Goal: Register for event/course: Register for event/course

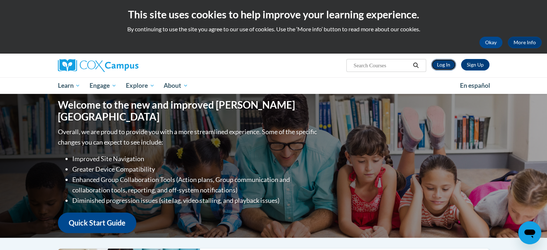
click at [445, 64] on link "Log In" at bounding box center [443, 65] width 25 height 12
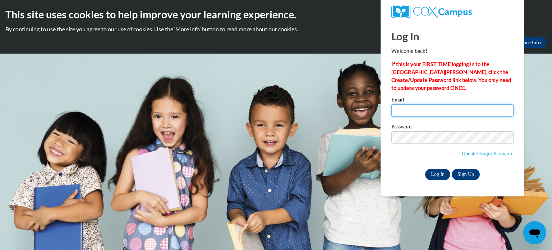
type input "zastrora@wauwatosa.k12.wi.us"
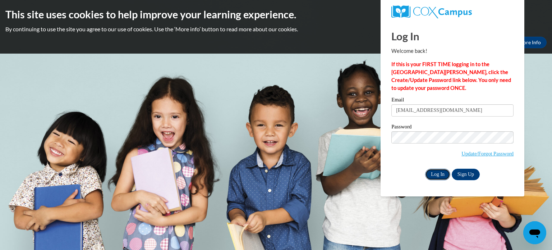
click at [437, 174] on input "Log In" at bounding box center [437, 175] width 25 height 12
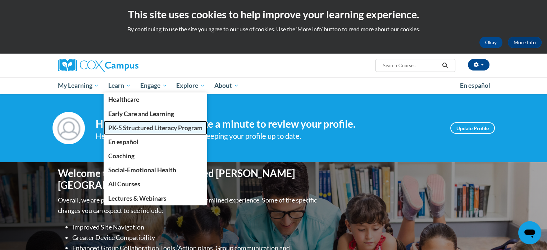
click at [126, 127] on span "PK-5 Structured Literacy Program" at bounding box center [155, 128] width 94 height 8
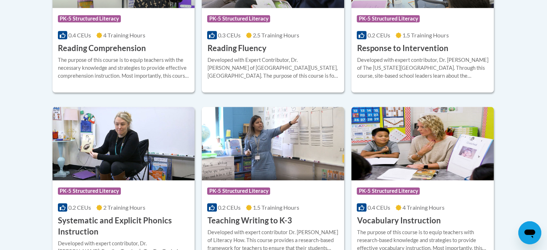
scroll to position [824, 0]
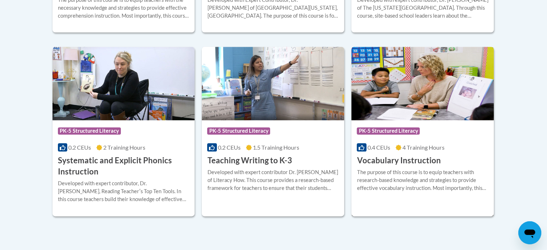
click at [405, 159] on h3 "Vocabulary Instruction" at bounding box center [399, 160] width 84 height 11
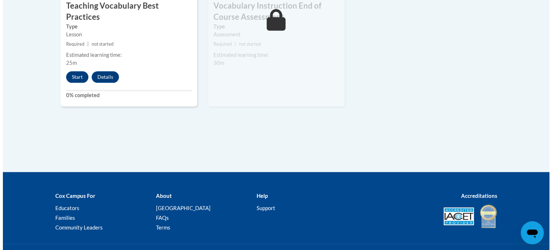
scroll to position [927, 0]
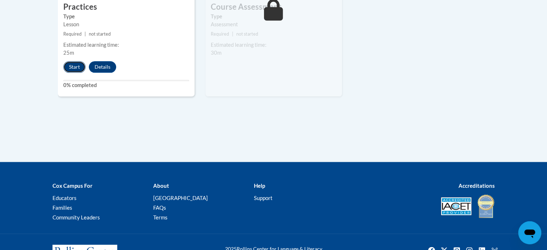
click at [73, 61] on button "Start" at bounding box center [74, 67] width 22 height 12
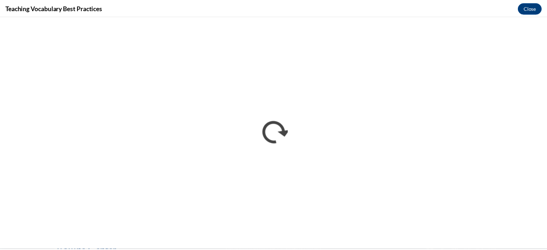
scroll to position [0, 0]
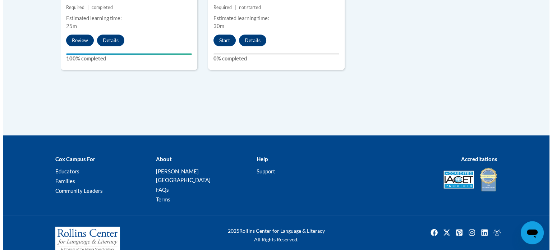
scroll to position [957, 0]
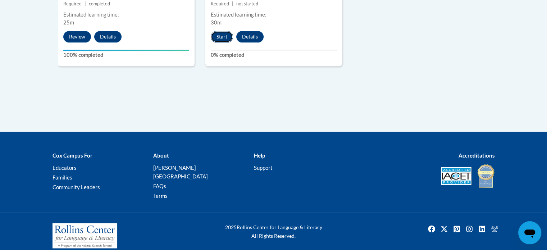
click at [221, 32] on button "Start" at bounding box center [222, 37] width 22 height 12
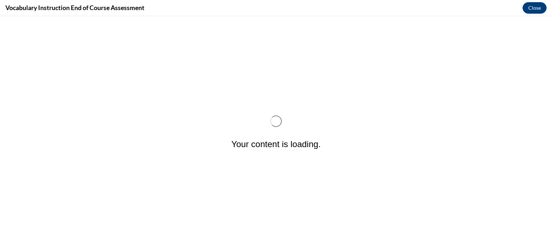
scroll to position [0, 0]
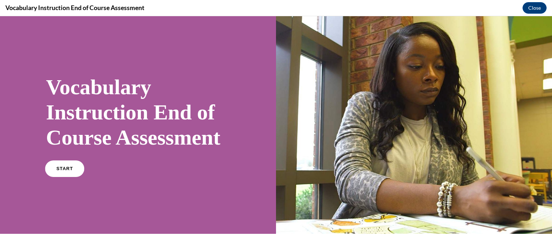
click at [75, 177] on link "START" at bounding box center [64, 168] width 39 height 17
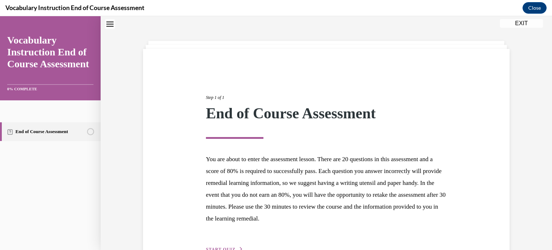
scroll to position [68, 0]
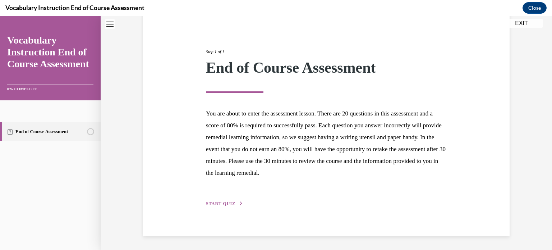
click at [219, 207] on div "Step 1 of 1 End of Course Assessment You are about to enter the assessment less…" at bounding box center [326, 119] width 367 height 233
click at [221, 201] on span "START QUIZ" at bounding box center [220, 203] width 29 height 5
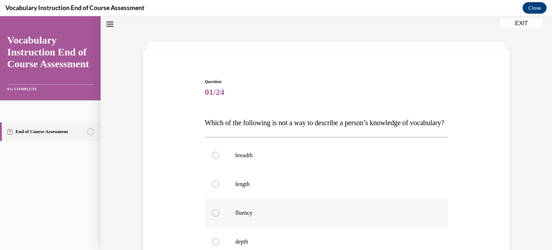
click at [223, 223] on label "fluency" at bounding box center [326, 213] width 243 height 29
click at [219, 217] on input "fluency" at bounding box center [215, 212] width 7 height 7
radio input "true"
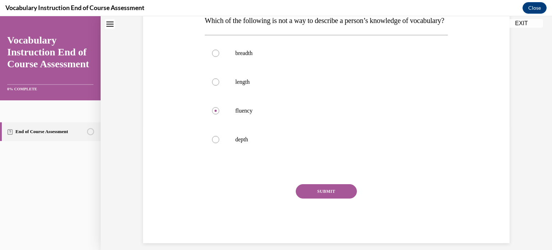
click at [317, 199] on button "SUBMIT" at bounding box center [326, 191] width 61 height 14
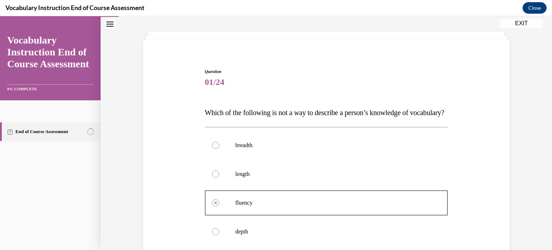
scroll to position [0, 0]
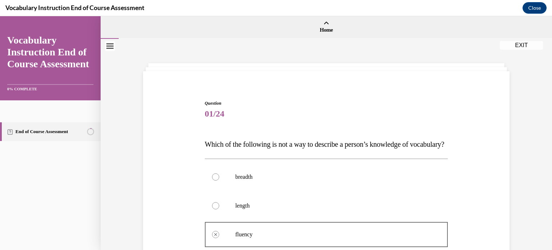
click at [524, 46] on button "EXIT" at bounding box center [521, 45] width 43 height 9
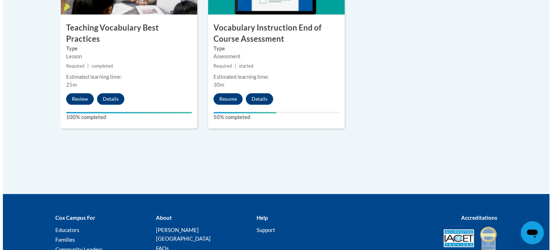
scroll to position [924, 0]
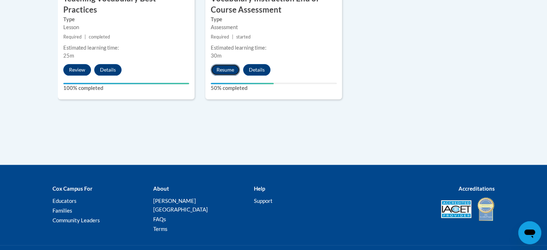
click at [224, 65] on button "Resume" at bounding box center [225, 70] width 29 height 12
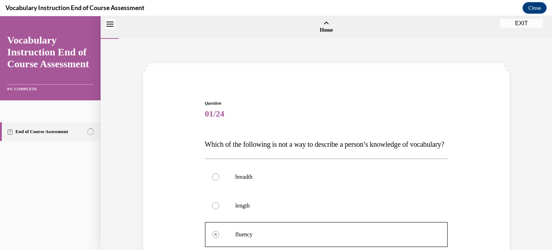
scroll to position [22, 0]
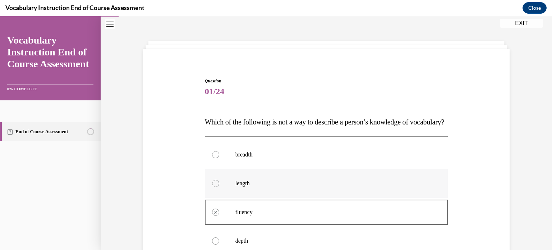
click at [214, 187] on div at bounding box center [215, 183] width 7 height 7
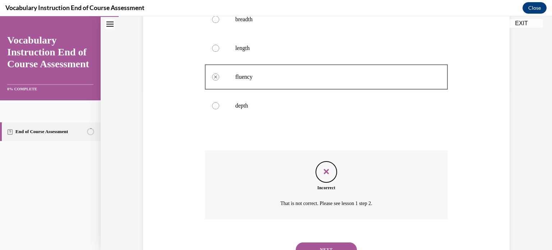
scroll to position [204, 0]
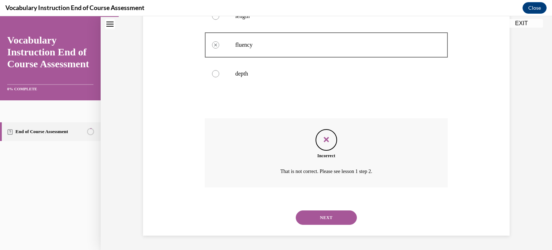
click at [327, 223] on button "NEXT" at bounding box center [326, 217] width 61 height 14
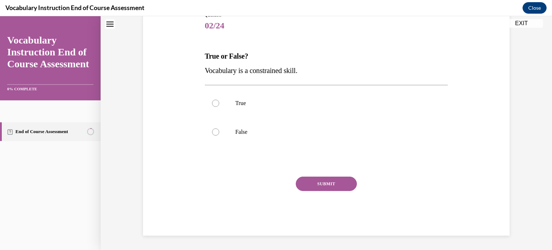
scroll to position [22, 0]
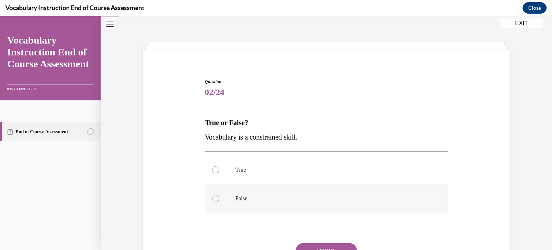
click at [235, 190] on label "False" at bounding box center [326, 198] width 243 height 29
click at [219, 195] on input "False" at bounding box center [215, 198] width 7 height 7
radio input "true"
click at [349, 247] on button "SUBMIT" at bounding box center [326, 250] width 61 height 14
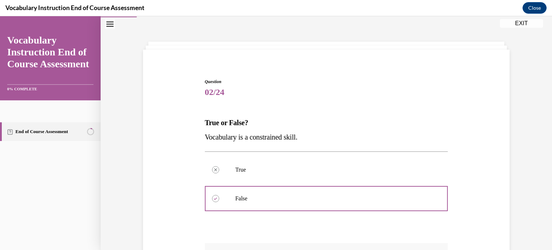
scroll to position [146, 0]
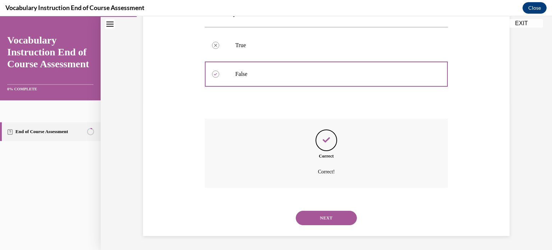
click at [333, 211] on button "NEXT" at bounding box center [326, 218] width 61 height 14
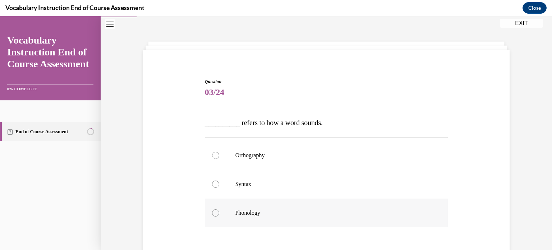
click at [304, 217] on label "Phonology" at bounding box center [326, 213] width 243 height 29
click at [219, 217] on input "Phonology" at bounding box center [215, 212] width 7 height 7
radio input "true"
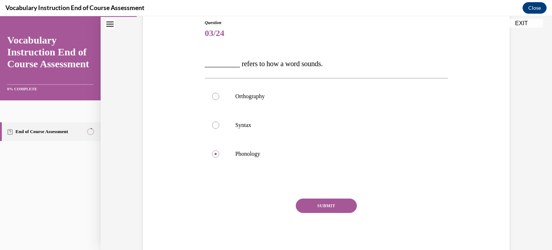
click at [317, 208] on button "SUBMIT" at bounding box center [326, 206] width 61 height 14
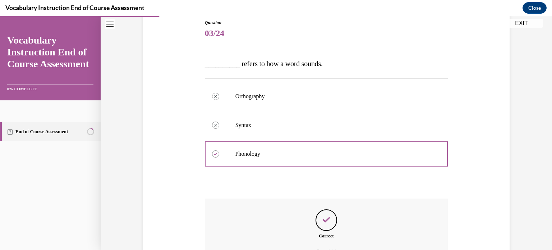
scroll to position [160, 0]
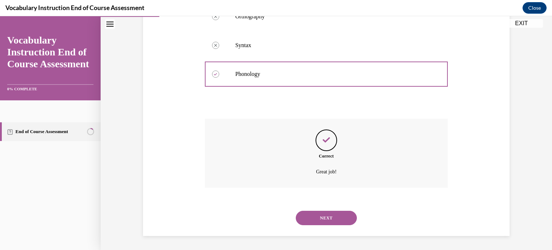
click at [320, 219] on button "NEXT" at bounding box center [326, 218] width 61 height 14
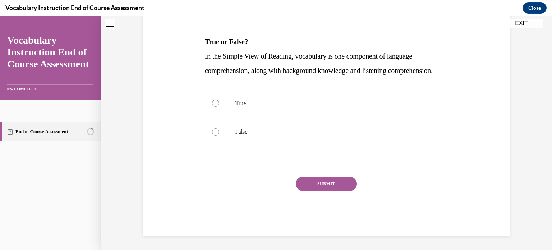
scroll to position [22, 0]
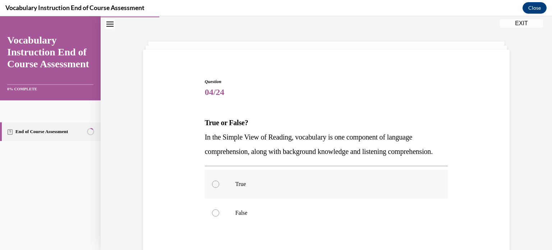
click at [306, 188] on p "True" at bounding box center [333, 184] width 195 height 7
click at [219, 188] on input "True" at bounding box center [215, 184] width 7 height 7
radio input "true"
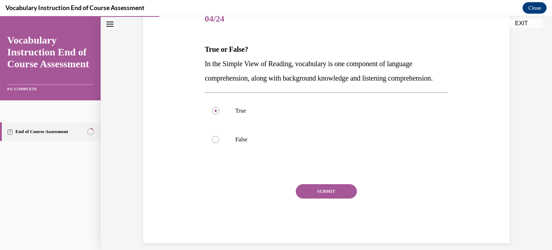
click at [309, 199] on button "SUBMIT" at bounding box center [326, 191] width 61 height 14
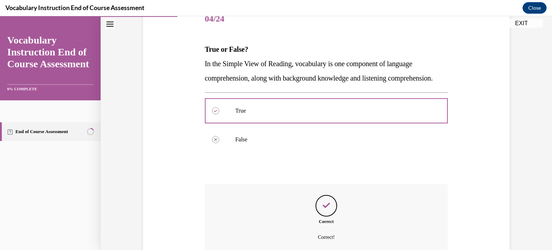
scroll to position [175, 0]
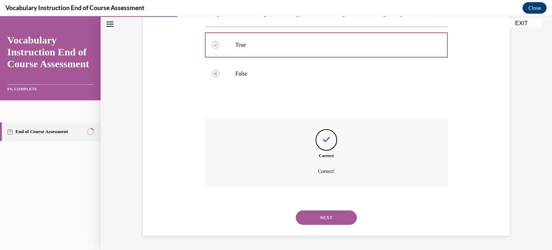
click at [315, 215] on button "NEXT" at bounding box center [326, 217] width 61 height 14
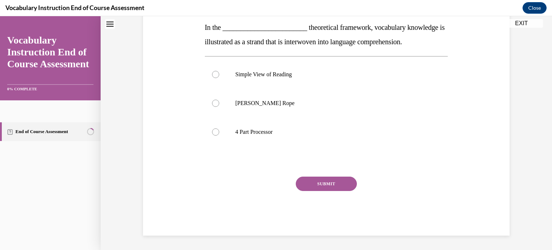
scroll to position [22, 0]
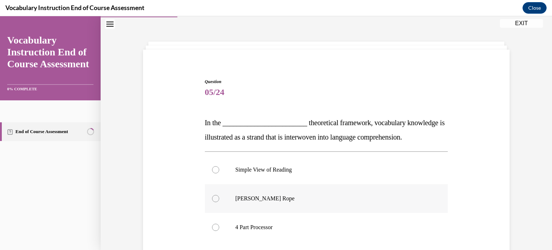
click at [310, 197] on p "Scarborough's Rope" at bounding box center [333, 198] width 195 height 7
click at [219, 197] on input "Scarborough's Rope" at bounding box center [215, 198] width 7 height 7
radio input "true"
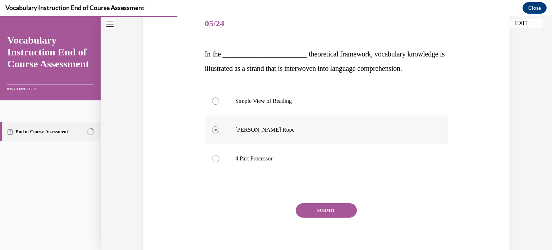
scroll to position [95, 0]
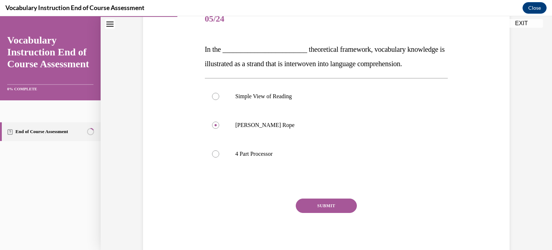
click at [325, 209] on button "SUBMIT" at bounding box center [326, 206] width 61 height 14
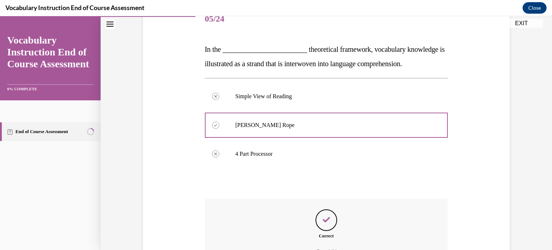
scroll to position [175, 0]
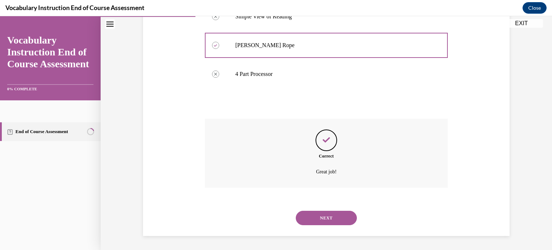
click at [326, 214] on button "NEXT" at bounding box center [326, 218] width 61 height 14
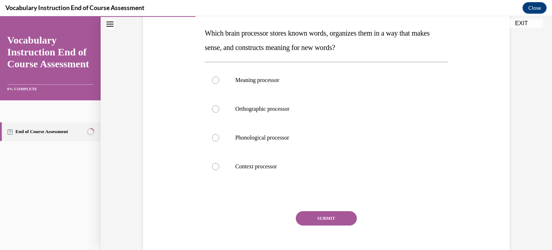
scroll to position [112, 0]
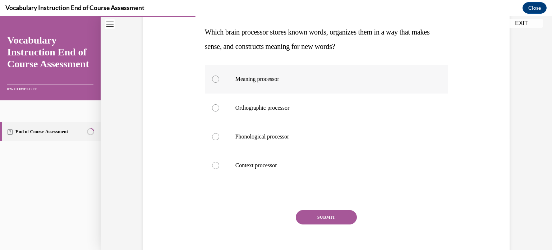
click at [299, 74] on label "Meaning processor" at bounding box center [326, 79] width 243 height 29
click at [219, 76] on input "Meaning processor" at bounding box center [215, 79] width 7 height 7
radio input "true"
click at [326, 212] on button "SUBMIT" at bounding box center [326, 217] width 61 height 14
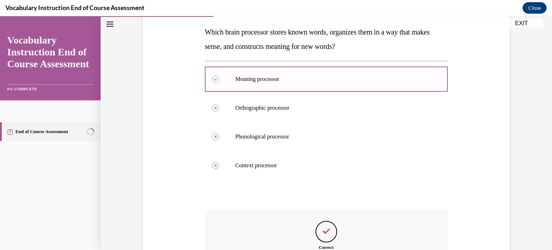
scroll to position [204, 0]
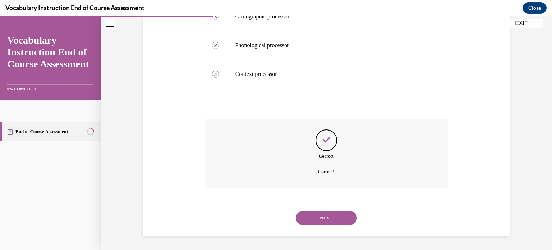
drag, startPoint x: 331, startPoint y: 225, endPoint x: 330, endPoint y: 217, distance: 8.3
click at [330, 217] on div "NEXT" at bounding box center [326, 218] width 243 height 29
click at [330, 217] on button "NEXT" at bounding box center [326, 218] width 61 height 14
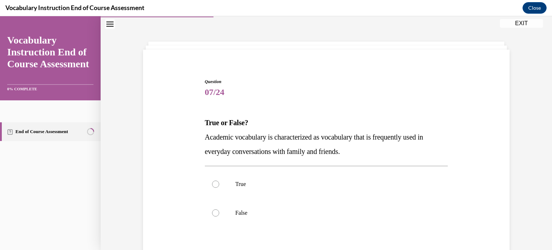
click at [330, 217] on label "False" at bounding box center [326, 213] width 243 height 29
click at [219, 217] on input "False" at bounding box center [215, 212] width 7 height 7
radio input "true"
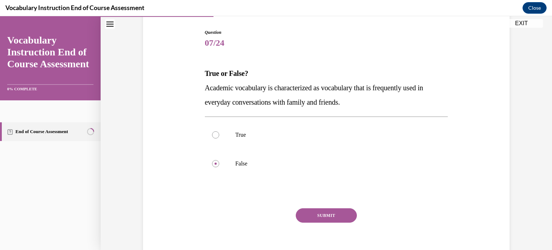
scroll to position [81, 0]
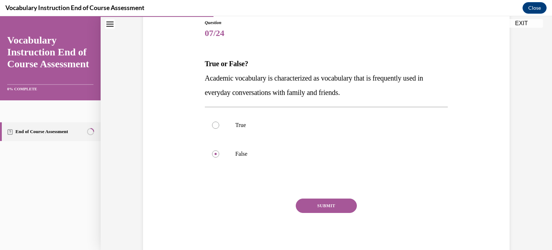
click at [331, 207] on button "SUBMIT" at bounding box center [326, 206] width 61 height 14
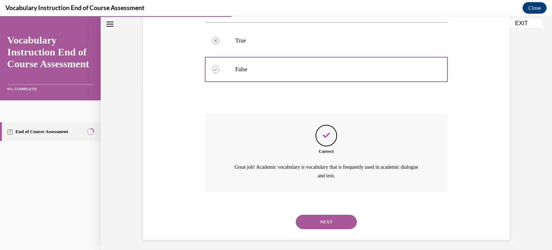
scroll to position [169, 0]
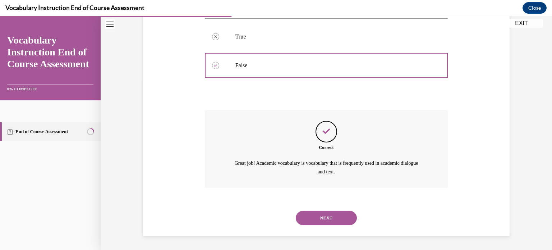
click at [332, 216] on button "NEXT" at bounding box center [326, 218] width 61 height 14
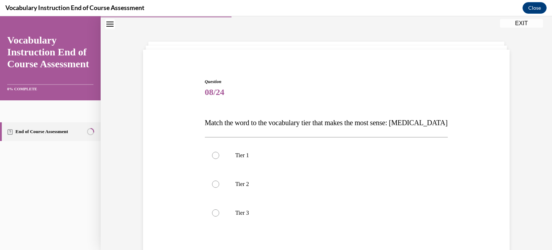
click at [332, 216] on p "Tier 3" at bounding box center [333, 212] width 195 height 7
click at [219, 216] on input "Tier 3" at bounding box center [215, 212] width 7 height 7
radio input "true"
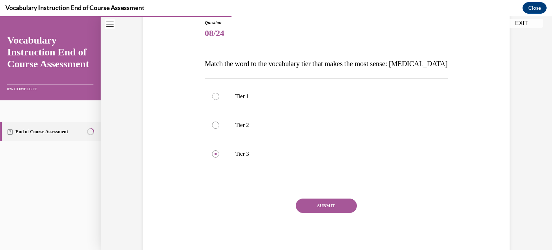
click at [332, 208] on button "SUBMIT" at bounding box center [326, 206] width 61 height 14
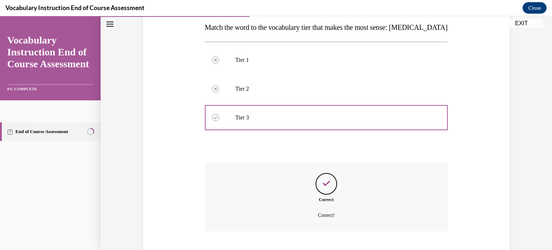
scroll to position [150, 0]
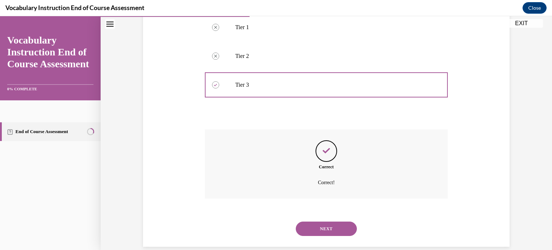
click at [332, 228] on button "NEXT" at bounding box center [326, 229] width 61 height 14
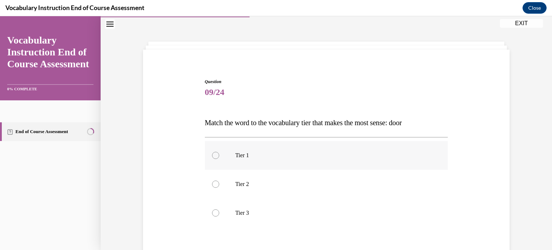
click at [287, 163] on label "Tier 1" at bounding box center [326, 155] width 243 height 29
click at [219, 159] on input "Tier 1" at bounding box center [215, 155] width 7 height 7
radio input "true"
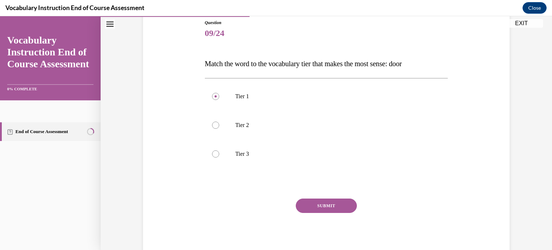
click at [314, 202] on button "SUBMIT" at bounding box center [326, 206] width 61 height 14
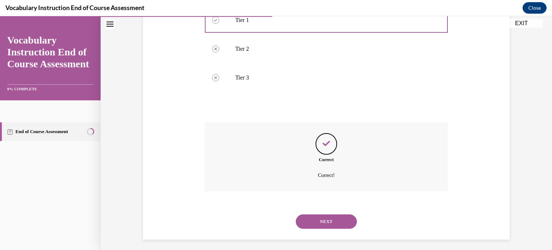
scroll to position [157, 0]
click at [323, 221] on button "NEXT" at bounding box center [326, 221] width 61 height 14
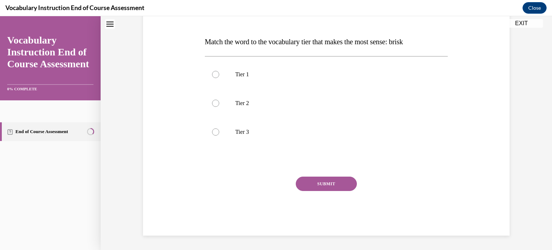
scroll to position [22, 0]
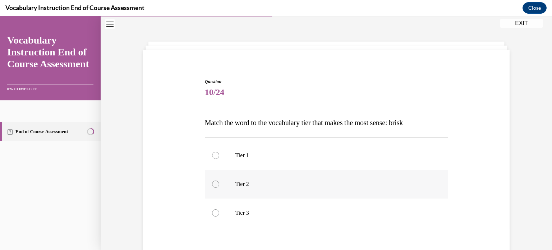
click at [297, 187] on label "Tier 2" at bounding box center [326, 184] width 243 height 29
click at [219, 187] on input "Tier 2" at bounding box center [215, 184] width 7 height 7
radio input "true"
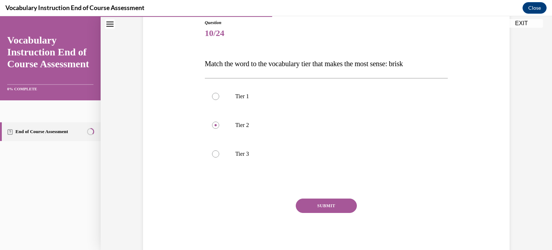
click at [321, 209] on button "SUBMIT" at bounding box center [326, 206] width 61 height 14
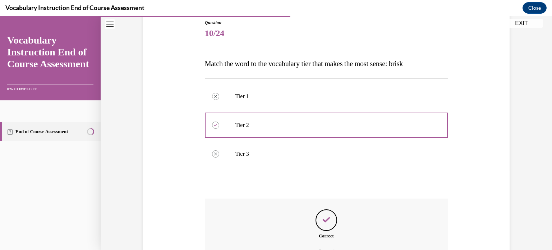
scroll to position [160, 0]
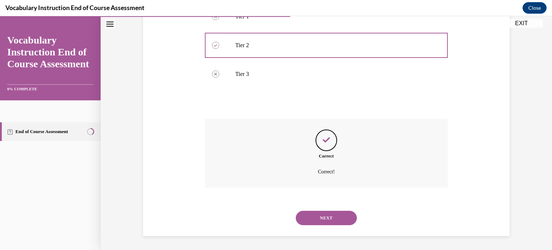
click at [322, 215] on button "NEXT" at bounding box center [326, 218] width 61 height 14
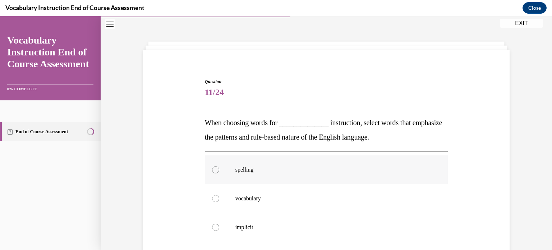
click at [299, 174] on label "spelling" at bounding box center [326, 169] width 243 height 29
click at [219, 173] on input "spelling" at bounding box center [215, 169] width 7 height 7
radio input "true"
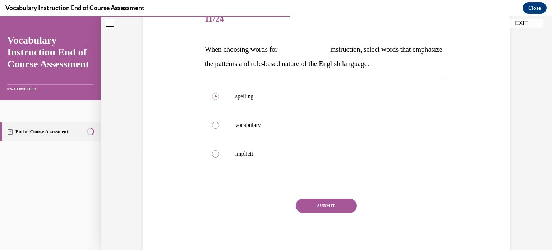
click at [325, 210] on button "SUBMIT" at bounding box center [326, 206] width 61 height 14
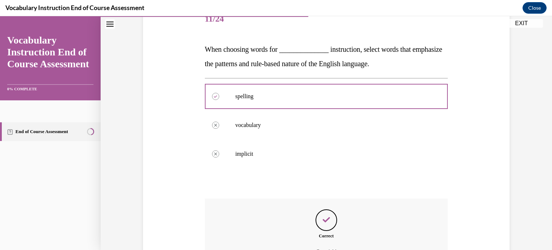
scroll to position [175, 0]
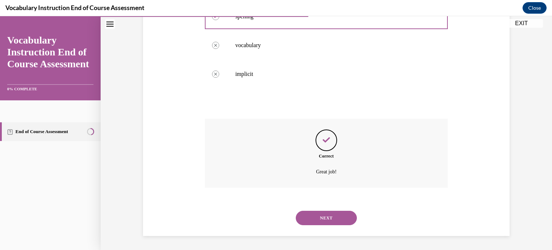
click at [327, 215] on button "NEXT" at bounding box center [326, 218] width 61 height 14
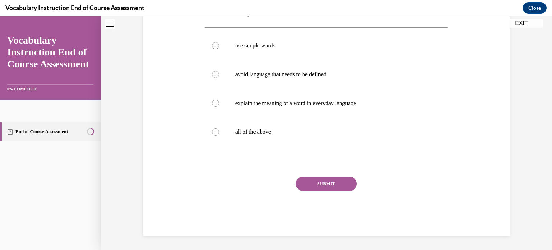
scroll to position [22, 0]
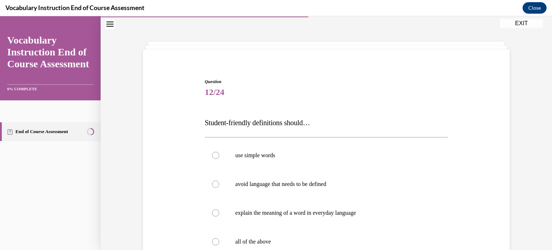
click at [327, 215] on p "explain the meaning of a word in everyday language" at bounding box center [333, 212] width 195 height 7
click at [219, 215] on input "explain the meaning of a word in everyday language" at bounding box center [215, 212] width 7 height 7
radio input "true"
click at [266, 233] on label "all of the above" at bounding box center [326, 241] width 243 height 29
click at [219, 238] on input "all of the above" at bounding box center [215, 241] width 7 height 7
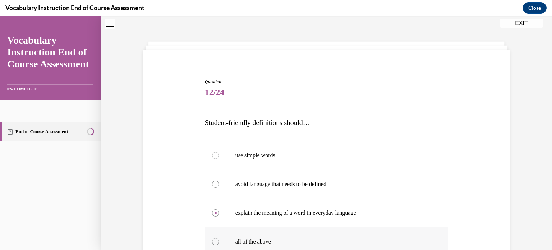
radio input "true"
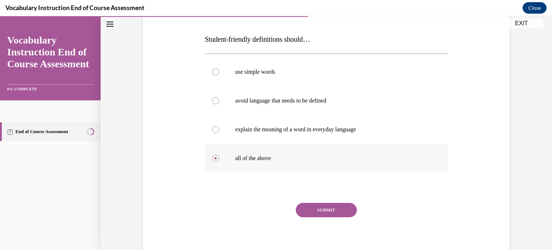
scroll to position [109, 0]
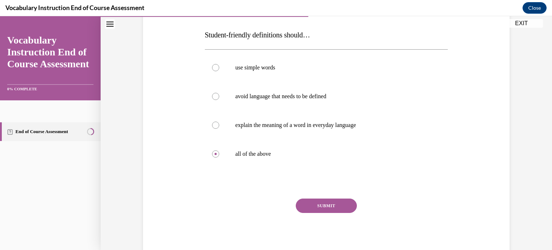
click at [311, 208] on button "SUBMIT" at bounding box center [326, 206] width 61 height 14
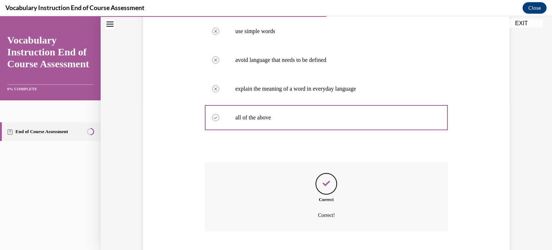
scroll to position [189, 0]
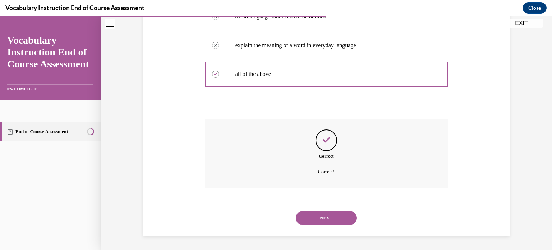
click at [315, 220] on button "NEXT" at bounding box center [326, 218] width 61 height 14
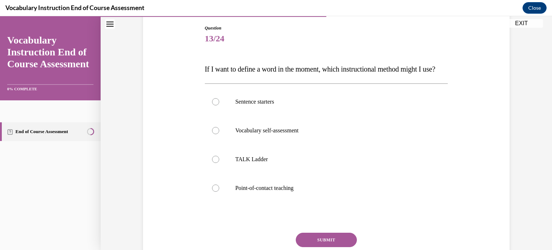
scroll to position [76, 0]
click at [305, 191] on p "Point-of-contact teaching" at bounding box center [333, 186] width 195 height 7
click at [219, 191] on input "Point-of-contact teaching" at bounding box center [215, 186] width 7 height 7
radio input "true"
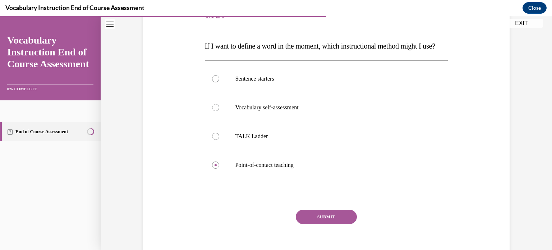
click at [341, 224] on button "SUBMIT" at bounding box center [326, 217] width 61 height 14
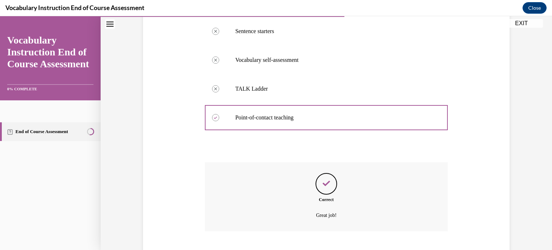
scroll to position [204, 0]
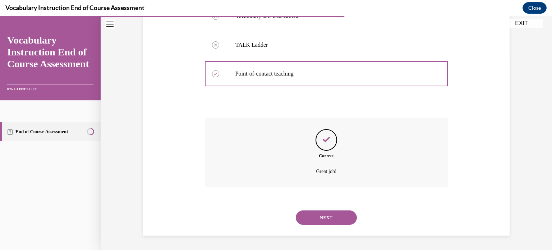
click at [339, 217] on button "NEXT" at bounding box center [326, 217] width 61 height 14
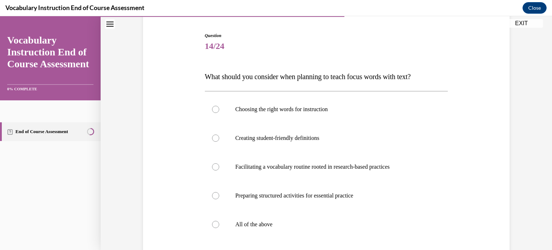
scroll to position [72, 0]
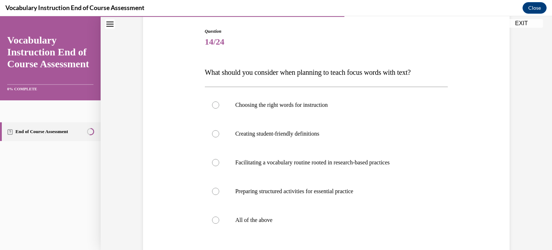
click at [339, 217] on p "All of the above" at bounding box center [333, 220] width 195 height 7
click at [219, 217] on input "All of the above" at bounding box center [215, 220] width 7 height 7
radio input "true"
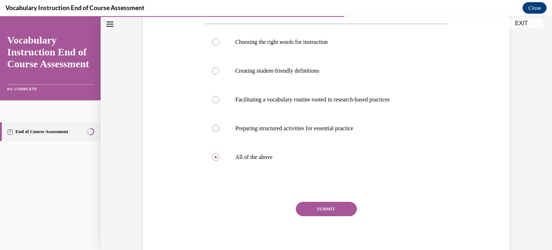
scroll to position [135, 0]
click at [344, 209] on button "SUBMIT" at bounding box center [326, 208] width 61 height 14
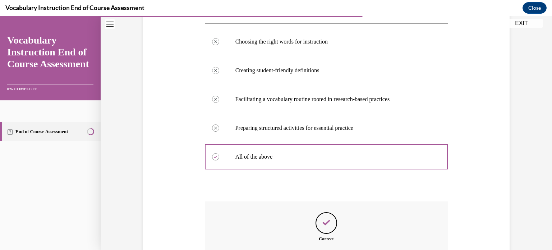
scroll to position [218, 0]
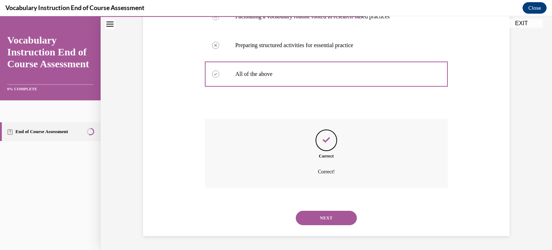
click at [341, 214] on button "NEXT" at bounding box center [326, 218] width 61 height 14
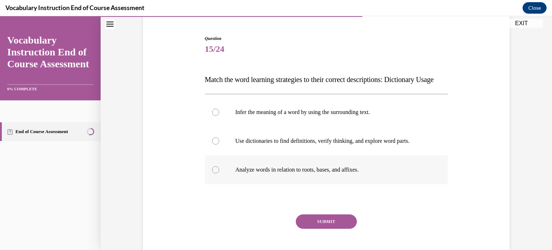
scroll to position [65, 0]
click at [332, 151] on label "Use dictionaries to find definitions, verify thinking, and explore word parts." at bounding box center [326, 140] width 243 height 29
click at [219, 144] on input "Use dictionaries to find definitions, verify thinking, and explore word parts." at bounding box center [215, 140] width 7 height 7
radio input "true"
click at [327, 228] on button "SUBMIT" at bounding box center [326, 221] width 61 height 14
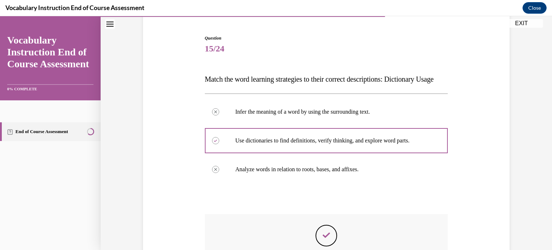
scroll to position [175, 0]
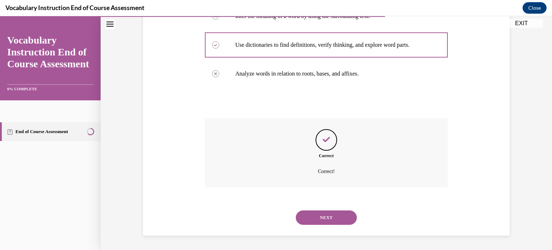
click at [332, 219] on button "NEXT" at bounding box center [326, 217] width 61 height 14
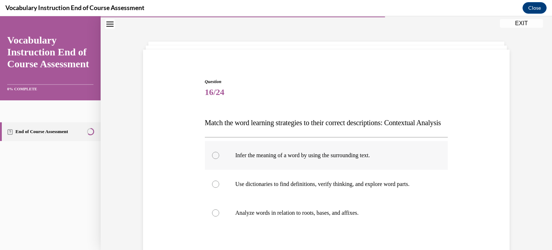
click at [328, 170] on label "Infer the meaning of a word by using the surrounding text." at bounding box center [326, 155] width 243 height 29
click at [219, 159] on input "Infer the meaning of a word by using the surrounding text." at bounding box center [215, 155] width 7 height 7
radio input "true"
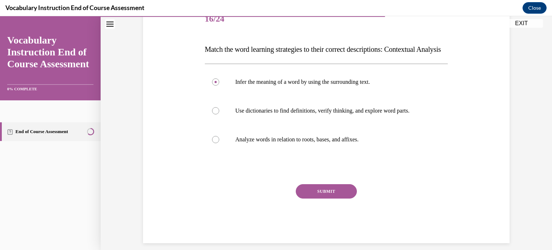
click at [332, 199] on button "SUBMIT" at bounding box center [326, 191] width 61 height 14
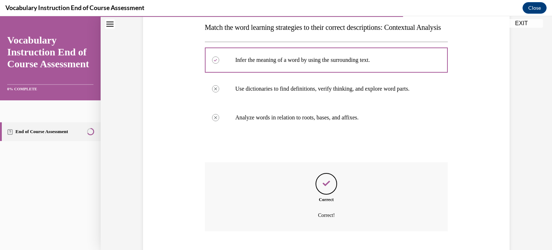
scroll to position [175, 0]
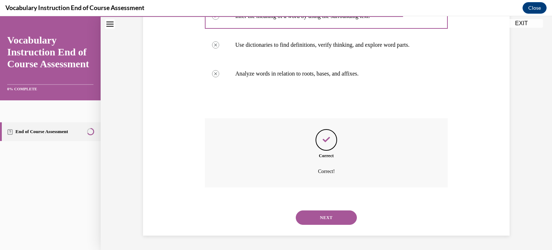
click at [331, 215] on button "NEXT" at bounding box center [326, 217] width 61 height 14
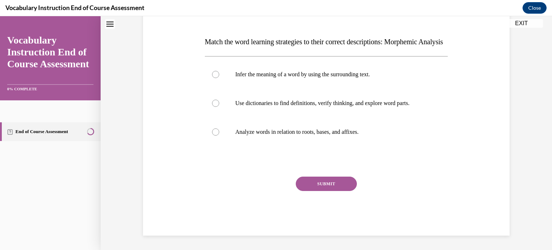
scroll to position [22, 0]
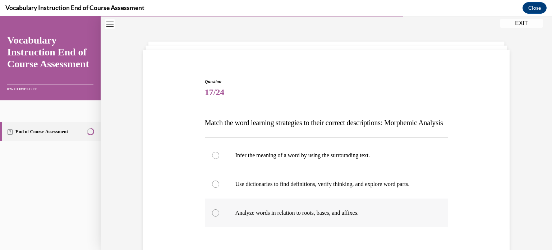
click at [331, 218] on label "Analyze words in relation to roots, bases, and affixes." at bounding box center [326, 213] width 243 height 29
click at [219, 217] on input "Analyze words in relation to roots, bases, and affixes." at bounding box center [215, 212] width 7 height 7
radio input "true"
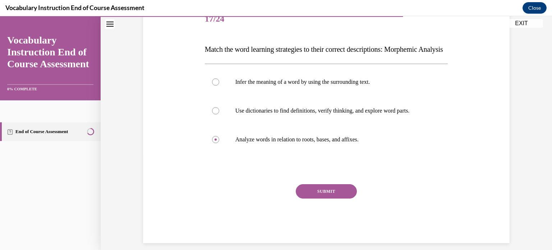
click at [333, 199] on button "SUBMIT" at bounding box center [326, 191] width 61 height 14
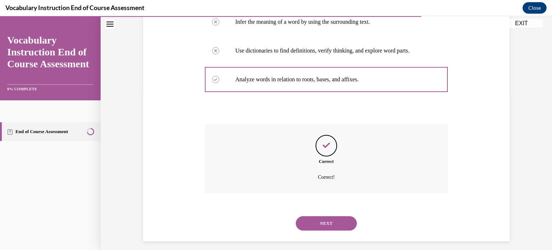
scroll to position [155, 0]
click at [332, 230] on button "NEXT" at bounding box center [326, 223] width 61 height 14
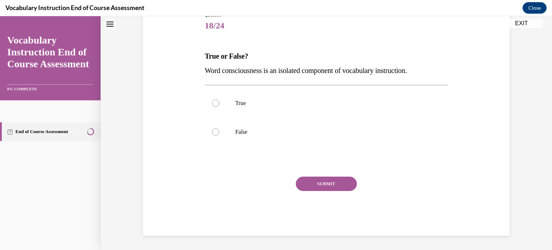
scroll to position [22, 0]
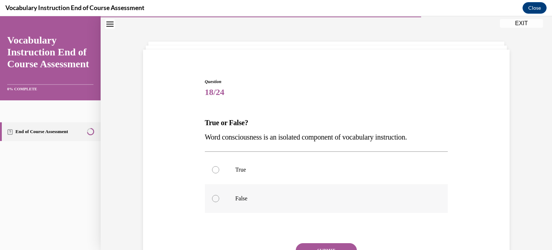
click at [247, 195] on p "False" at bounding box center [333, 198] width 195 height 7
click at [219, 195] on input "False" at bounding box center [215, 198] width 7 height 7
radio input "true"
click at [319, 241] on div "Question 18/24 True or False? Word consciousness is an isolated component of vo…" at bounding box center [326, 190] width 243 height 224
click at [319, 246] on button "SUBMIT" at bounding box center [326, 250] width 61 height 14
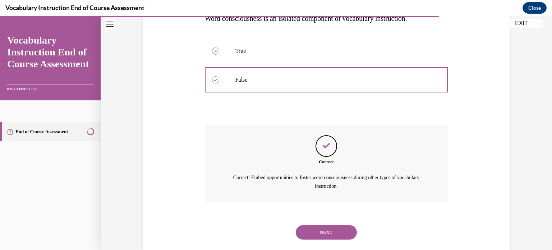
scroll to position [155, 0]
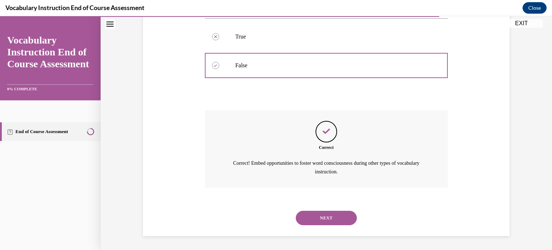
click at [325, 215] on button "NEXT" at bounding box center [326, 218] width 61 height 14
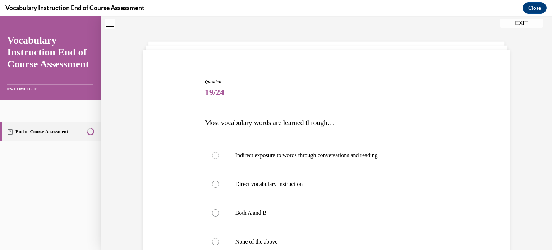
scroll to position [47, 0]
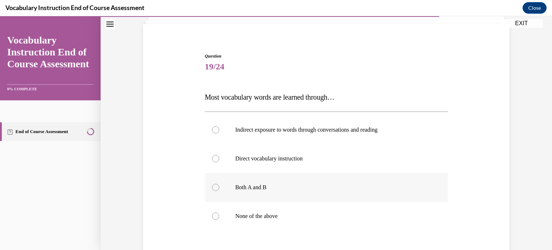
click at [315, 188] on p "Both A and B" at bounding box center [333, 187] width 195 height 7
click at [219, 188] on input "Both A and B" at bounding box center [215, 187] width 7 height 7
radio input "true"
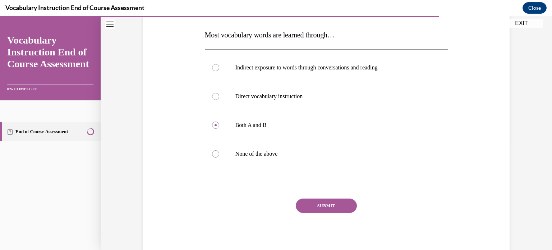
click at [323, 206] on button "SUBMIT" at bounding box center [326, 206] width 61 height 14
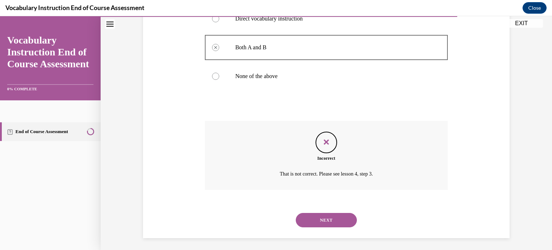
click at [327, 219] on button "NEXT" at bounding box center [326, 220] width 61 height 14
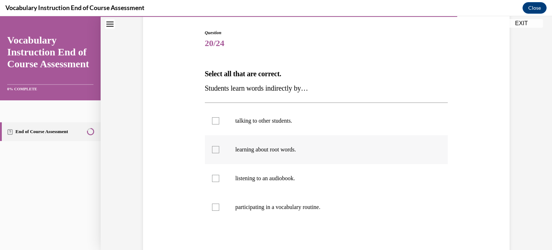
scroll to position [71, 0]
click at [290, 179] on p "listening to an audiobook." at bounding box center [333, 177] width 195 height 7
click at [219, 179] on input "listening to an audiobook." at bounding box center [215, 177] width 7 height 7
checkbox input "true"
click at [268, 122] on p "talking to other students." at bounding box center [333, 120] width 195 height 7
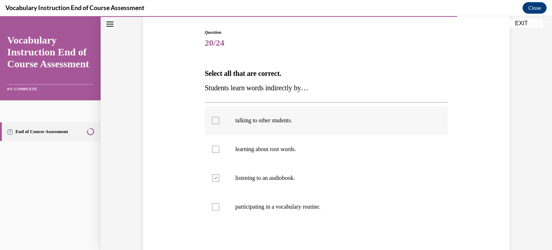
click at [219, 122] on input "talking to other students." at bounding box center [215, 120] width 7 height 7
checkbox input "true"
click at [254, 151] on p "learning about root words." at bounding box center [333, 149] width 195 height 7
click at [219, 151] on input "learning about root words." at bounding box center [215, 149] width 7 height 7
checkbox input "true"
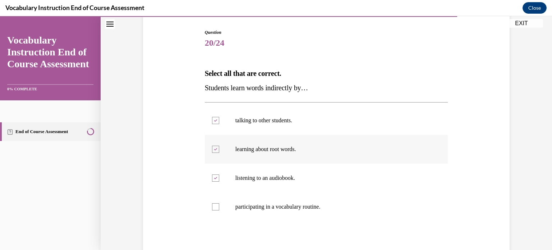
scroll to position [124, 0]
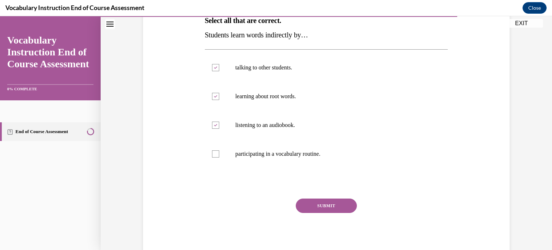
click at [320, 204] on button "SUBMIT" at bounding box center [326, 206] width 61 height 14
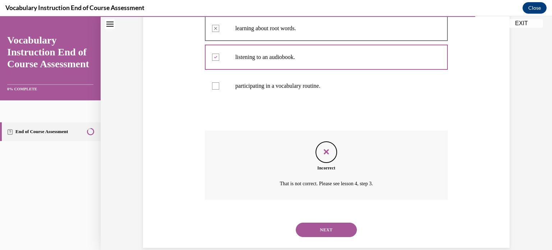
scroll to position [204, 0]
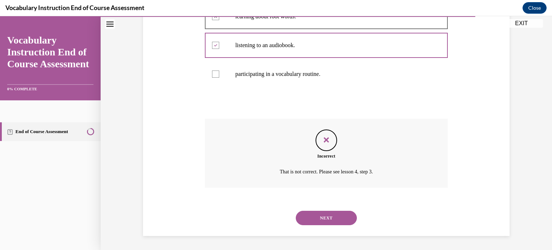
click at [321, 216] on button "NEXT" at bounding box center [326, 218] width 61 height 14
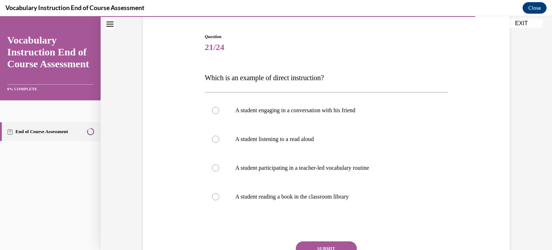
scroll to position [67, 0]
click at [311, 170] on p "A student participating in a teacher-led vocabulary routine" at bounding box center [333, 167] width 195 height 7
click at [219, 170] on input "A student participating in a teacher-led vocabulary routine" at bounding box center [215, 167] width 7 height 7
radio input "true"
click at [336, 243] on button "SUBMIT" at bounding box center [326, 248] width 61 height 14
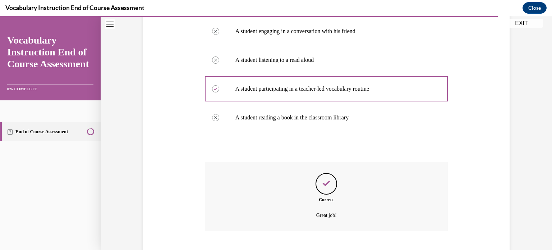
scroll to position [189, 0]
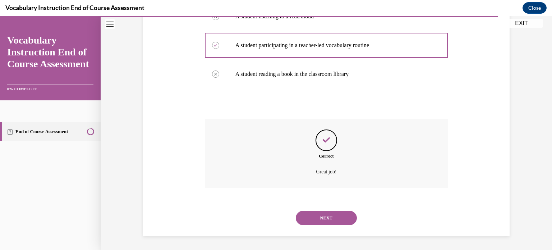
click at [334, 216] on button "NEXT" at bounding box center [326, 218] width 61 height 14
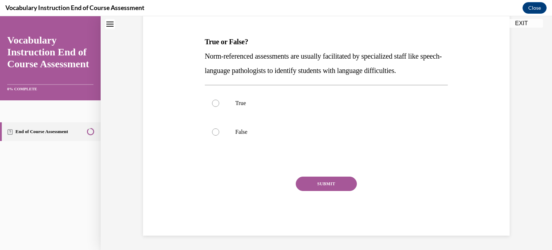
scroll to position [22, 0]
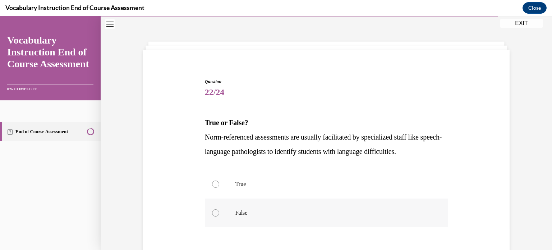
click at [297, 213] on p "False" at bounding box center [333, 212] width 195 height 7
click at [219, 213] on input "False" at bounding box center [215, 212] width 7 height 7
radio input "true"
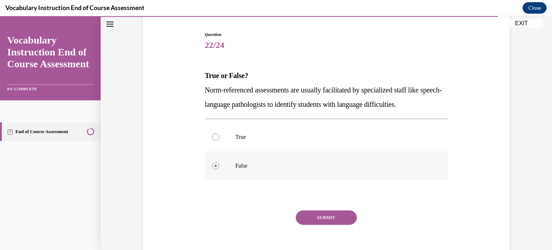
scroll to position [81, 0]
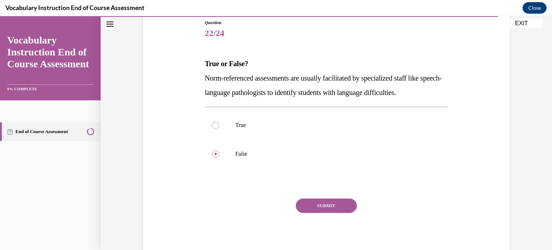
click at [305, 205] on button "SUBMIT" at bounding box center [326, 206] width 61 height 14
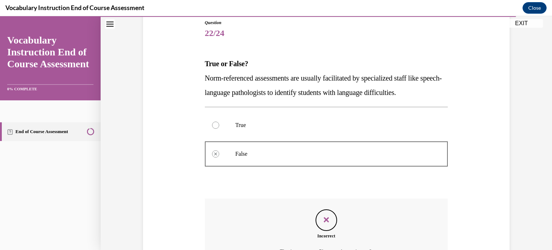
scroll to position [160, 0]
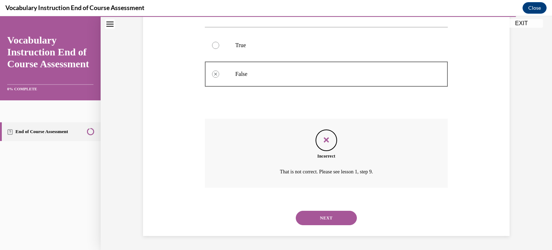
click at [313, 217] on button "NEXT" at bounding box center [326, 218] width 61 height 14
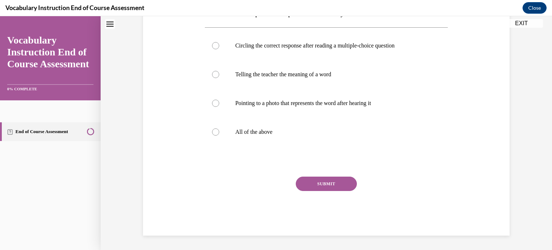
scroll to position [22, 0]
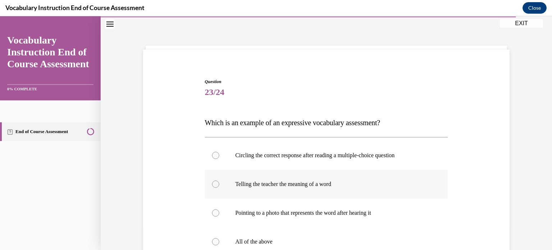
click at [308, 181] on p "Telling the teacher the meaning of a word" at bounding box center [333, 184] width 195 height 7
click at [219, 181] on input "Telling the teacher the meaning of a word" at bounding box center [215, 184] width 7 height 7
radio input "true"
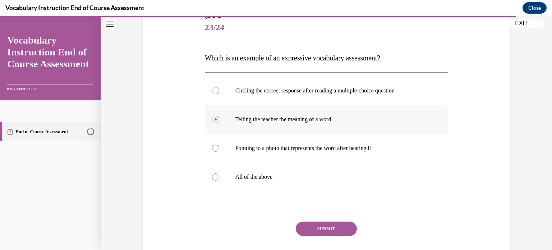
scroll to position [90, 0]
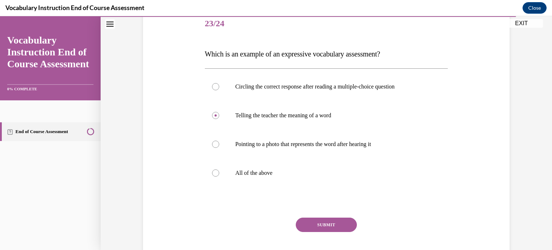
click at [318, 224] on button "SUBMIT" at bounding box center [326, 225] width 61 height 14
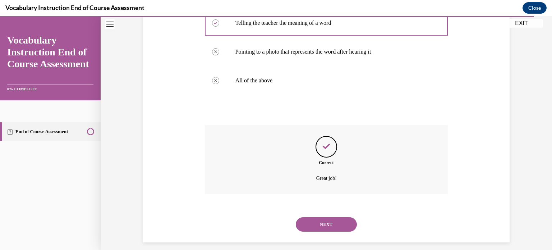
scroll to position [189, 0]
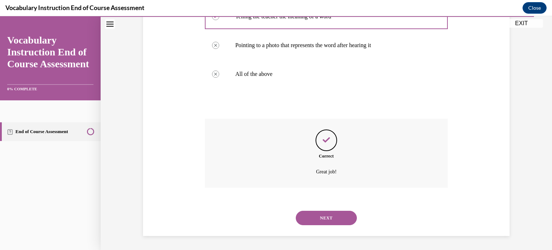
click at [318, 214] on button "NEXT" at bounding box center [326, 218] width 61 height 14
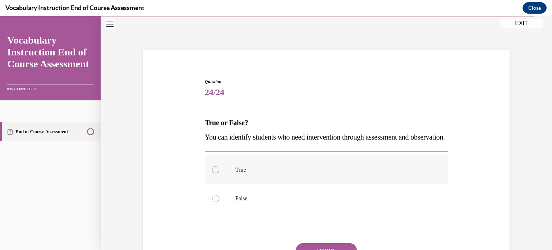
click at [308, 184] on label "True" at bounding box center [326, 169] width 243 height 29
click at [219, 173] on input "True" at bounding box center [215, 169] width 7 height 7
radio input "true"
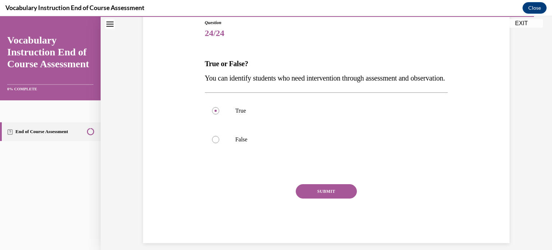
click at [314, 199] on button "SUBMIT" at bounding box center [326, 191] width 61 height 14
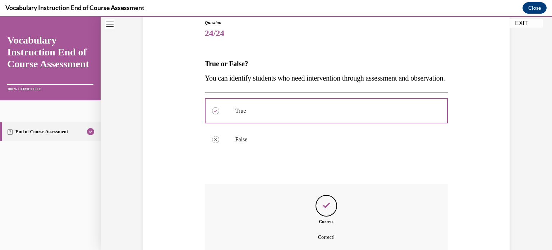
scroll to position [160, 0]
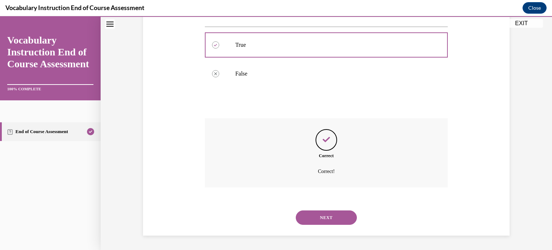
click at [316, 214] on button "NEXT" at bounding box center [326, 217] width 61 height 14
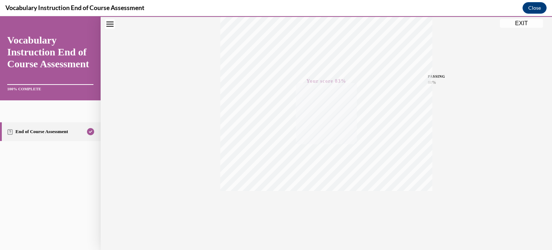
scroll to position [135, 0]
click at [322, 204] on icon "button" at bounding box center [327, 206] width 26 height 8
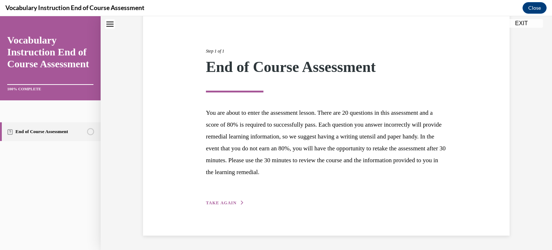
scroll to position [68, 0]
click at [231, 200] on button "TAKE AGAIN" at bounding box center [225, 203] width 38 height 6
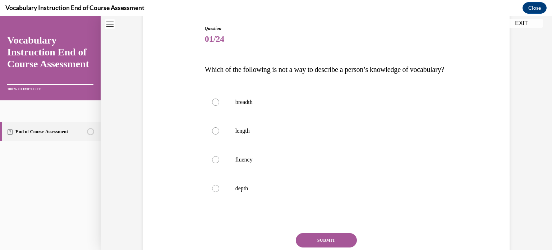
scroll to position [76, 0]
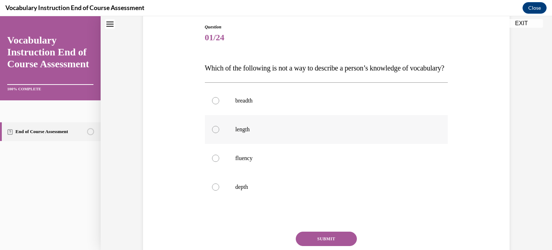
click at [227, 144] on label "length" at bounding box center [326, 129] width 243 height 29
click at [219, 133] on input "length" at bounding box center [215, 129] width 7 height 7
radio input "true"
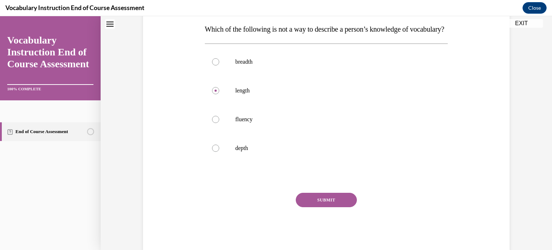
click at [318, 207] on button "SUBMIT" at bounding box center [326, 200] width 61 height 14
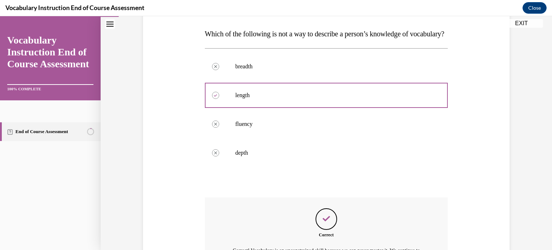
scroll to position [212, 0]
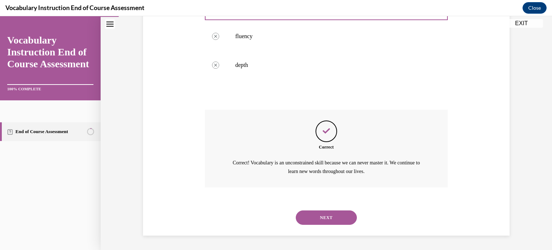
click at [319, 217] on button "NEXT" at bounding box center [326, 217] width 61 height 14
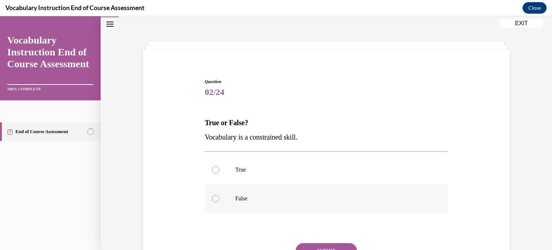
click at [265, 196] on p "False" at bounding box center [333, 198] width 195 height 7
click at [219, 196] on input "False" at bounding box center [215, 198] width 7 height 7
radio input "true"
click at [333, 244] on button "SUBMIT" at bounding box center [326, 250] width 61 height 14
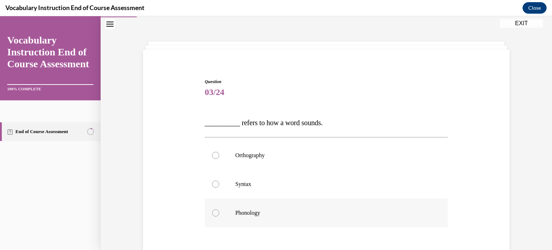
click at [267, 213] on p "Phonology" at bounding box center [333, 212] width 195 height 7
click at [219, 213] on input "Phonology" at bounding box center [215, 212] width 7 height 7
radio input "true"
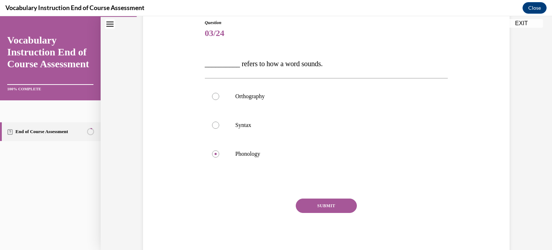
click at [317, 208] on button "SUBMIT" at bounding box center [326, 206] width 61 height 14
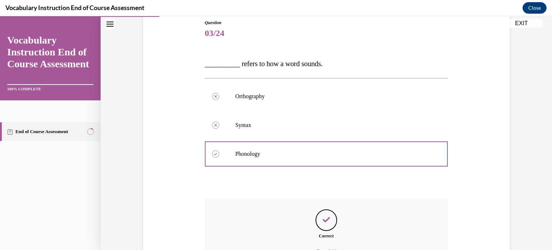
scroll to position [160, 0]
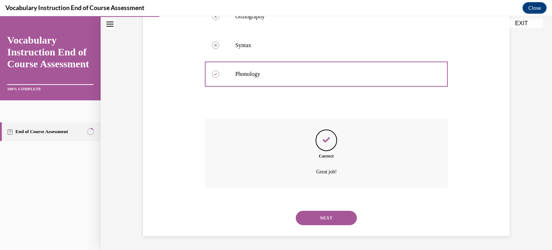
click at [327, 217] on button "NEXT" at bounding box center [326, 218] width 61 height 14
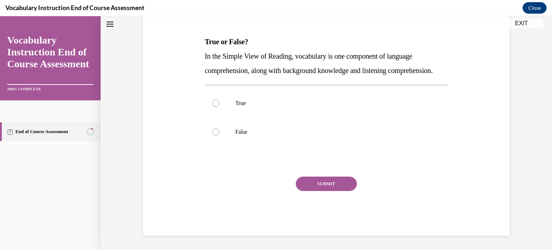
scroll to position [22, 0]
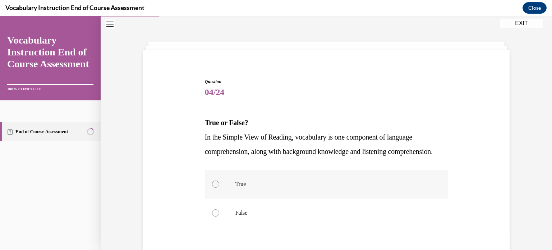
click at [308, 188] on p "True" at bounding box center [333, 184] width 195 height 7
click at [219, 188] on input "True" at bounding box center [215, 184] width 7 height 7
radio input "true"
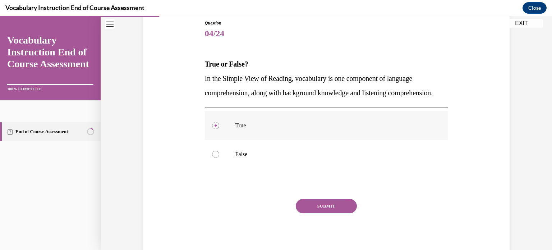
scroll to position [95, 0]
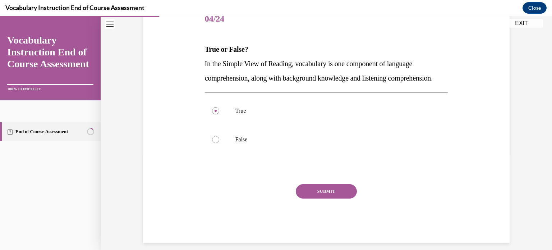
click at [313, 199] on button "SUBMIT" at bounding box center [326, 191] width 61 height 14
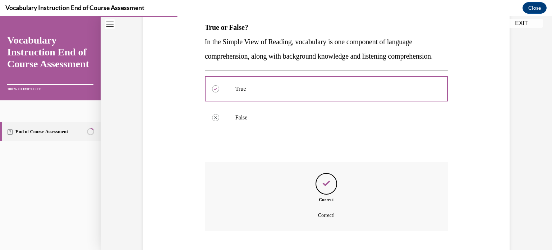
scroll to position [175, 0]
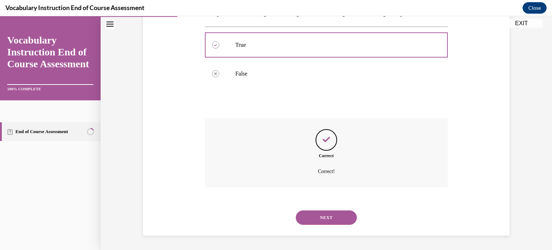
click at [317, 214] on button "NEXT" at bounding box center [326, 217] width 61 height 14
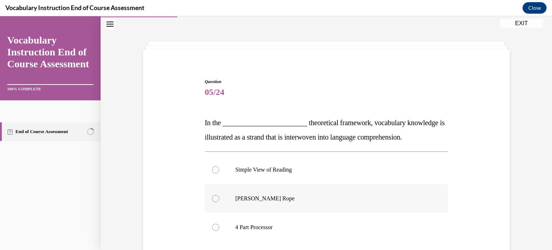
click at [299, 194] on label "Scarborough's Rope" at bounding box center [326, 198] width 243 height 29
click at [219, 195] on input "Scarborough's Rope" at bounding box center [215, 198] width 7 height 7
radio input "true"
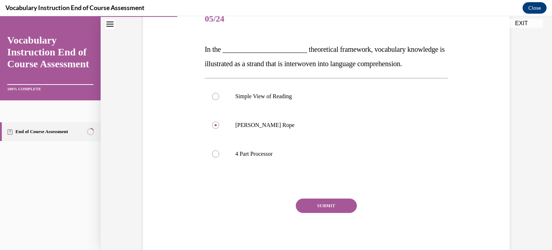
click at [312, 206] on button "SUBMIT" at bounding box center [326, 206] width 61 height 14
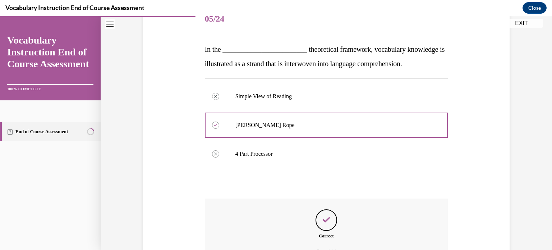
scroll to position [175, 0]
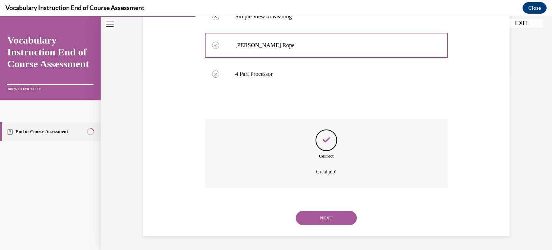
click at [317, 217] on button "NEXT" at bounding box center [326, 218] width 61 height 14
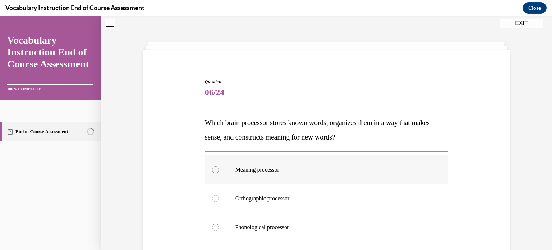
click at [279, 172] on p "Meaning processor" at bounding box center [333, 169] width 195 height 7
click at [219, 172] on input "Meaning processor" at bounding box center [215, 169] width 7 height 7
radio input "true"
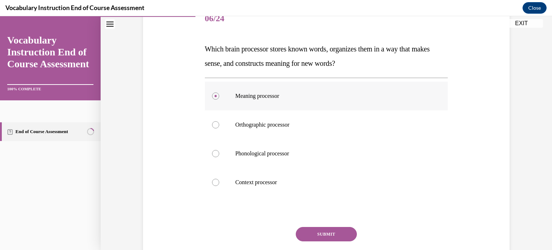
scroll to position [124, 0]
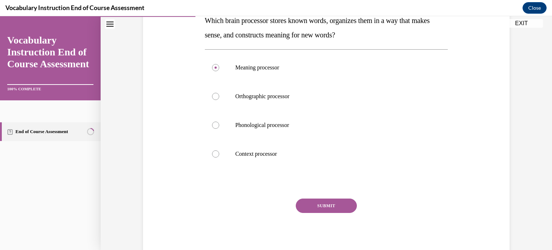
click at [318, 208] on button "SUBMIT" at bounding box center [326, 206] width 61 height 14
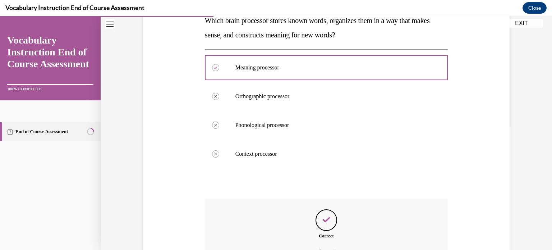
scroll to position [204, 0]
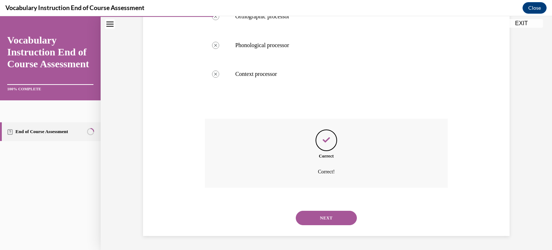
click at [322, 215] on button "NEXT" at bounding box center [326, 218] width 61 height 14
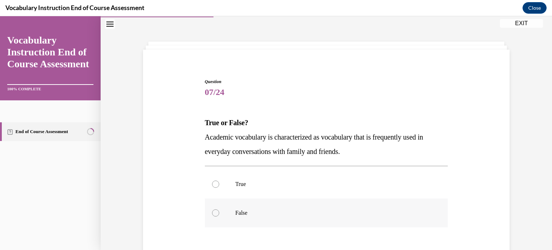
click at [315, 213] on p "False" at bounding box center [333, 212] width 195 height 7
click at [219, 213] on input "False" at bounding box center [215, 212] width 7 height 7
radio input "true"
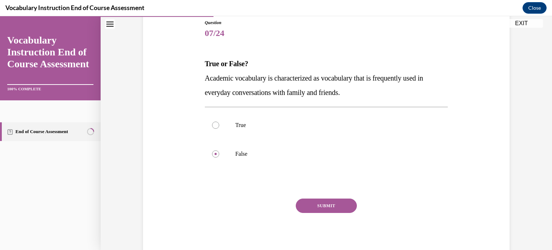
click at [321, 204] on button "SUBMIT" at bounding box center [326, 206] width 61 height 14
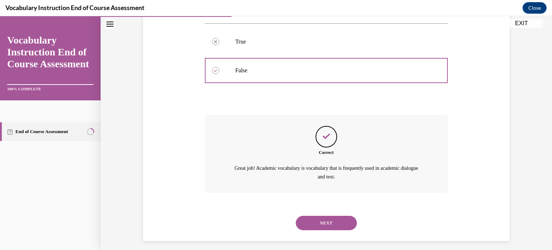
scroll to position [169, 0]
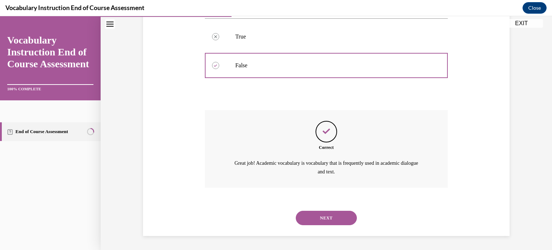
click at [326, 214] on button "NEXT" at bounding box center [326, 218] width 61 height 14
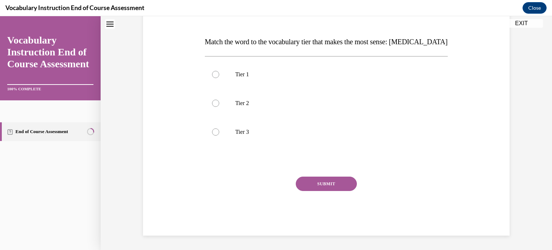
scroll to position [22, 0]
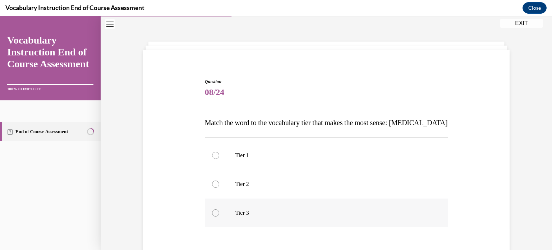
click at [321, 209] on p "Tier 3" at bounding box center [333, 212] width 195 height 7
click at [219, 209] on input "Tier 3" at bounding box center [215, 212] width 7 height 7
radio input "true"
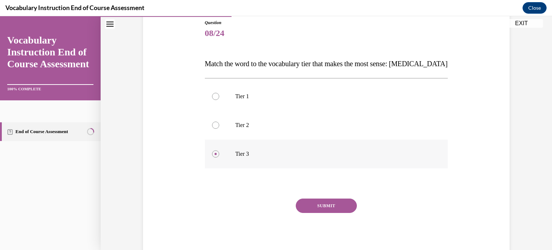
click at [321, 209] on button "SUBMIT" at bounding box center [326, 206] width 61 height 14
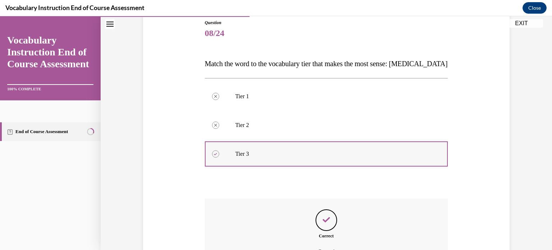
scroll to position [160, 0]
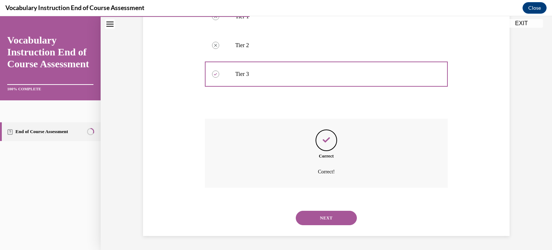
click at [324, 211] on button "NEXT" at bounding box center [326, 218] width 61 height 14
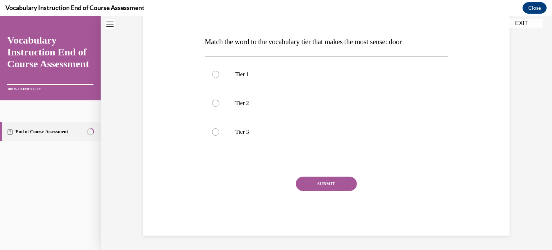
scroll to position [22, 0]
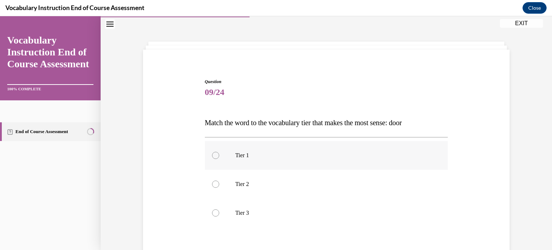
click at [304, 151] on label "Tier 1" at bounding box center [326, 155] width 243 height 29
click at [219, 152] on input "Tier 1" at bounding box center [215, 155] width 7 height 7
radio input "true"
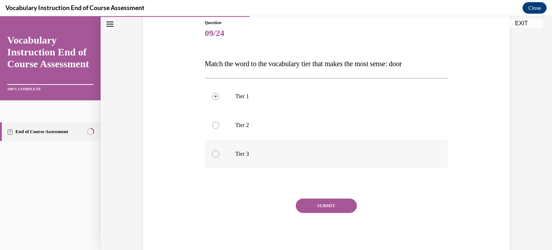
click at [306, 201] on button "SUBMIT" at bounding box center [326, 206] width 61 height 14
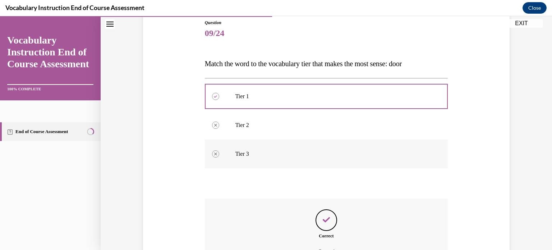
scroll to position [160, 0]
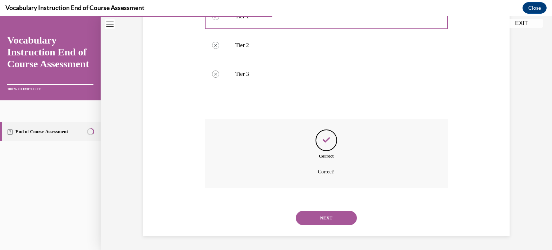
click at [318, 215] on button "NEXT" at bounding box center [326, 218] width 61 height 14
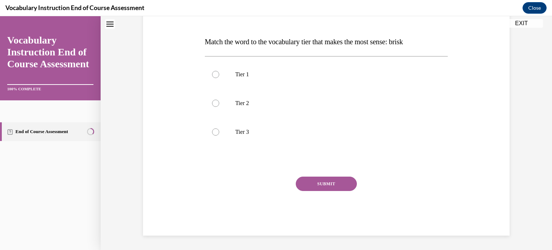
scroll to position [22, 0]
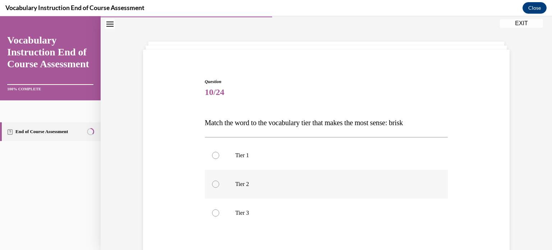
click at [308, 184] on p "Tier 2" at bounding box center [333, 184] width 195 height 7
click at [219, 184] on input "Tier 2" at bounding box center [215, 184] width 7 height 7
radio input "true"
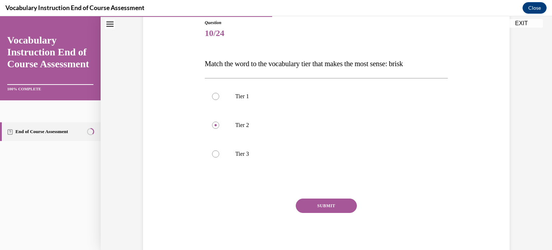
click at [312, 208] on button "SUBMIT" at bounding box center [326, 206] width 61 height 14
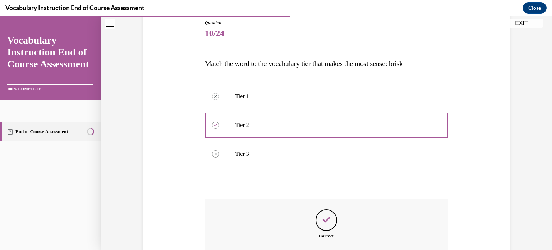
scroll to position [160, 0]
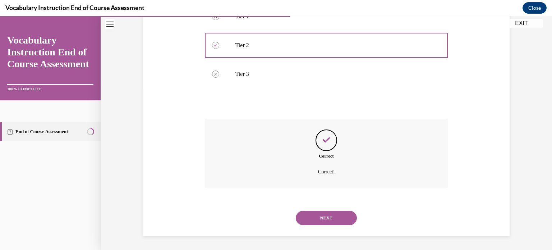
click at [316, 218] on button "NEXT" at bounding box center [326, 218] width 61 height 14
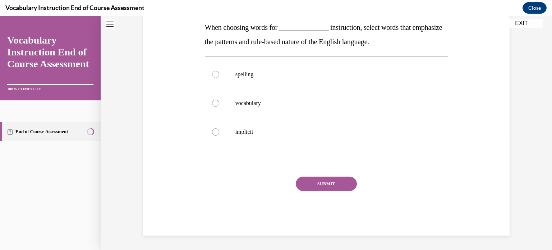
scroll to position [22, 0]
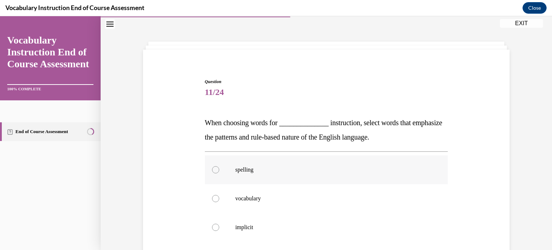
click at [273, 158] on label "spelling" at bounding box center [326, 169] width 243 height 29
click at [219, 166] on input "spelling" at bounding box center [215, 169] width 7 height 7
radio input "true"
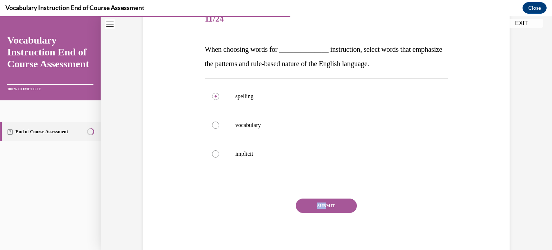
drag, startPoint x: 321, startPoint y: 196, endPoint x: 324, endPoint y: 207, distance: 11.5
click at [324, 207] on div "Question 11/24 When choosing words for ______________ instruction, select words…" at bounding box center [326, 131] width 243 height 252
click at [324, 207] on button "SUBMIT" at bounding box center [326, 206] width 61 height 14
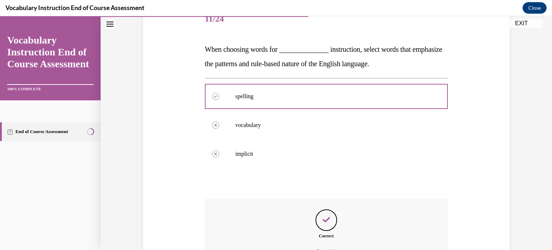
scroll to position [175, 0]
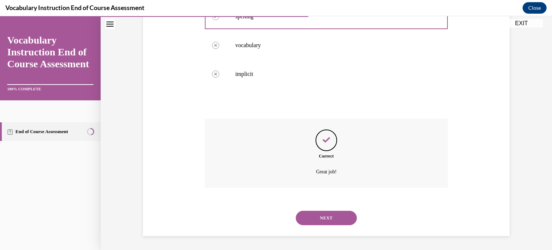
click at [327, 215] on button "NEXT" at bounding box center [326, 218] width 61 height 14
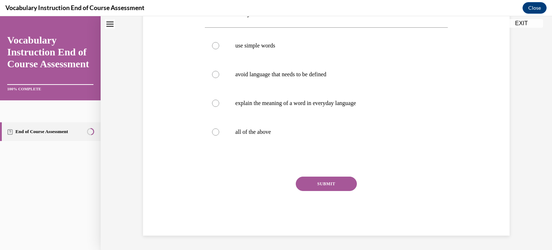
scroll to position [22, 0]
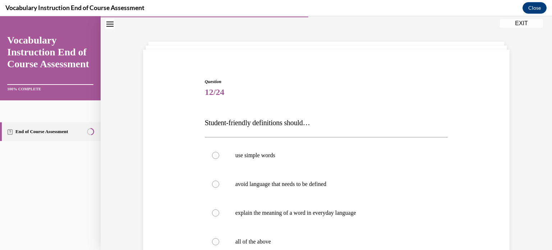
click at [327, 215] on p "explain the meaning of a word in everyday language" at bounding box center [333, 212] width 195 height 7
click at [219, 215] on input "explain the meaning of a word in everyday language" at bounding box center [215, 212] width 7 height 7
radio input "true"
click at [274, 249] on label "all of the above" at bounding box center [326, 241] width 243 height 29
click at [219, 245] on input "all of the above" at bounding box center [215, 241] width 7 height 7
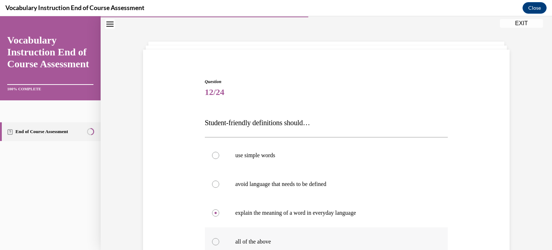
radio input "true"
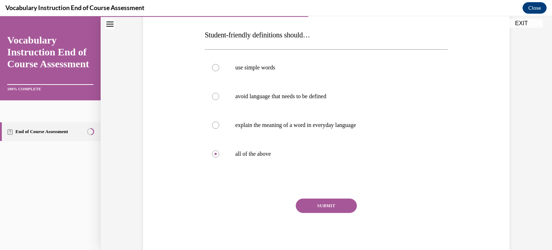
click at [320, 204] on button "SUBMIT" at bounding box center [326, 206] width 61 height 14
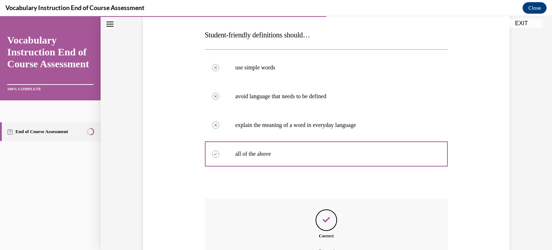
scroll to position [189, 0]
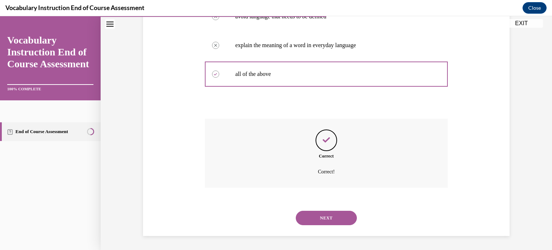
click at [322, 211] on button "NEXT" at bounding box center [326, 218] width 61 height 14
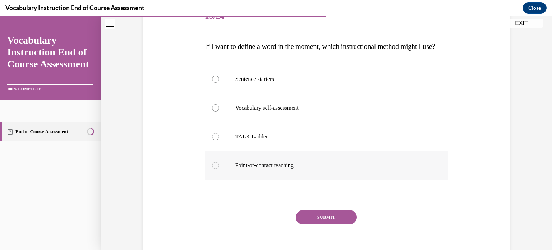
scroll to position [98, 0]
click at [304, 180] on label "Point-of-contact teaching" at bounding box center [326, 165] width 243 height 29
click at [219, 169] on input "Point-of-contact teaching" at bounding box center [215, 165] width 7 height 7
radio input "true"
click at [347, 224] on button "SUBMIT" at bounding box center [326, 217] width 61 height 14
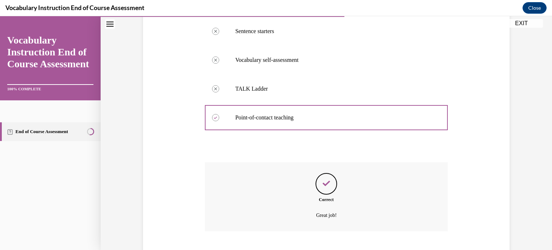
scroll to position [204, 0]
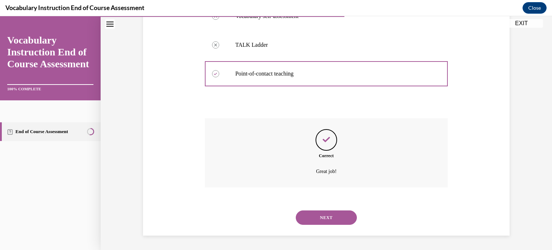
click at [335, 211] on button "NEXT" at bounding box center [326, 217] width 61 height 14
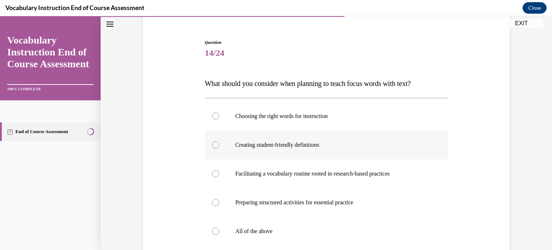
scroll to position [91, 0]
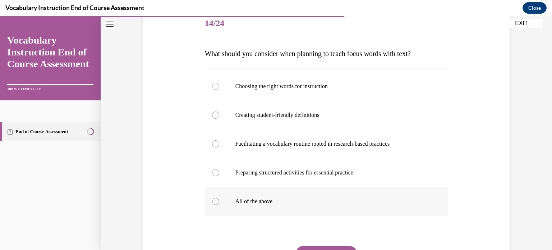
click at [287, 204] on p "All of the above" at bounding box center [333, 201] width 195 height 7
click at [219, 204] on input "All of the above" at bounding box center [215, 201] width 7 height 7
radio input "true"
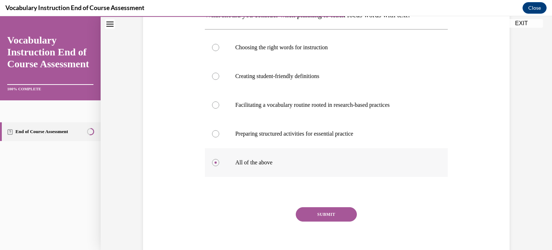
scroll to position [138, 0]
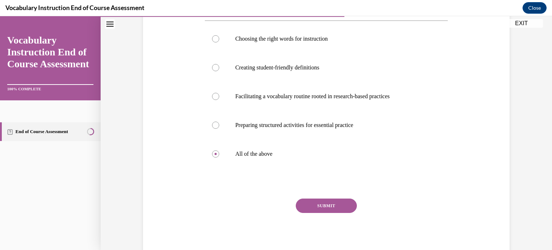
click at [308, 210] on button "SUBMIT" at bounding box center [326, 206] width 61 height 14
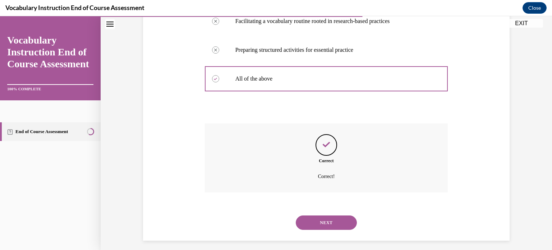
scroll to position [218, 0]
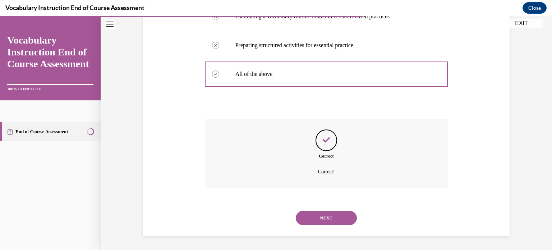
click at [328, 223] on button "NEXT" at bounding box center [326, 218] width 61 height 14
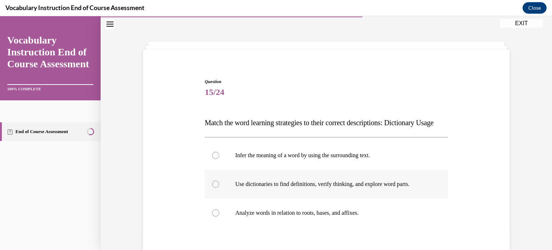
click at [325, 199] on label "Use dictionaries to find definitions, verify thinking, and explore word parts." at bounding box center [326, 184] width 243 height 29
click at [219, 188] on input "Use dictionaries to find definitions, verify thinking, and explore word parts." at bounding box center [215, 184] width 7 height 7
radio input "true"
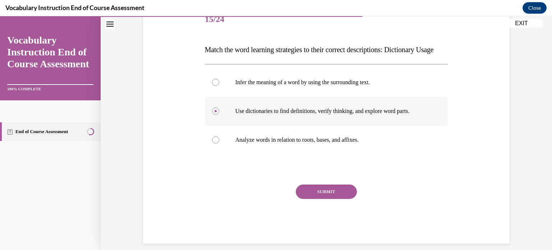
scroll to position [95, 0]
click at [325, 199] on button "SUBMIT" at bounding box center [326, 191] width 61 height 14
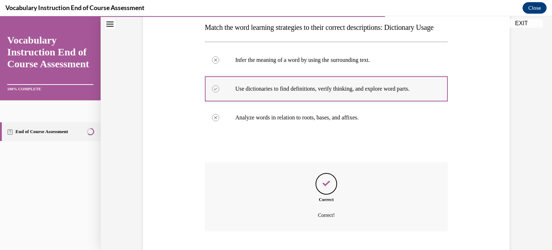
scroll to position [175, 0]
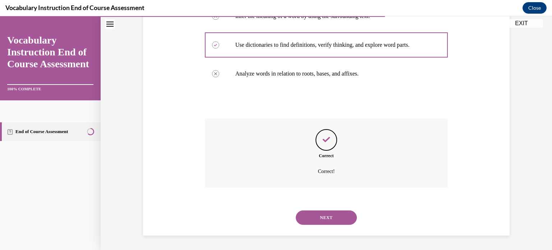
click at [325, 211] on button "NEXT" at bounding box center [326, 217] width 61 height 14
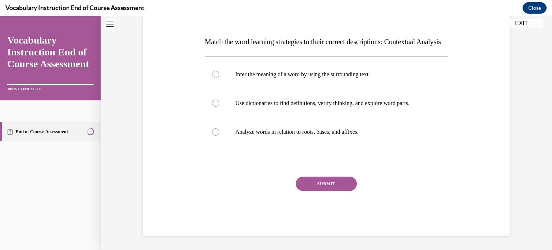
scroll to position [22, 0]
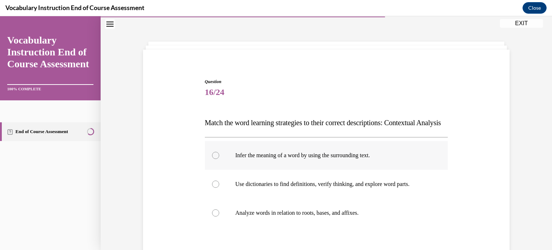
click at [324, 170] on label "Infer the meaning of a word by using the surrounding text." at bounding box center [326, 155] width 243 height 29
click at [219, 159] on input "Infer the meaning of a word by using the surrounding text." at bounding box center [215, 155] width 7 height 7
radio input "true"
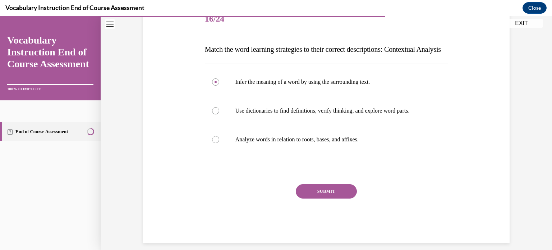
click at [323, 199] on button "SUBMIT" at bounding box center [326, 191] width 61 height 14
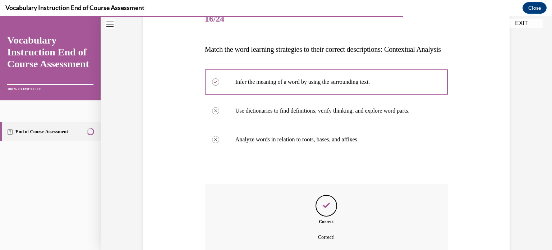
scroll to position [175, 0]
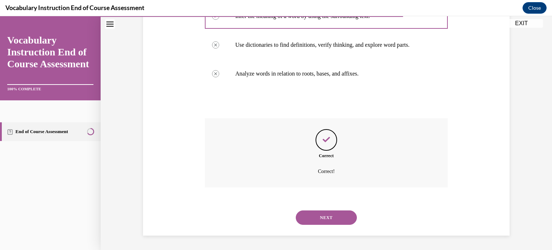
click at [327, 218] on button "NEXT" at bounding box center [326, 217] width 61 height 14
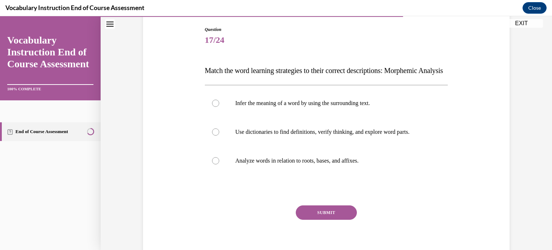
scroll to position [75, 0]
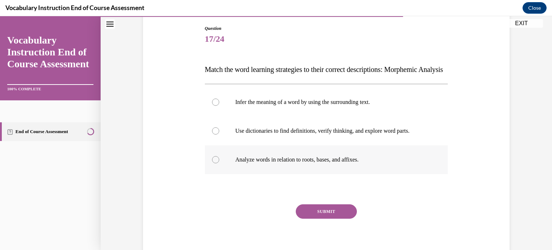
click at [325, 174] on label "Analyze words in relation to roots, bases, and affixes." at bounding box center [326, 159] width 243 height 29
click at [219, 163] on input "Analyze words in relation to roots, bases, and affixes." at bounding box center [215, 159] width 7 height 7
radio input "true"
click at [331, 219] on button "SUBMIT" at bounding box center [326, 211] width 61 height 14
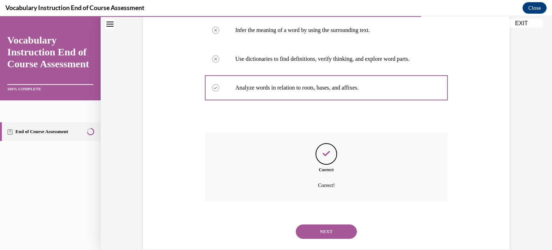
scroll to position [153, 0]
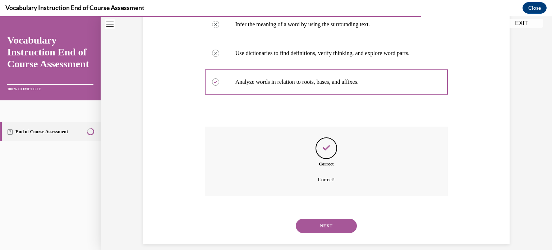
click at [333, 233] on button "NEXT" at bounding box center [326, 226] width 61 height 14
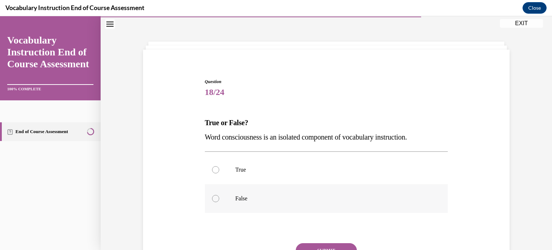
click at [259, 196] on p "False" at bounding box center [333, 198] width 195 height 7
click at [219, 196] on input "False" at bounding box center [215, 198] width 7 height 7
radio input "true"
click at [320, 246] on button "SUBMIT" at bounding box center [326, 250] width 61 height 14
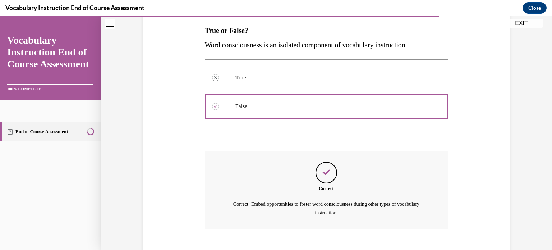
scroll to position [155, 0]
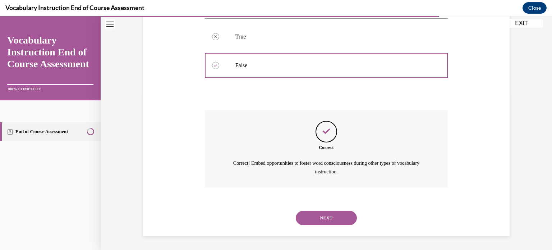
click at [320, 214] on button "NEXT" at bounding box center [326, 218] width 61 height 14
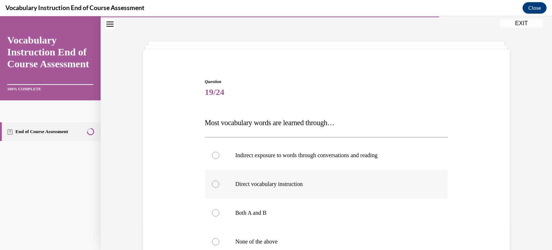
click at [309, 181] on p "Direct vocabulary instruction" at bounding box center [333, 184] width 195 height 7
click at [219, 181] on input "Direct vocabulary instruction" at bounding box center [215, 184] width 7 height 7
radio input "true"
click at [305, 155] on p "Indirect exposure to words through conversations and reading" at bounding box center [333, 155] width 195 height 7
click at [219, 155] on input "Indirect exposure to words through conversations and reading" at bounding box center [215, 155] width 7 height 7
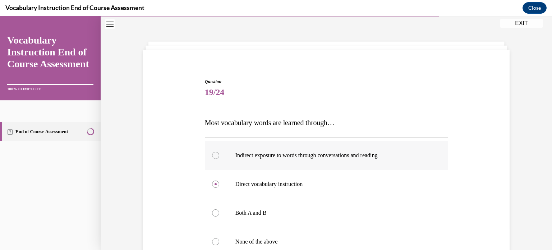
radio input "true"
click at [269, 213] on p "Both A and B" at bounding box center [333, 212] width 195 height 7
click at [219, 213] on input "Both A and B" at bounding box center [215, 212] width 7 height 7
radio input "true"
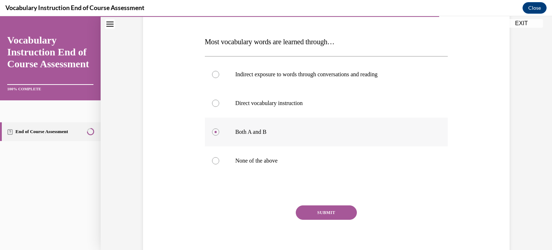
scroll to position [109, 0]
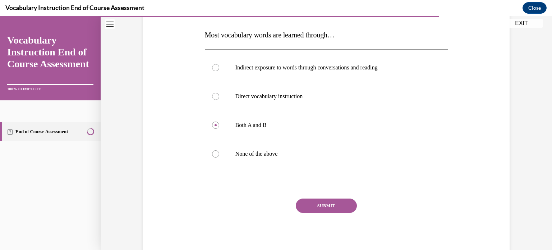
click at [314, 209] on button "SUBMIT" at bounding box center [326, 206] width 61 height 14
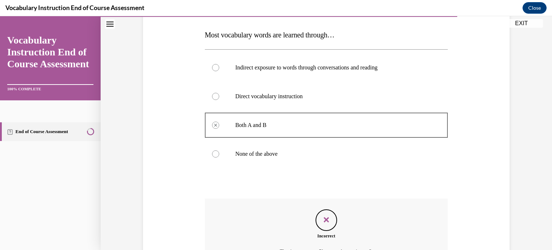
scroll to position [189, 0]
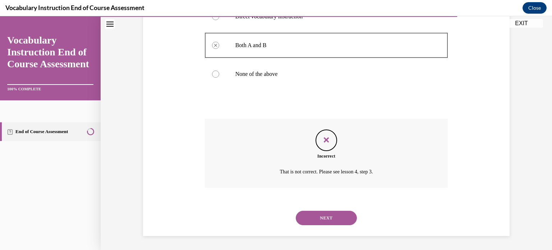
click at [323, 222] on button "NEXT" at bounding box center [326, 218] width 61 height 14
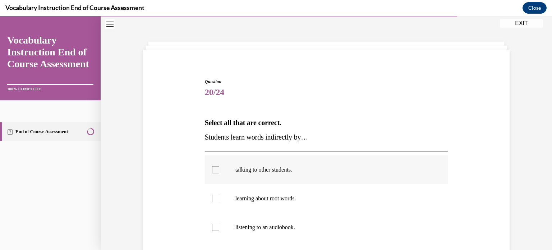
click at [304, 168] on p "talking to other students." at bounding box center [333, 169] width 195 height 7
click at [219, 168] on input "talking to other students." at bounding box center [215, 169] width 7 height 7
checkbox input "true"
click at [291, 224] on p "listening to an audiobook." at bounding box center [333, 227] width 195 height 7
click at [219, 224] on input "listening to an audiobook." at bounding box center [215, 227] width 7 height 7
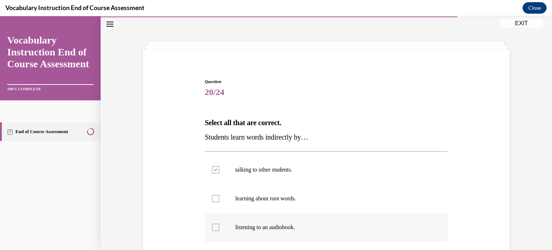
checkbox input "true"
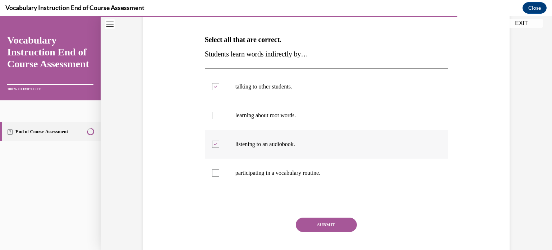
scroll to position [124, 0]
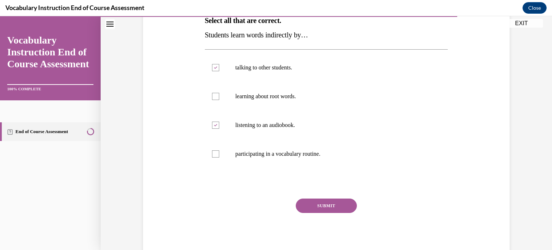
click at [323, 201] on button "SUBMIT" at bounding box center [326, 206] width 61 height 14
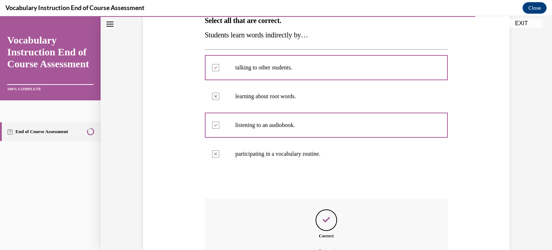
scroll to position [204, 0]
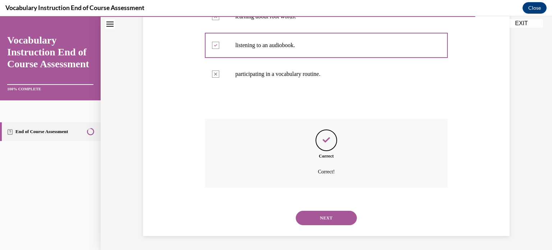
click at [327, 219] on button "NEXT" at bounding box center [326, 218] width 61 height 14
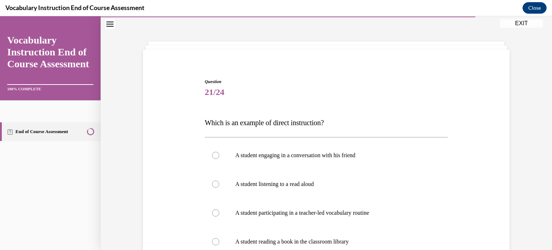
click at [327, 219] on label "A student participating in a teacher-led vocabulary routine" at bounding box center [326, 213] width 243 height 29
click at [219, 217] on input "A student participating in a teacher-led vocabulary routine" at bounding box center [215, 212] width 7 height 7
radio input "true"
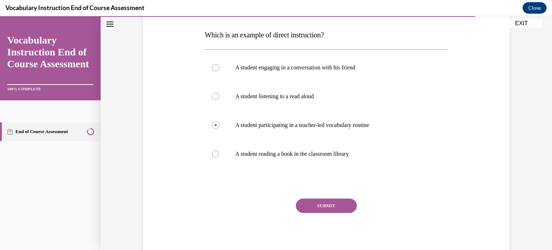
scroll to position [109, 0]
click at [329, 202] on button "SUBMIT" at bounding box center [326, 206] width 61 height 14
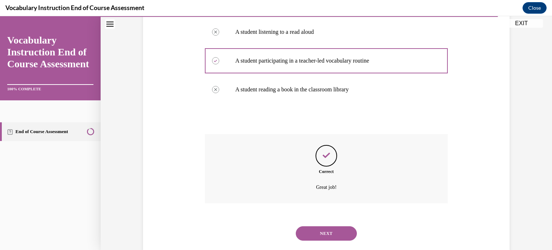
click at [332, 227] on button "NEXT" at bounding box center [326, 233] width 61 height 14
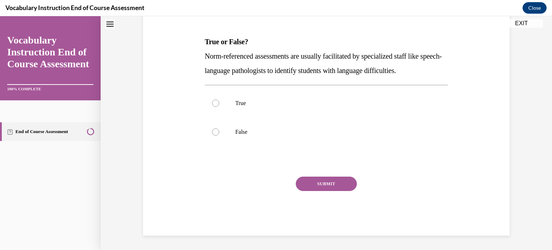
scroll to position [22, 0]
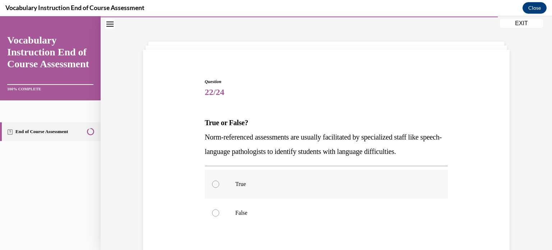
click at [264, 191] on label "True" at bounding box center [326, 184] width 243 height 29
click at [219, 188] on input "True" at bounding box center [215, 184] width 7 height 7
radio input "true"
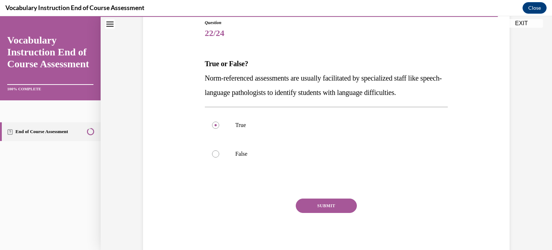
click at [317, 206] on button "SUBMIT" at bounding box center [326, 206] width 61 height 14
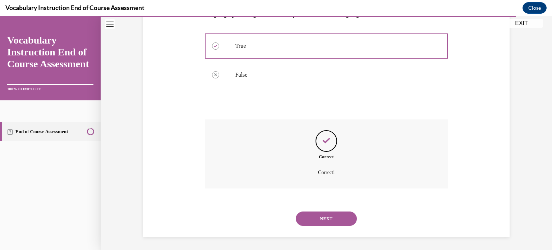
scroll to position [160, 0]
click at [324, 218] on button "NEXT" at bounding box center [326, 218] width 61 height 14
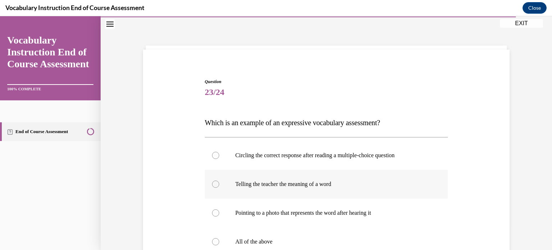
click at [320, 181] on p "Telling the teacher the meaning of a word" at bounding box center [333, 184] width 195 height 7
click at [219, 181] on input "Telling the teacher the meaning of a word" at bounding box center [215, 184] width 7 height 7
radio input "true"
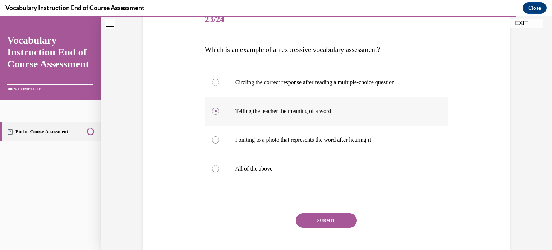
scroll to position [109, 0]
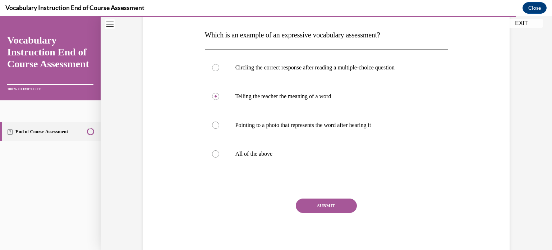
click at [327, 203] on button "SUBMIT" at bounding box center [326, 206] width 61 height 14
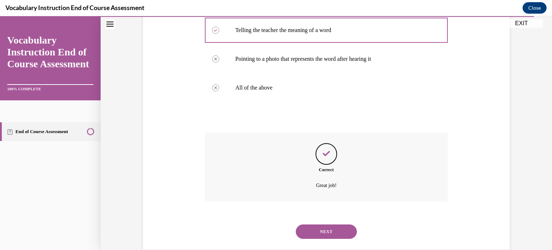
scroll to position [189, 0]
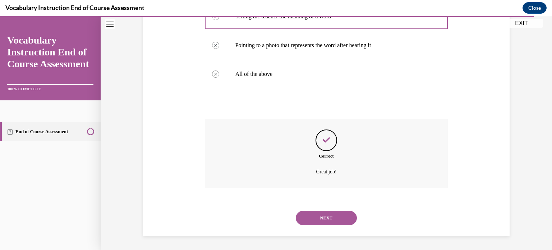
click at [327, 214] on button "NEXT" at bounding box center [326, 218] width 61 height 14
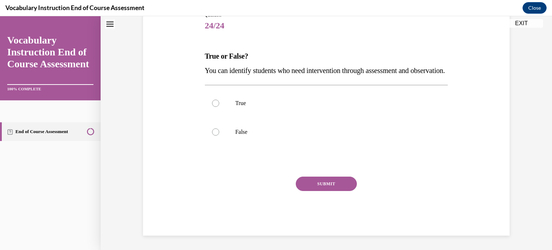
scroll to position [22, 0]
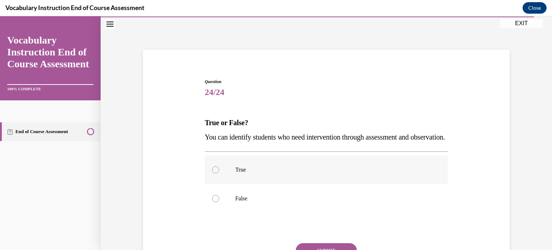
click at [322, 173] on p "True" at bounding box center [333, 169] width 195 height 7
click at [219, 173] on input "True" at bounding box center [215, 169] width 7 height 7
radio input "true"
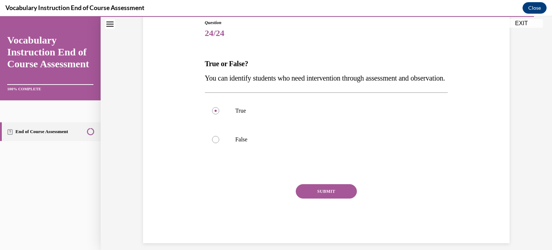
click at [331, 199] on button "SUBMIT" at bounding box center [326, 191] width 61 height 14
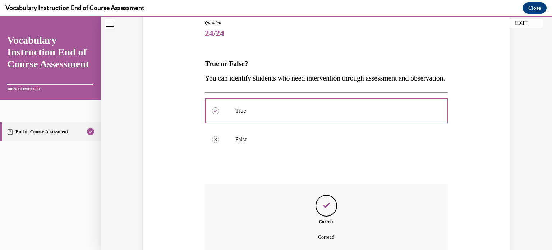
scroll to position [160, 0]
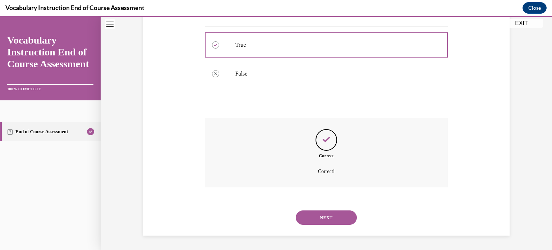
click at [332, 213] on button "NEXT" at bounding box center [326, 217] width 61 height 14
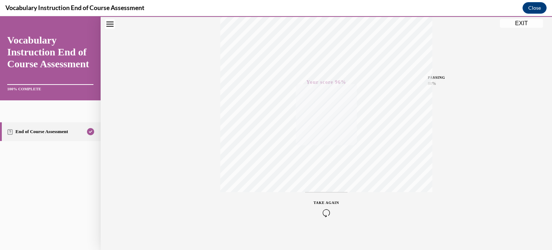
scroll to position [135, 0]
click at [520, 27] on button "EXIT" at bounding box center [521, 23] width 43 height 9
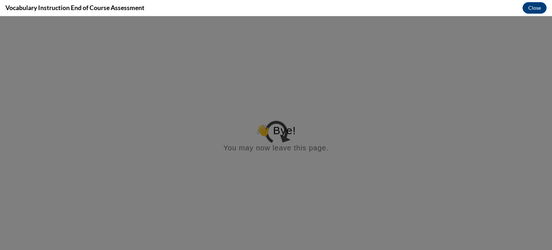
scroll to position [0, 0]
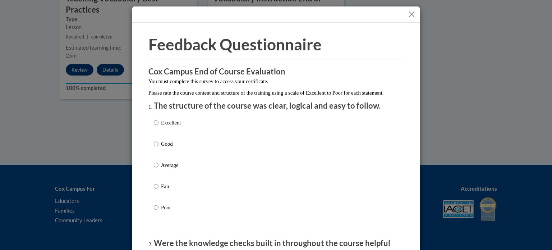
click at [196, 128] on div "Excellent Good Average Fair Poor" at bounding box center [276, 173] width 245 height 117
click at [167, 127] on p "Excellent" at bounding box center [171, 123] width 20 height 8
click at [159, 127] on input "Excellent" at bounding box center [156, 123] width 5 height 8
radio input "true"
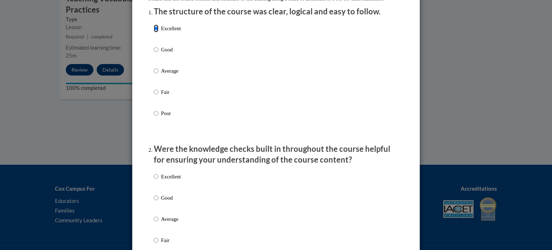
scroll to position [95, 0]
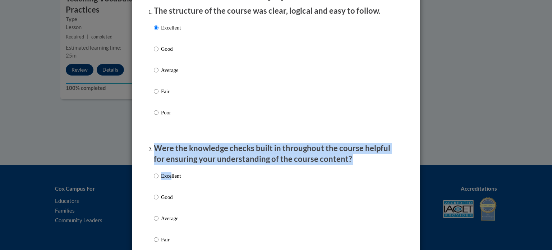
drag, startPoint x: 167, startPoint y: 127, endPoint x: 168, endPoint y: 185, distance: 57.2
click at [168, 180] on p "Excellent" at bounding box center [171, 176] width 20 height 8
click at [159, 180] on input "Excellent" at bounding box center [156, 176] width 5 height 8
radio input "true"
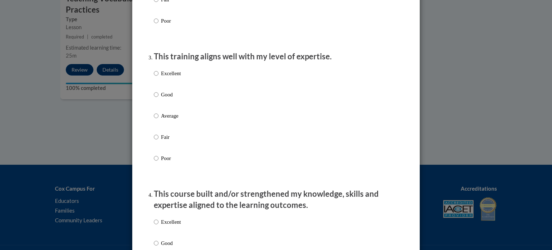
scroll to position [336, 0]
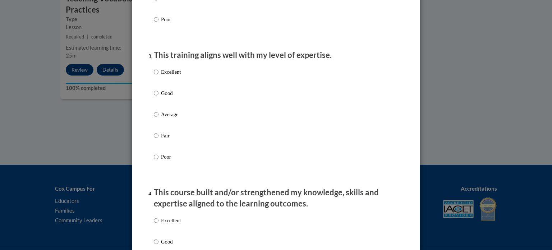
click at [165, 76] on p "Excellent" at bounding box center [171, 72] width 20 height 8
click at [159, 76] on input "Excellent" at bounding box center [156, 72] width 5 height 8
radio input "true"
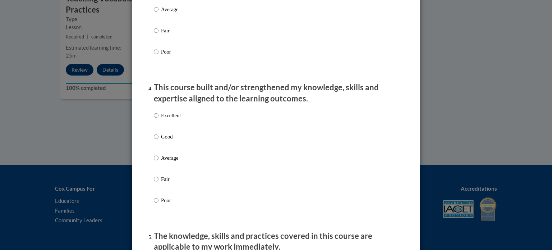
scroll to position [442, 0]
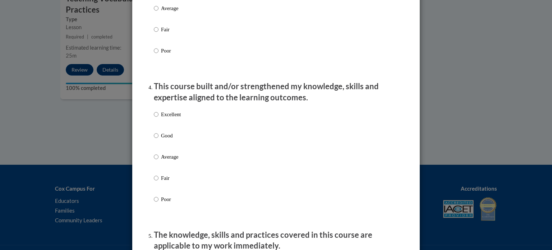
click at [171, 118] on p "Excellent" at bounding box center [171, 114] width 20 height 8
click at [159, 118] on input "Excellent" at bounding box center [156, 114] width 5 height 8
radio input "true"
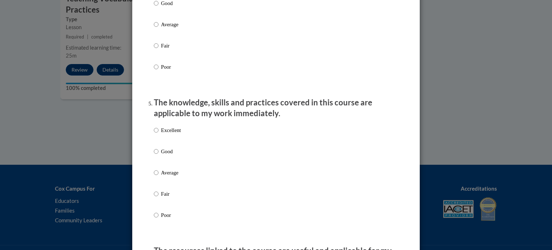
click at [171, 134] on p "Excellent" at bounding box center [171, 130] width 20 height 8
click at [159, 134] on input "Excellent" at bounding box center [156, 130] width 5 height 8
radio input "true"
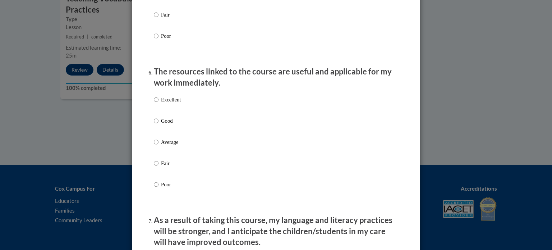
scroll to position [755, 0]
click at [170, 103] on p "Excellent" at bounding box center [171, 99] width 20 height 8
click at [159, 103] on input "Excellent" at bounding box center [156, 99] width 5 height 8
radio input "true"
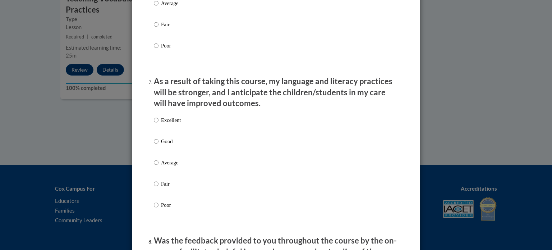
click at [171, 124] on p "Excellent" at bounding box center [171, 120] width 20 height 8
click at [159, 124] on input "Excellent" at bounding box center [156, 120] width 5 height 8
radio input "true"
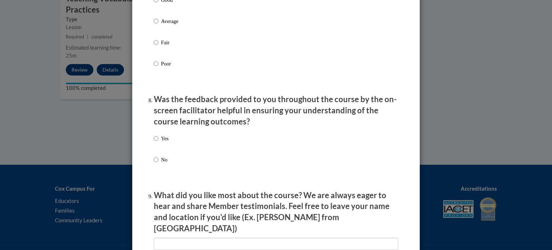
scroll to position [1036, 0]
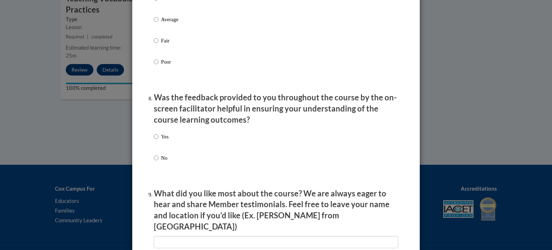
click at [165, 141] on p "Yes" at bounding box center [165, 137] width 8 height 8
click at [159, 141] on input "Yes" at bounding box center [156, 137] width 5 height 8
radio input "true"
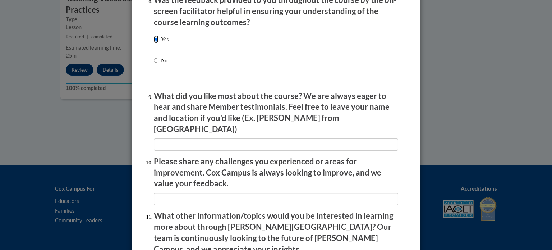
scroll to position [1134, 0]
click at [165, 143] on input "textbox" at bounding box center [276, 144] width 245 height 12
type input "x"
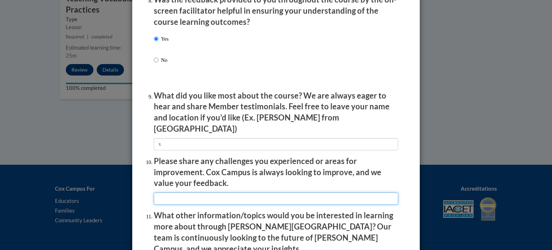
click at [166, 195] on input "textbox" at bounding box center [276, 198] width 245 height 12
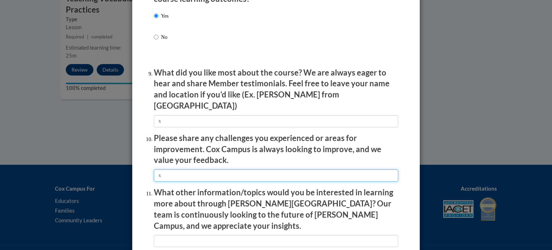
scroll to position [1168, 0]
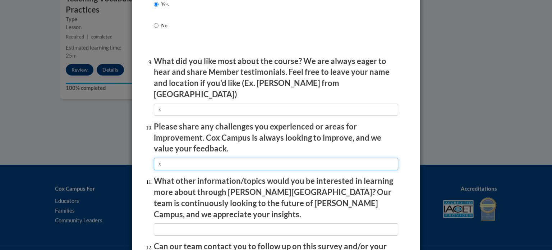
type input "x"
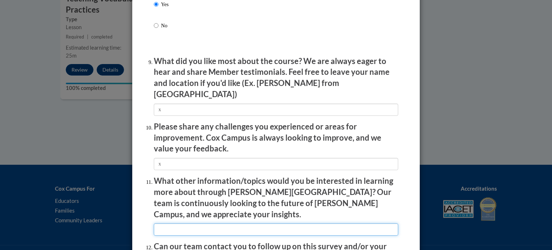
click at [165, 223] on input "textbox" at bounding box center [276, 229] width 245 height 12
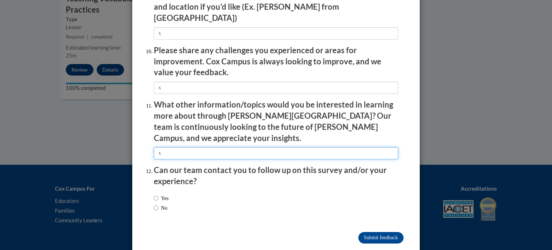
scroll to position [1248, 0]
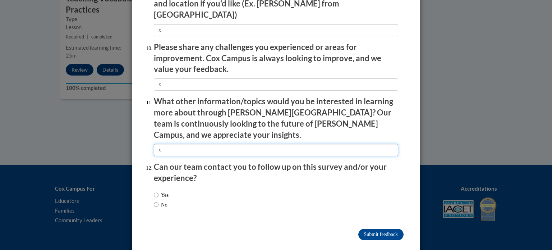
type input "x"
click at [157, 201] on label "No" at bounding box center [161, 205] width 14 height 8
click at [157, 201] on input "No" at bounding box center [156, 205] width 5 height 8
radio input "true"
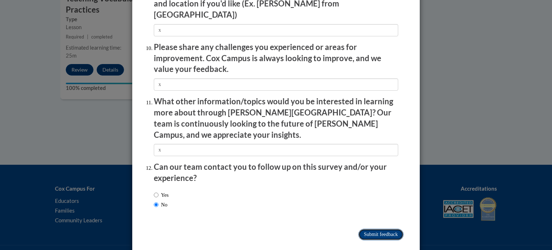
click at [361, 229] on input "Submit feedback" at bounding box center [381, 235] width 45 height 12
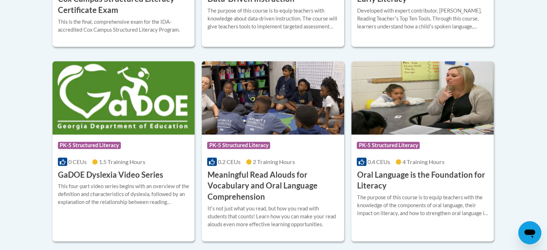
scroll to position [443, 0]
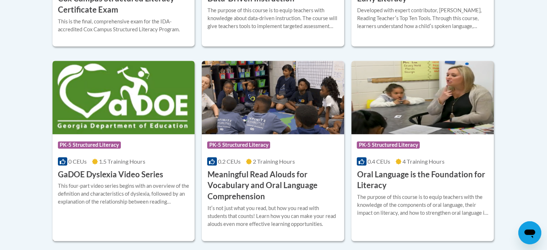
click at [147, 139] on div "Course Category: PK-5 Structured Literacy" at bounding box center [124, 146] width 132 height 16
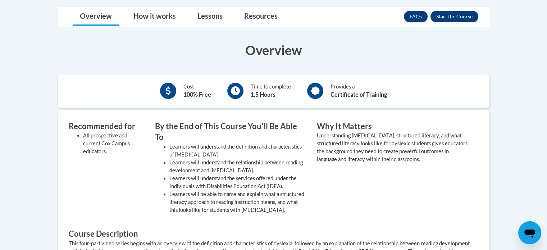
scroll to position [201, 0]
click at [447, 15] on button "Enroll" at bounding box center [455, 16] width 48 height 12
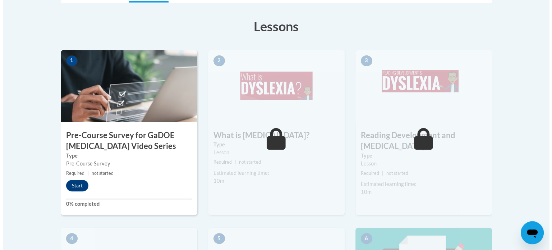
scroll to position [214, 0]
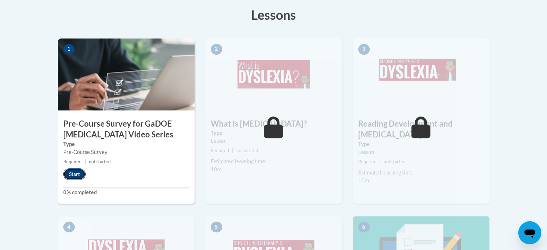
click at [69, 169] on button "Start" at bounding box center [74, 174] width 22 height 12
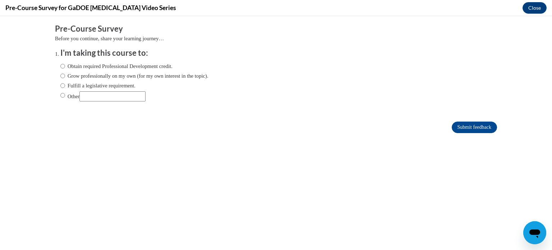
scroll to position [0, 0]
click at [71, 87] on label "Fulfill a legislative requirement." at bounding box center [97, 86] width 75 height 8
click at [65, 87] on input "Fulfill a legislative requirement." at bounding box center [62, 86] width 5 height 8
radio input "true"
click at [467, 129] on input "Submit feedback" at bounding box center [474, 128] width 45 height 12
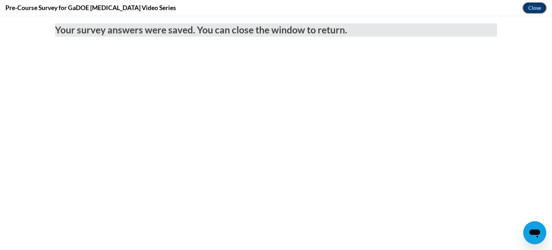
click at [532, 10] on button "Close" at bounding box center [535, 8] width 24 height 12
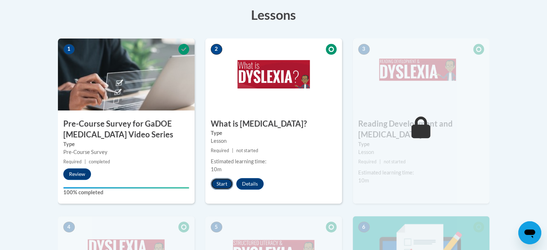
click at [221, 183] on button "Start" at bounding box center [222, 184] width 22 height 12
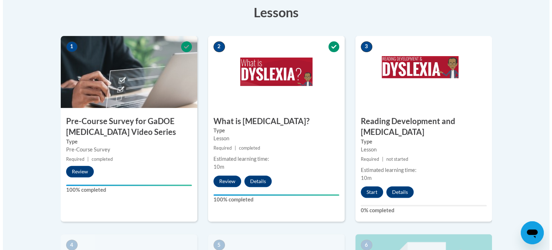
scroll to position [217, 0]
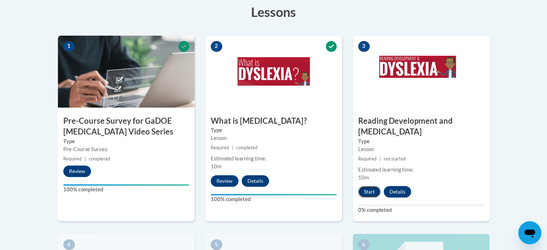
click at [368, 186] on button "Start" at bounding box center [369, 192] width 22 height 12
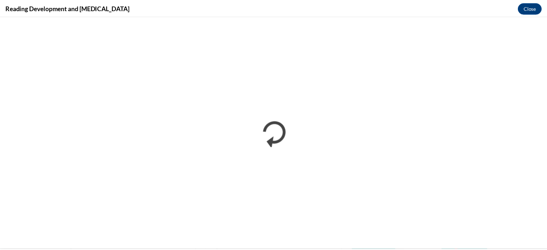
scroll to position [0, 0]
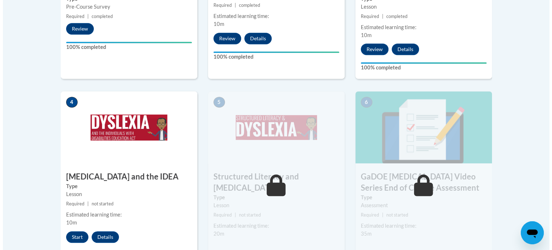
scroll to position [360, 0]
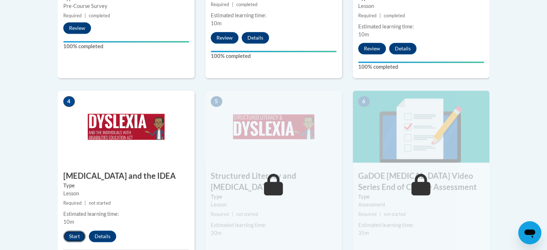
click at [74, 231] on button "Start" at bounding box center [74, 237] width 22 height 12
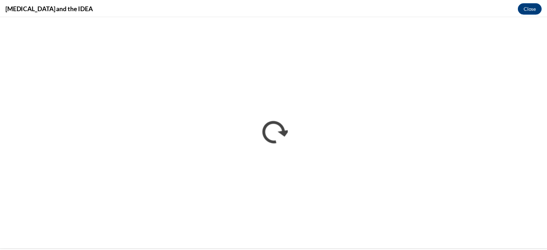
scroll to position [0, 0]
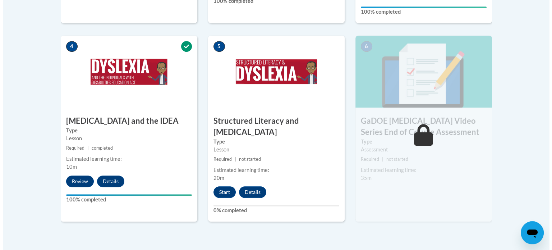
scroll to position [416, 0]
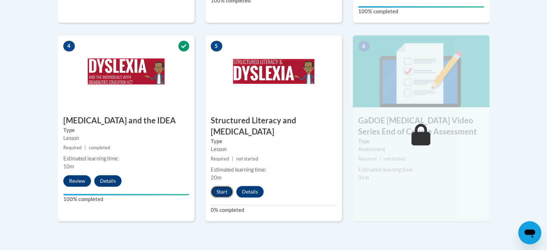
click at [220, 186] on button "Start" at bounding box center [222, 192] width 22 height 12
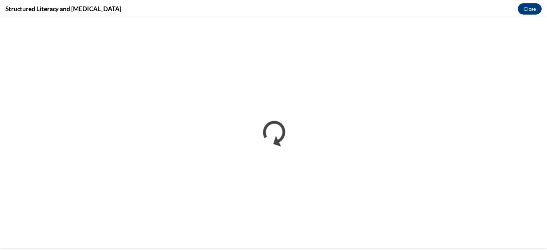
scroll to position [0, 0]
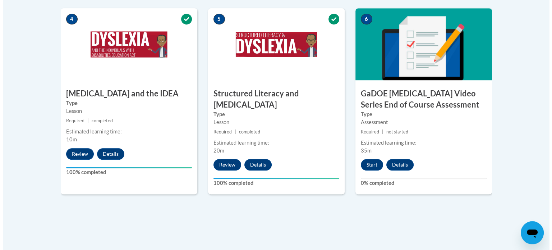
scroll to position [443, 0]
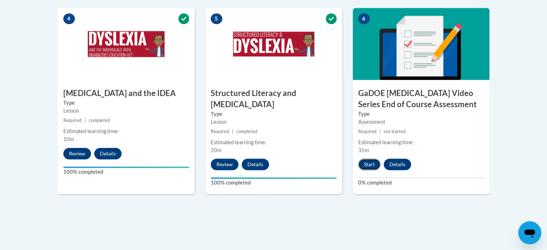
click at [371, 159] on button "Start" at bounding box center [369, 165] width 22 height 12
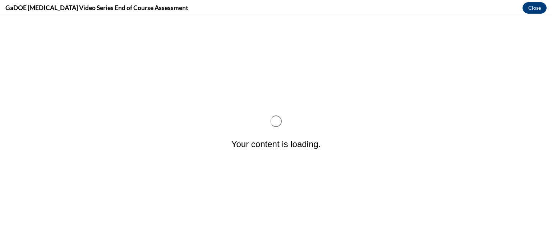
scroll to position [0, 0]
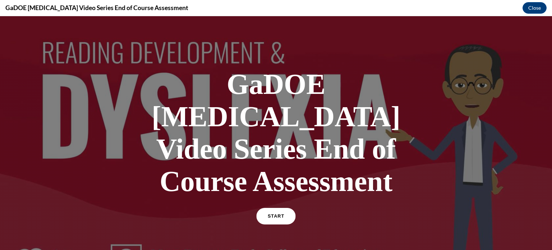
click at [273, 208] on link "START" at bounding box center [275, 216] width 39 height 17
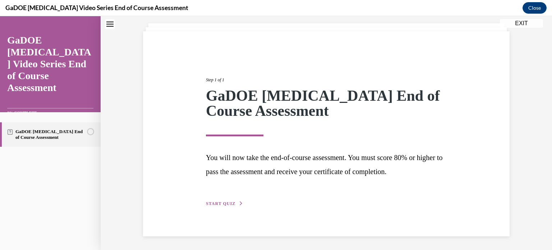
scroll to position [40, 0]
click at [224, 208] on div "Step 1 of 1 GaDOE [MEDICAL_DATA] End of Course Assessment You will now take the…" at bounding box center [326, 133] width 367 height 205
click at [225, 202] on span "START QUIZ" at bounding box center [220, 203] width 29 height 5
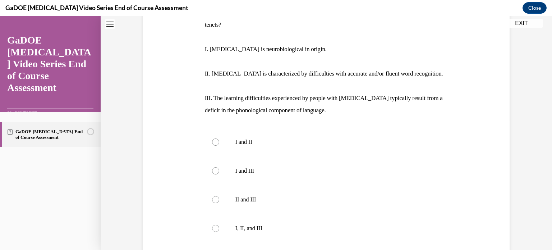
scroll to position [131, 0]
click at [223, 213] on label "I, II, and III" at bounding box center [326, 227] width 243 height 29
click at [219, 224] on input "I, II, and III" at bounding box center [215, 227] width 7 height 7
radio input "true"
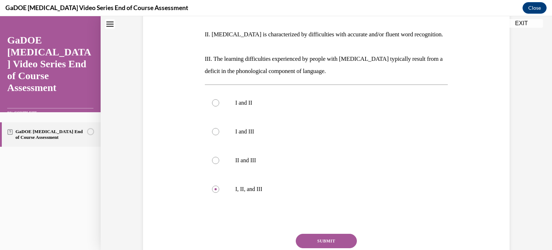
scroll to position [170, 0]
click at [317, 233] on button "SUBMIT" at bounding box center [326, 240] width 61 height 14
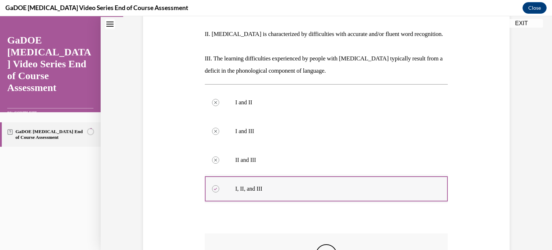
scroll to position [273, 0]
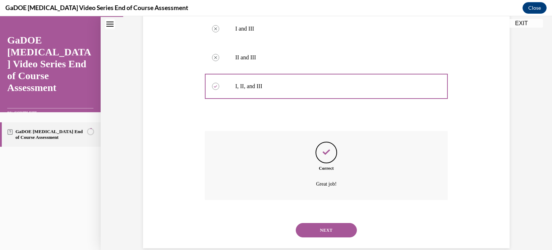
click at [332, 223] on button "NEXT" at bounding box center [326, 230] width 61 height 14
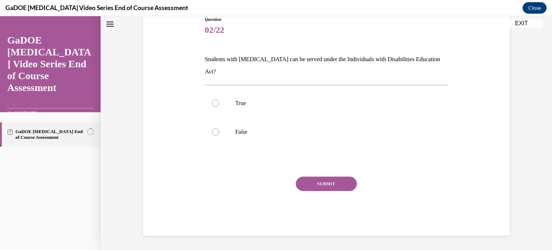
scroll to position [22, 0]
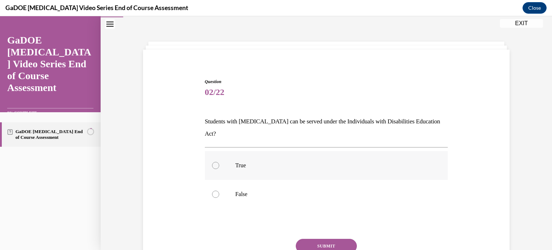
click at [256, 158] on label "True" at bounding box center [326, 165] width 243 height 29
click at [219, 162] on input "True" at bounding box center [215, 165] width 7 height 7
radio input "true"
click at [327, 239] on button "SUBMIT" at bounding box center [326, 246] width 61 height 14
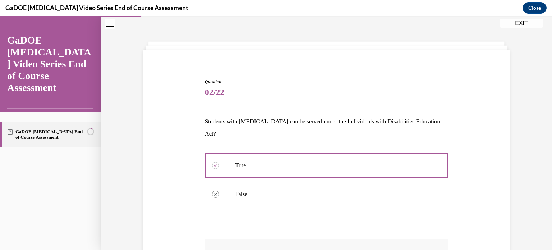
scroll to position [129, 0]
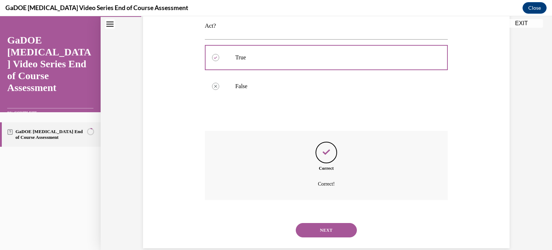
click at [329, 223] on button "NEXT" at bounding box center [326, 230] width 61 height 14
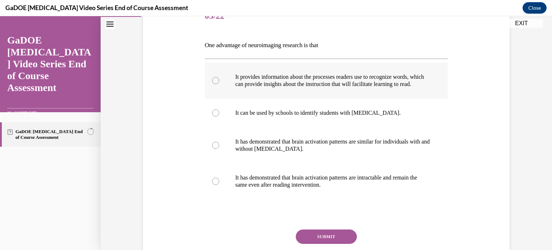
scroll to position [98, 0]
click at [336, 81] on p "It provides information about the processes readers use to recognize words, whi…" at bounding box center [333, 80] width 195 height 14
click at [219, 81] on input "It provides information about the processes readers use to recognize words, whi…" at bounding box center [215, 80] width 7 height 7
radio input "true"
click at [338, 241] on button "SUBMIT" at bounding box center [326, 236] width 61 height 14
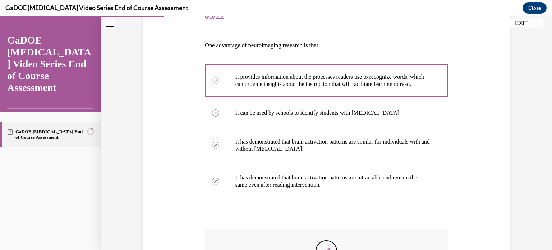
scroll to position [216, 0]
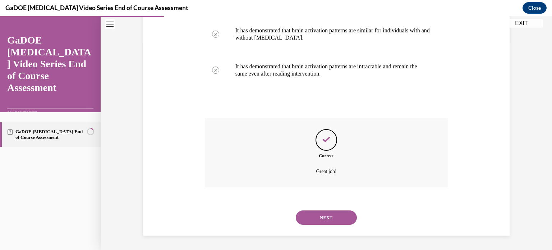
click at [330, 218] on button "NEXT" at bounding box center [326, 217] width 61 height 14
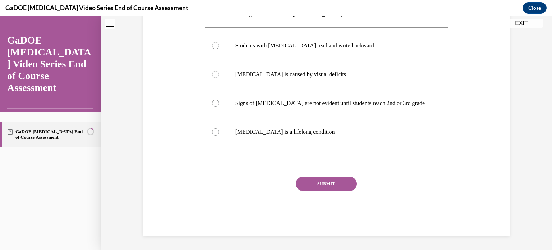
scroll to position [22, 0]
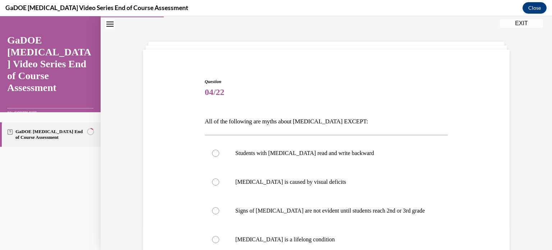
click at [330, 218] on label "Signs of dyslexia are not evident until students reach 2nd or 3rd grade" at bounding box center [326, 210] width 243 height 29
click at [219, 214] on input "Signs of dyslexia are not evident until students reach 2nd or 3rd grade" at bounding box center [215, 210] width 7 height 7
radio input "true"
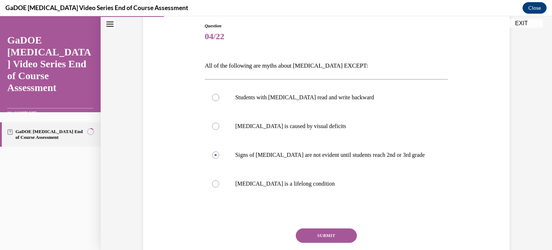
scroll to position [78, 0]
click at [332, 237] on button "SUBMIT" at bounding box center [326, 235] width 61 height 14
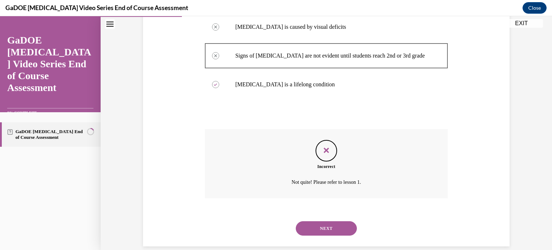
click at [331, 221] on button "NEXT" at bounding box center [326, 228] width 61 height 14
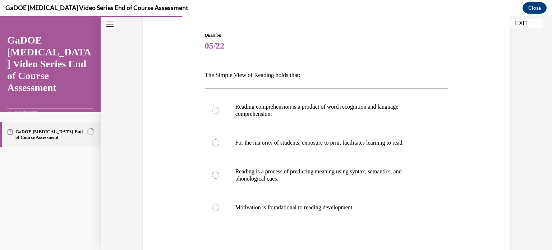
scroll to position [67, 0]
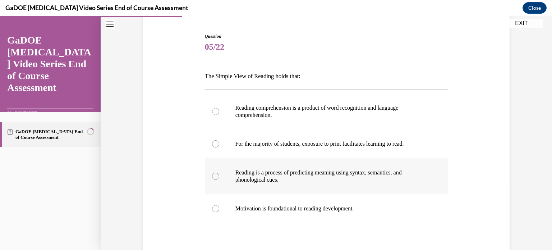
click at [322, 178] on p "Reading is a process of predicting meaning using syntax, semantics, and phonolo…" at bounding box center [333, 176] width 195 height 14
click at [219, 178] on input "Reading is a process of predicting meaning using syntax, semantics, and phonolo…" at bounding box center [215, 176] width 7 height 7
radio input "true"
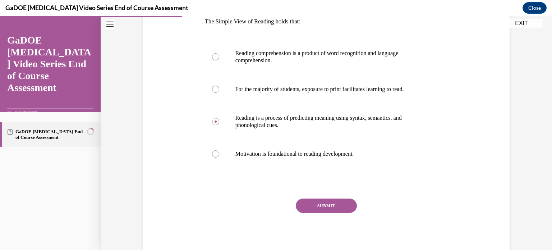
click at [323, 209] on button "SUBMIT" at bounding box center [326, 206] width 61 height 14
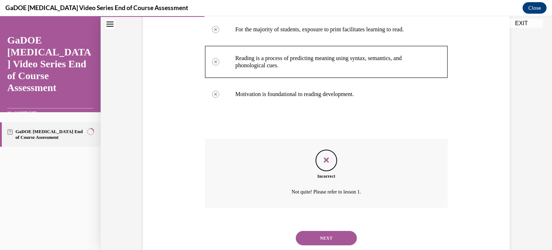
scroll to position [184, 0]
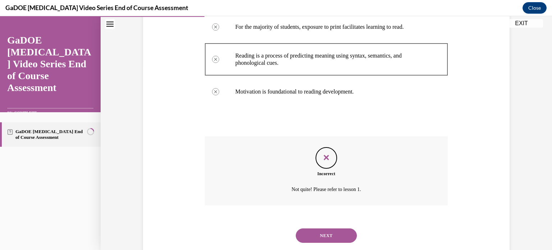
click at [330, 235] on button "NEXT" at bounding box center [326, 235] width 61 height 14
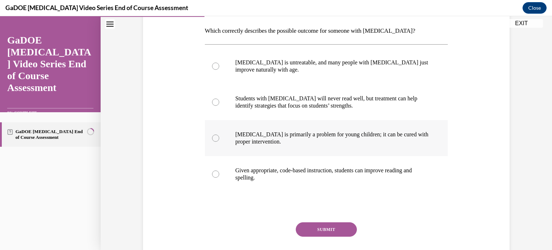
scroll to position [113, 0]
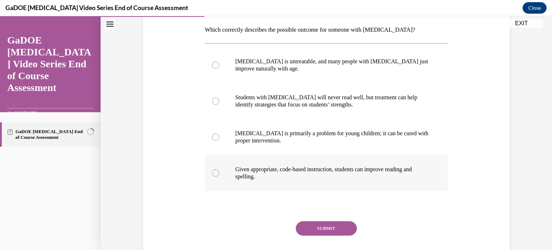
click at [325, 169] on p "Given appropriate, code-based instruction, students can improve reading and spe…" at bounding box center [333, 173] width 195 height 14
click at [219, 169] on input "Given appropriate, code-based instruction, students can improve reading and spe…" at bounding box center [215, 172] width 7 height 7
radio input "true"
click at [326, 229] on button "SUBMIT" at bounding box center [326, 228] width 61 height 14
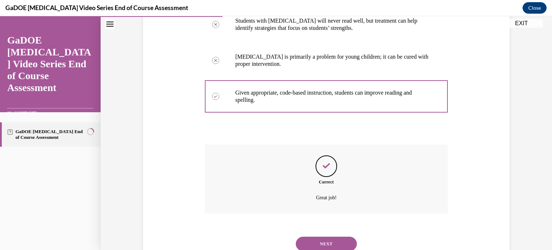
scroll to position [216, 0]
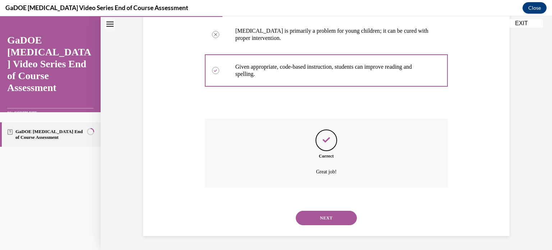
click at [328, 226] on div "NEXT" at bounding box center [326, 218] width 243 height 29
click at [331, 220] on button "NEXT" at bounding box center [326, 218] width 61 height 14
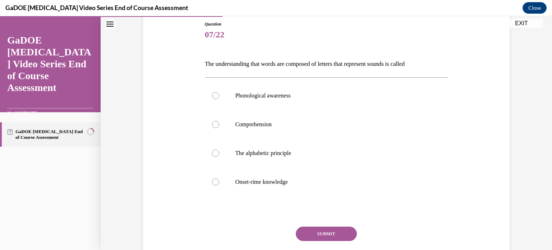
scroll to position [79, 0]
click at [303, 96] on p "Phonological awareness" at bounding box center [333, 95] width 195 height 7
click at [219, 96] on input "Phonological awareness" at bounding box center [215, 95] width 7 height 7
radio input "true"
click at [331, 233] on button "SUBMIT" at bounding box center [326, 234] width 61 height 14
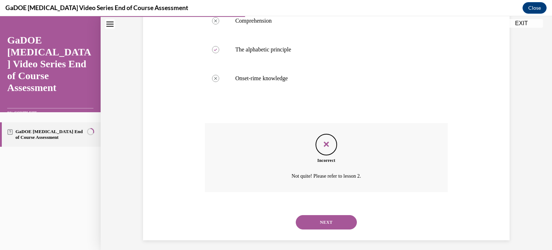
scroll to position [187, 0]
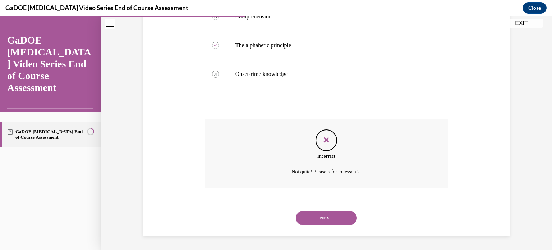
click at [331, 213] on button "NEXT" at bounding box center [326, 218] width 61 height 14
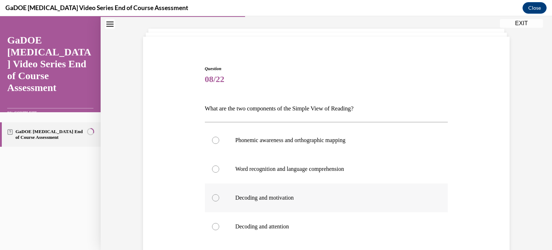
scroll to position [37, 0]
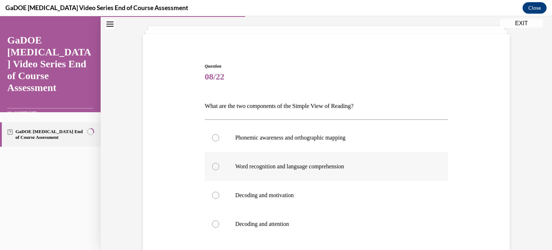
click at [322, 171] on label "Word recognition and language comprehension" at bounding box center [326, 166] width 243 height 29
click at [219, 170] on input "Word recognition and language comprehension" at bounding box center [215, 166] width 7 height 7
radio input "true"
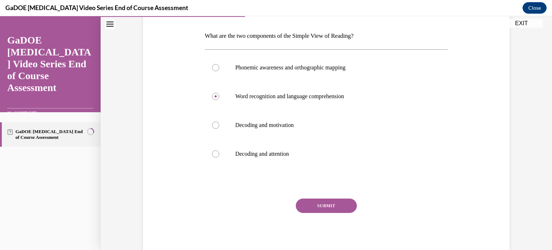
click at [331, 207] on button "SUBMIT" at bounding box center [326, 206] width 61 height 14
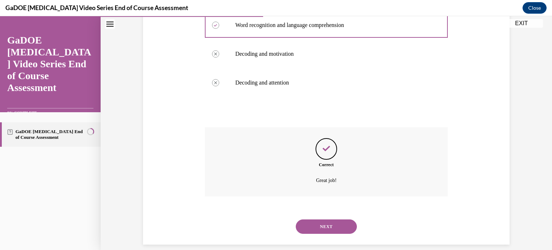
scroll to position [187, 0]
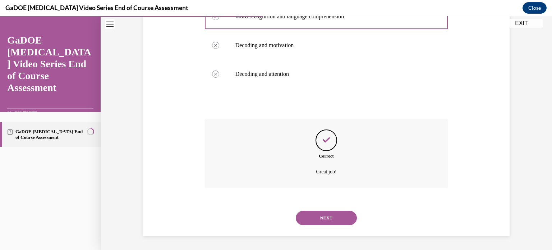
click at [333, 221] on button "NEXT" at bounding box center [326, 218] width 61 height 14
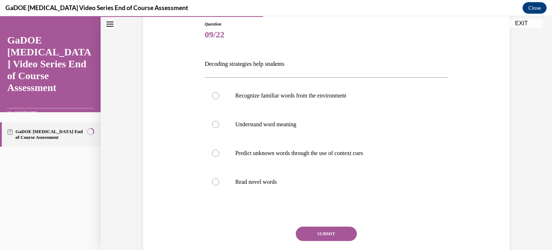
scroll to position [80, 0]
click at [262, 181] on p "Read novel words" at bounding box center [333, 180] width 195 height 7
click at [219, 181] on input "Read novel words" at bounding box center [215, 180] width 7 height 7
radio input "true"
click at [342, 233] on button "SUBMIT" at bounding box center [326, 233] width 61 height 14
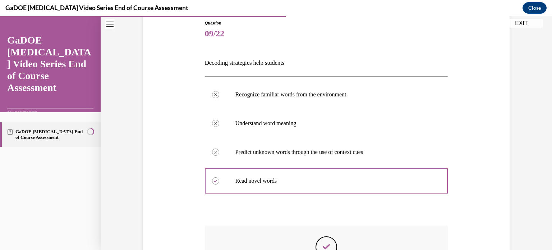
scroll to position [187, 0]
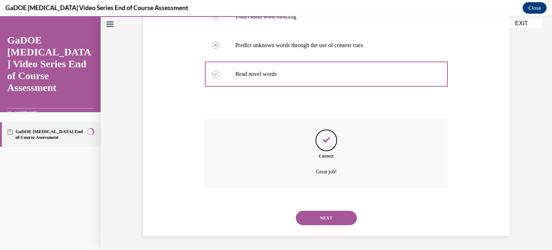
click at [338, 210] on div "NEXT" at bounding box center [326, 218] width 243 height 29
click at [337, 211] on button "NEXT" at bounding box center [326, 218] width 61 height 14
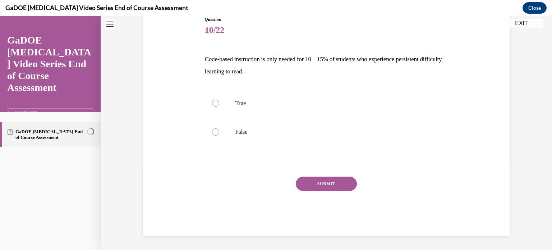
scroll to position [22, 0]
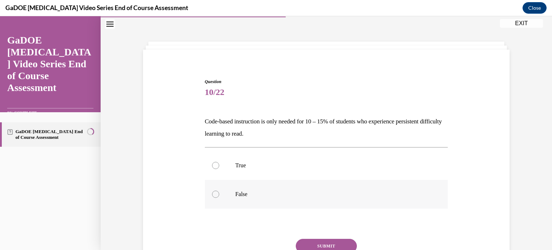
click at [242, 194] on p "False" at bounding box center [333, 194] width 195 height 7
click at [219, 194] on input "False" at bounding box center [215, 194] width 7 height 7
radio input "true"
click at [325, 241] on button "SUBMIT" at bounding box center [326, 246] width 61 height 14
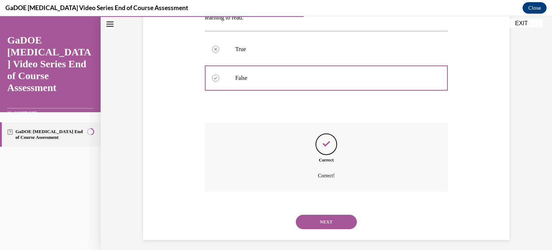
scroll to position [142, 0]
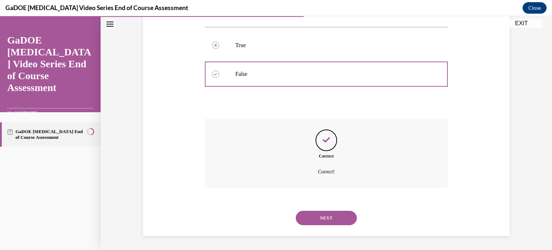
click at [330, 218] on button "NEXT" at bounding box center [326, 218] width 61 height 14
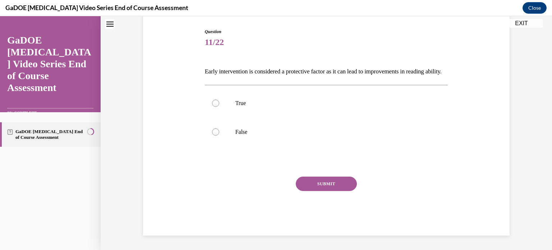
scroll to position [22, 0]
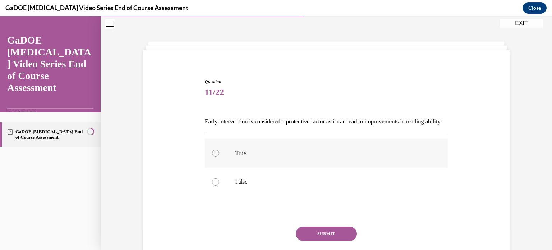
click at [261, 157] on p "True" at bounding box center [333, 153] width 195 height 7
click at [219, 157] on input "True" at bounding box center [215, 153] width 7 height 7
radio input "true"
click at [328, 241] on button "SUBMIT" at bounding box center [326, 234] width 61 height 14
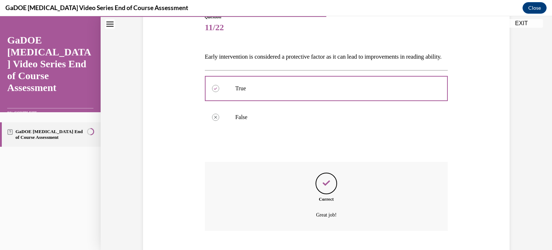
scroll to position [142, 0]
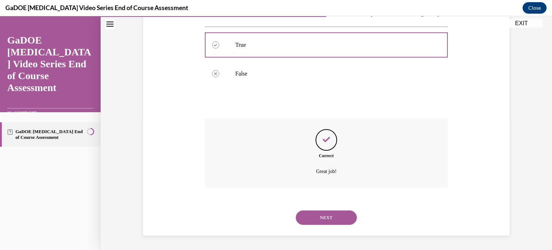
click at [326, 223] on button "NEXT" at bounding box center [326, 217] width 61 height 14
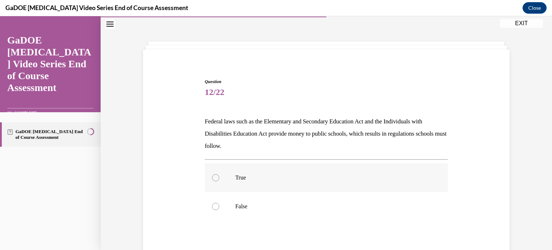
click at [249, 181] on label "True" at bounding box center [326, 177] width 243 height 29
click at [219, 181] on input "True" at bounding box center [215, 177] width 7 height 7
radio input "true"
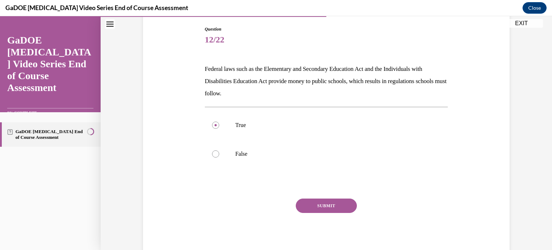
click at [315, 201] on button "SUBMIT" at bounding box center [326, 206] width 61 height 14
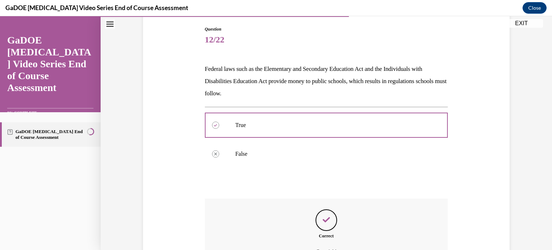
scroll to position [154, 0]
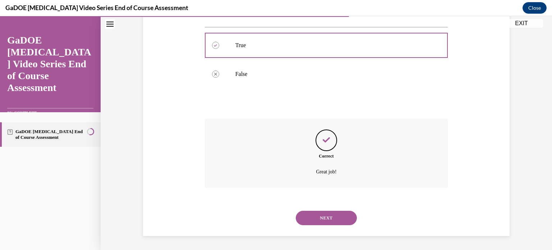
click at [324, 224] on button "NEXT" at bounding box center [326, 218] width 61 height 14
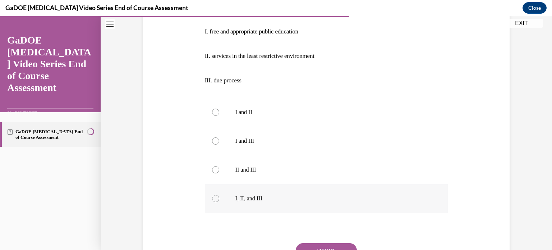
scroll to position [148, 0]
click at [287, 200] on p "I, II, and III" at bounding box center [333, 198] width 195 height 7
click at [219, 200] on input "I, II, and III" at bounding box center [215, 198] width 7 height 7
radio input "true"
click at [331, 247] on button "SUBMIT" at bounding box center [326, 250] width 61 height 14
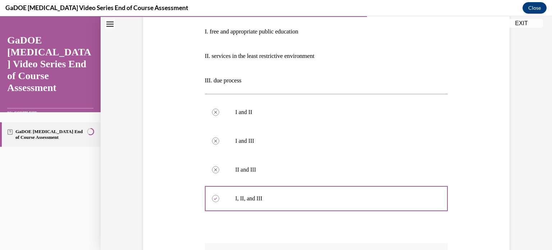
scroll to position [273, 0]
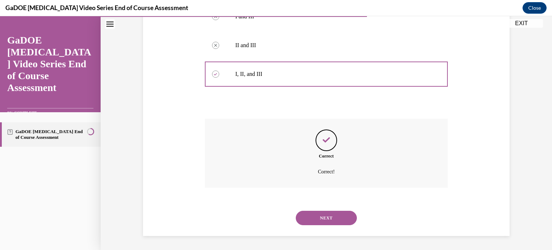
click at [334, 209] on div "NEXT" at bounding box center [326, 218] width 243 height 29
click at [334, 217] on button "NEXT" at bounding box center [326, 218] width 61 height 14
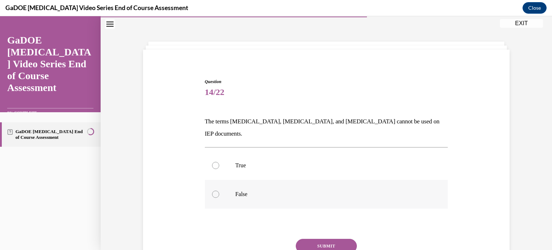
click at [259, 191] on p "False" at bounding box center [333, 194] width 195 height 7
click at [219, 191] on input "False" at bounding box center [215, 194] width 7 height 7
radio input "true"
click at [324, 239] on button "SUBMIT" at bounding box center [326, 246] width 61 height 14
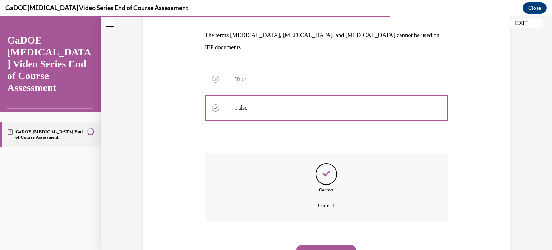
scroll to position [129, 0]
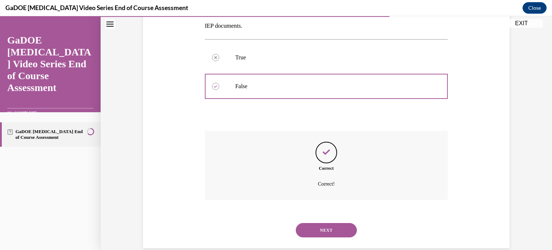
click at [324, 223] on button "NEXT" at bounding box center [326, 230] width 61 height 14
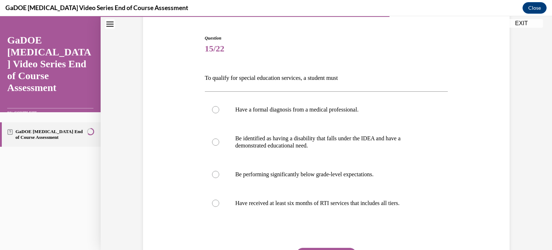
scroll to position [65, 0]
click at [284, 150] on label "Be identified as having a disability that falls under the IDEA and have a demon…" at bounding box center [326, 142] width 243 height 36
click at [219, 146] on input "Be identified as having a disability that falls under the IDEA and have a demon…" at bounding box center [215, 142] width 7 height 7
radio input "true"
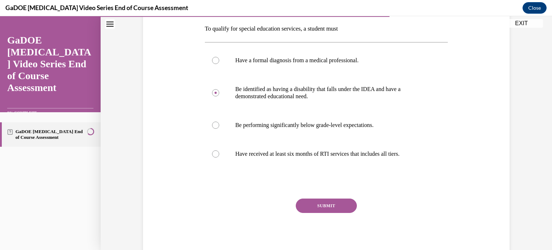
click at [325, 202] on button "SUBMIT" at bounding box center [326, 206] width 61 height 14
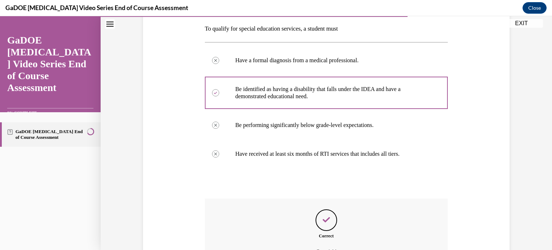
scroll to position [194, 0]
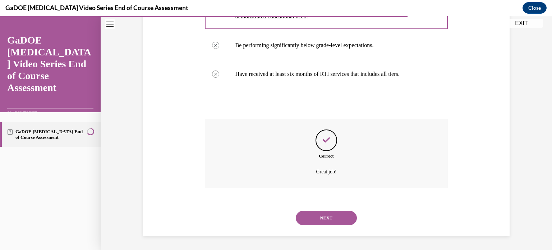
click at [324, 220] on button "NEXT" at bounding box center [326, 218] width 61 height 14
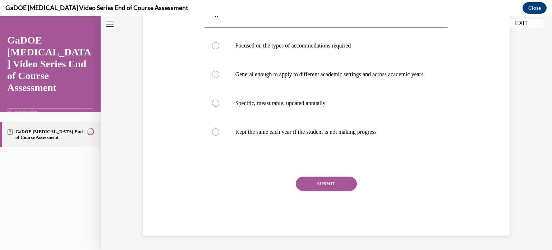
scroll to position [22, 0]
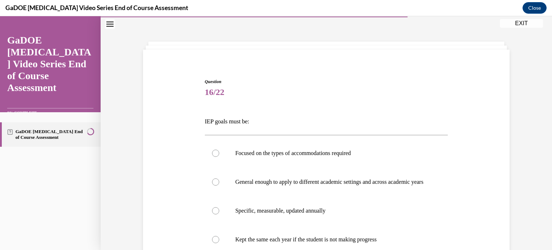
click at [324, 214] on p "Specific, measurable, updated annually" at bounding box center [333, 210] width 195 height 7
click at [219, 214] on input "Specific, measurable, updated annually" at bounding box center [215, 210] width 7 height 7
radio input "true"
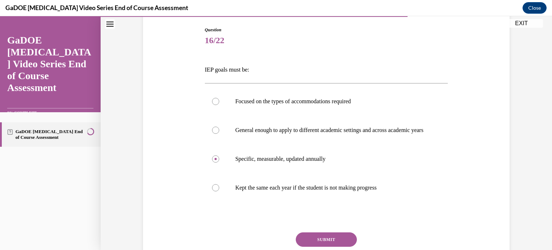
scroll to position [74, 0]
click at [330, 245] on button "SUBMIT" at bounding box center [326, 238] width 61 height 14
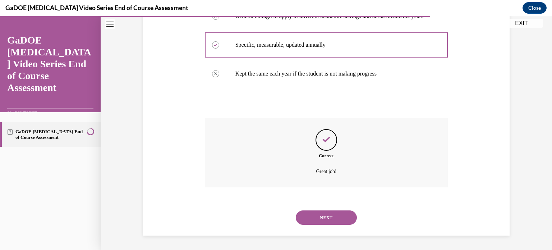
click at [329, 218] on button "NEXT" at bounding box center [326, 217] width 61 height 14
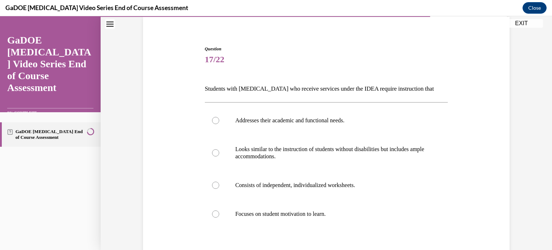
scroll to position [55, 0]
click at [318, 123] on label "Addresses their academic and functional needs." at bounding box center [326, 119] width 243 height 29
click at [219, 123] on input "Addresses their academic and functional needs." at bounding box center [215, 119] width 7 height 7
radio input "true"
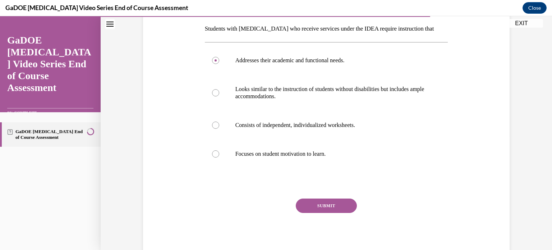
click at [325, 204] on button "SUBMIT" at bounding box center [326, 206] width 61 height 14
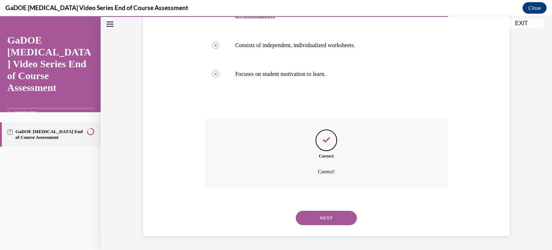
click at [326, 219] on button "NEXT" at bounding box center [326, 218] width 61 height 14
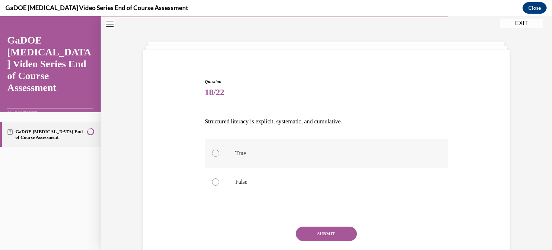
click at [271, 158] on label "True" at bounding box center [326, 153] width 243 height 29
click at [219, 157] on input "True" at bounding box center [215, 153] width 7 height 7
radio input "true"
click at [328, 228] on button "SUBMIT" at bounding box center [326, 234] width 61 height 14
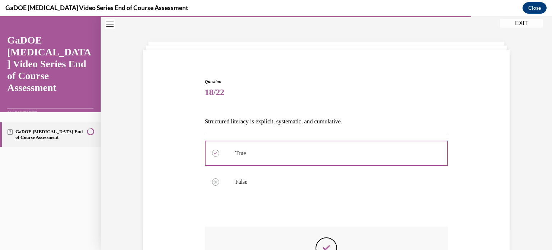
scroll to position [129, 0]
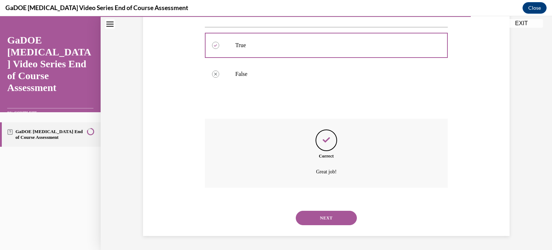
click at [327, 214] on button "NEXT" at bounding box center [326, 218] width 61 height 14
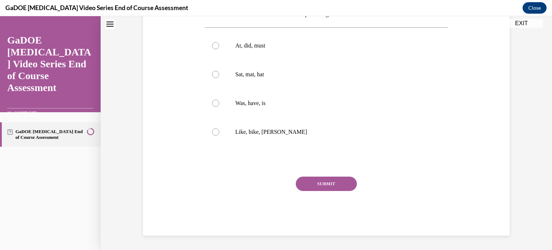
scroll to position [22, 0]
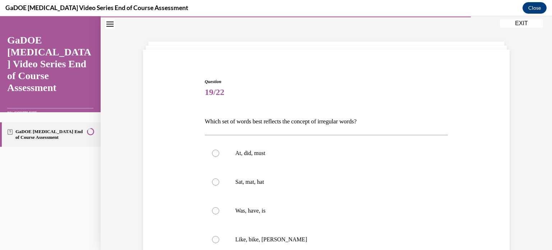
click at [327, 214] on label "Was, have, is" at bounding box center [326, 210] width 243 height 29
click at [219, 214] on input "Was, have, is" at bounding box center [215, 210] width 7 height 7
radio input "true"
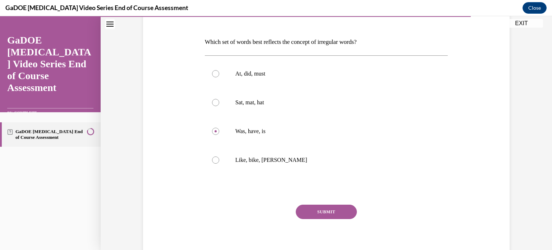
scroll to position [107, 0]
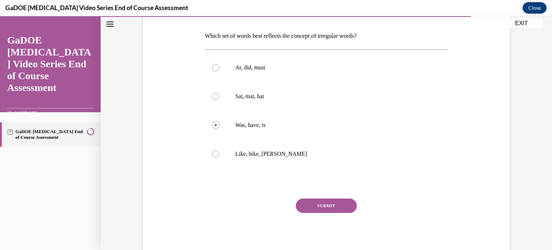
click at [333, 208] on button "SUBMIT" at bounding box center [326, 206] width 61 height 14
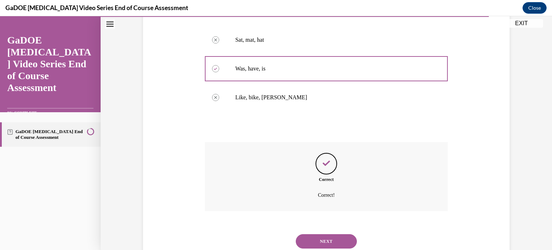
scroll to position [164, 0]
click at [332, 233] on div "NEXT" at bounding box center [326, 241] width 243 height 29
click at [332, 236] on button "NEXT" at bounding box center [326, 241] width 61 height 14
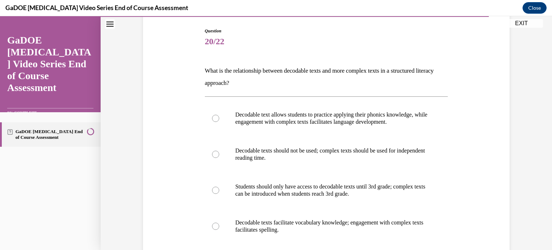
scroll to position [75, 0]
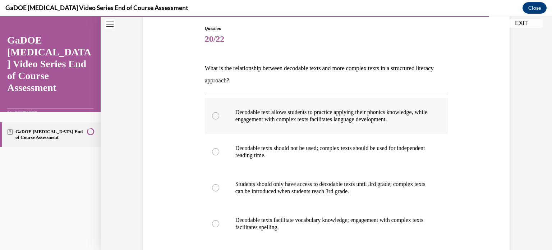
click at [316, 116] on p "Decodable text allows students to practice applying their phonics knowledge, wh…" at bounding box center [333, 116] width 195 height 14
click at [219, 116] on input "Decodable text allows students to practice applying their phonics knowledge, wh…" at bounding box center [215, 115] width 7 height 7
radio input "true"
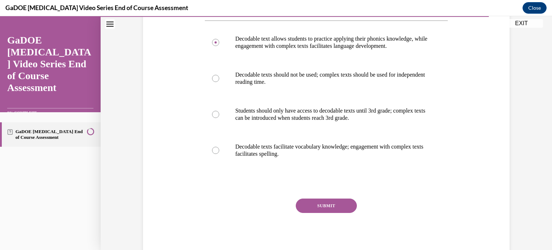
click at [328, 207] on button "SUBMIT" at bounding box center [326, 206] width 61 height 14
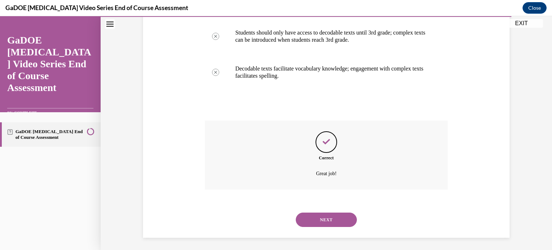
scroll to position [228, 0]
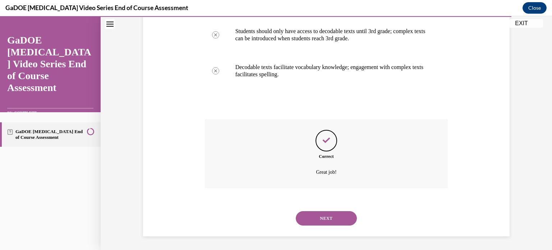
click at [329, 226] on div "NEXT" at bounding box center [326, 218] width 243 height 29
click at [329, 215] on button "NEXT" at bounding box center [326, 218] width 61 height 14
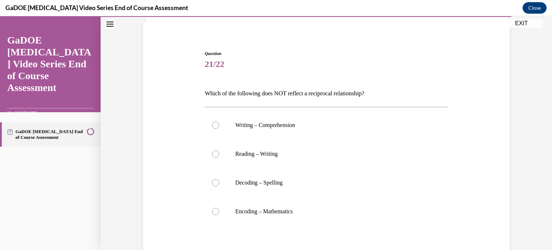
scroll to position [53, 0]
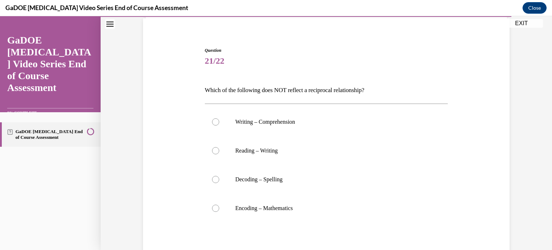
click at [329, 215] on label "Encoding – Mathematics" at bounding box center [326, 208] width 243 height 29
click at [219, 212] on input "Encoding – Mathematics" at bounding box center [215, 208] width 7 height 7
radio input "true"
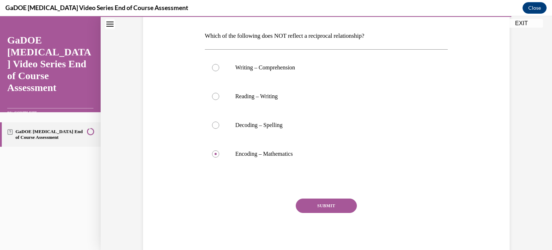
click at [332, 207] on button "SUBMIT" at bounding box center [326, 206] width 61 height 14
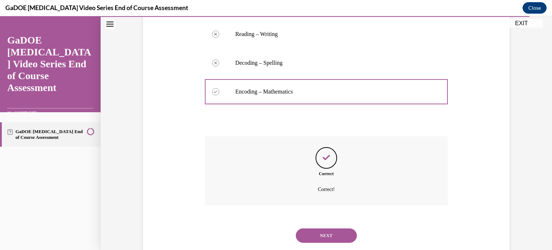
scroll to position [187, 0]
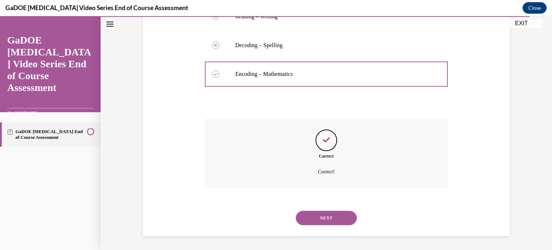
click at [331, 215] on button "NEXT" at bounding box center [326, 218] width 61 height 14
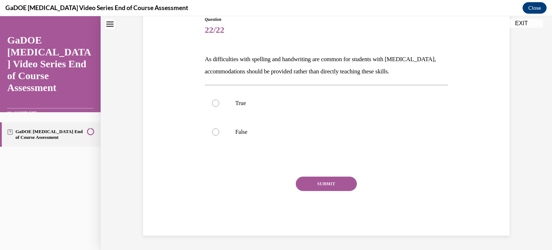
scroll to position [22, 0]
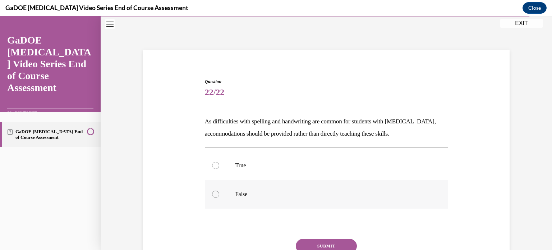
click at [253, 196] on p "False" at bounding box center [333, 194] width 195 height 7
click at [219, 196] on input "False" at bounding box center [215, 194] width 7 height 7
radio input "true"
click at [319, 239] on button "SUBMIT" at bounding box center [326, 246] width 61 height 14
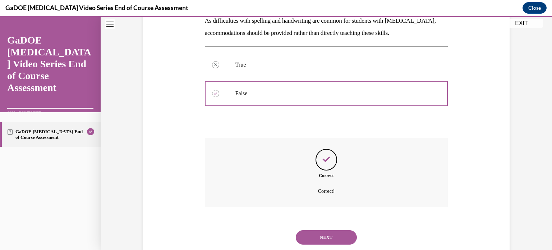
scroll to position [127, 0]
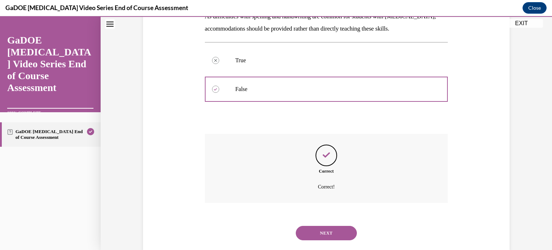
click at [319, 232] on button "NEXT" at bounding box center [326, 233] width 61 height 14
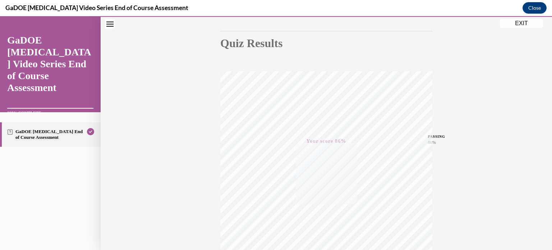
scroll to position [135, 0]
click at [321, 197] on span "TAKE AGAIN" at bounding box center [327, 196] width 26 height 4
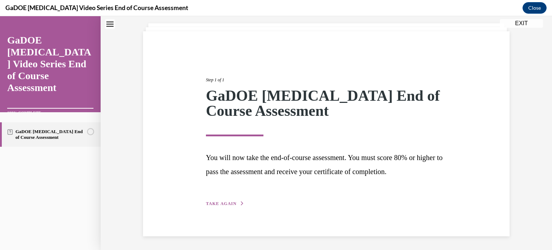
click at [228, 205] on span "TAKE AGAIN" at bounding box center [221, 203] width 31 height 5
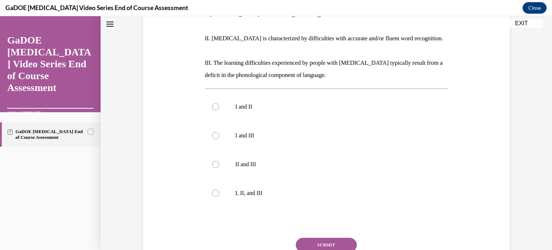
scroll to position [174, 0]
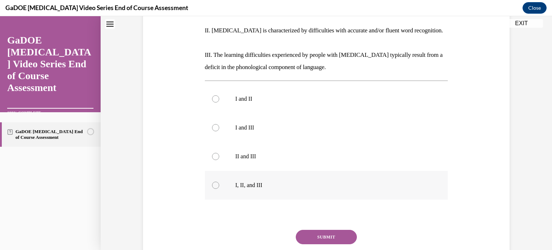
click at [221, 175] on label "I, II, and III" at bounding box center [326, 185] width 243 height 29
click at [219, 182] on input "I, II, and III" at bounding box center [215, 185] width 7 height 7
radio input "true"
click at [315, 230] on button "SUBMIT" at bounding box center [326, 237] width 61 height 14
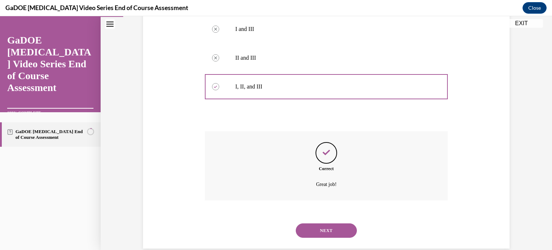
scroll to position [273, 0]
click at [321, 223] on button "NEXT" at bounding box center [326, 230] width 61 height 14
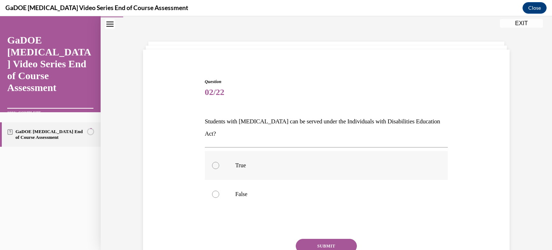
click at [256, 162] on p "True" at bounding box center [333, 165] width 195 height 7
click at [219, 162] on input "True" at bounding box center [215, 165] width 7 height 7
radio input "true"
click at [327, 239] on button "SUBMIT" at bounding box center [326, 246] width 61 height 14
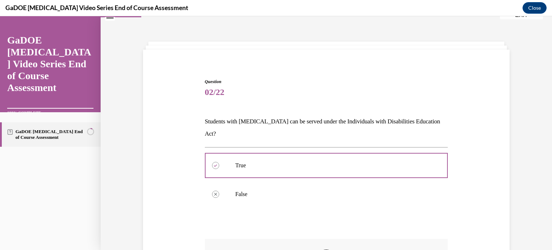
scroll to position [129, 0]
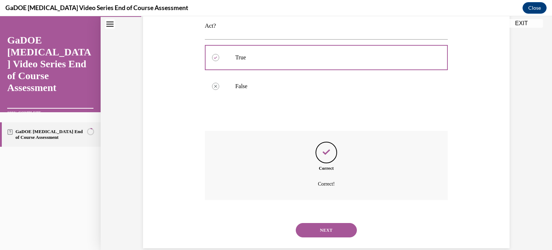
click at [326, 223] on button "NEXT" at bounding box center [326, 230] width 61 height 14
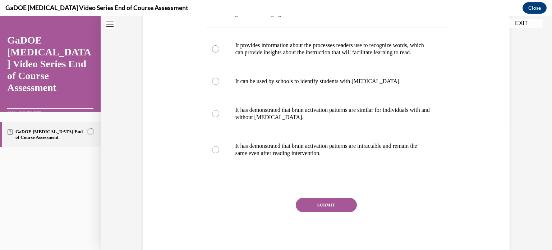
scroll to position [22, 0]
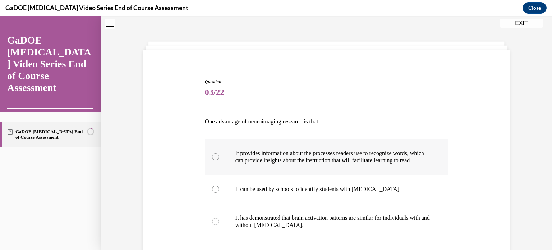
click at [311, 164] on p "It provides information about the processes readers use to recognize words, whi…" at bounding box center [333, 157] width 195 height 14
click at [219, 160] on input "It provides information about the processes readers use to recognize words, whi…" at bounding box center [215, 156] width 7 height 7
radio input "true"
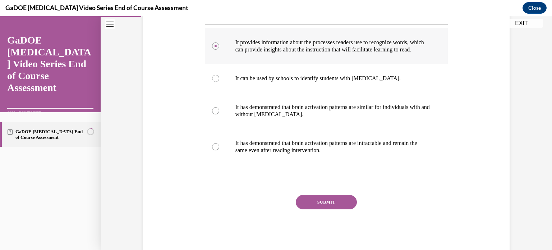
scroll to position [136, 0]
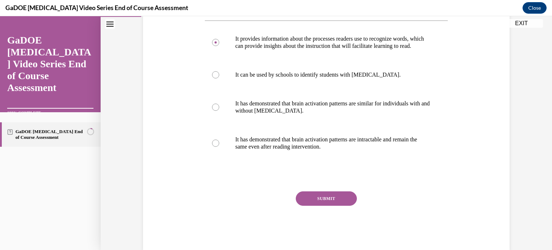
click at [323, 204] on button "SUBMIT" at bounding box center [326, 198] width 61 height 14
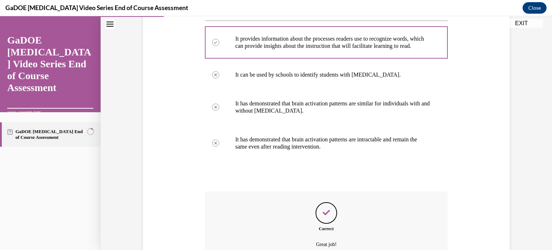
scroll to position [216, 0]
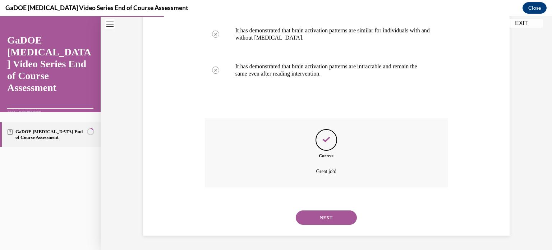
click at [324, 215] on button "NEXT" at bounding box center [326, 217] width 61 height 14
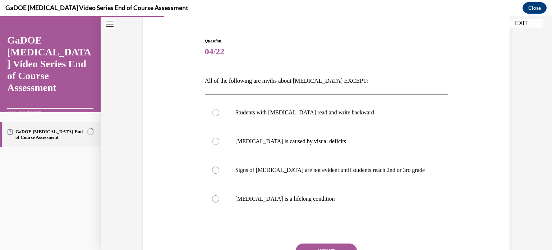
scroll to position [63, 0]
click at [312, 195] on p "Dyslexia is a lifelong condition" at bounding box center [333, 198] width 195 height 7
click at [219, 195] on input "Dyslexia is a lifelong condition" at bounding box center [215, 198] width 7 height 7
radio input "true"
click at [330, 246] on button "SUBMIT" at bounding box center [326, 250] width 61 height 14
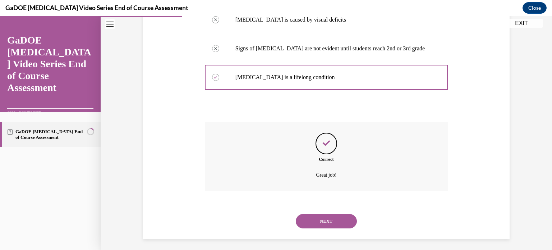
click at [330, 225] on button "NEXT" at bounding box center [326, 221] width 61 height 14
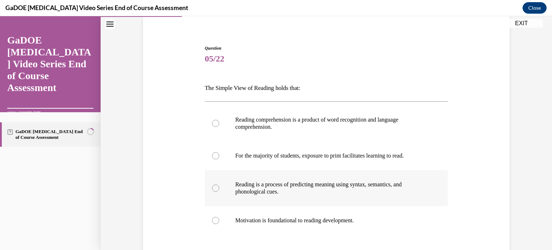
scroll to position [55, 0]
click at [305, 131] on label "Reading comprehension is a product of word recognition and language comprehensi…" at bounding box center [326, 124] width 243 height 36
click at [219, 127] on input "Reading comprehension is a product of word recognition and language comprehensi…" at bounding box center [215, 123] width 7 height 7
radio input "true"
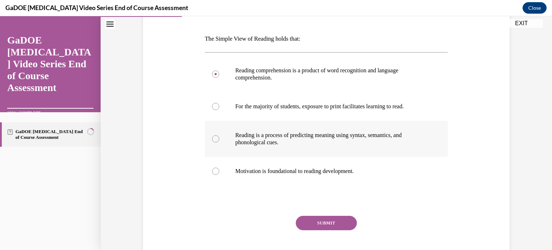
scroll to position [105, 0]
click at [319, 218] on button "SUBMIT" at bounding box center [326, 222] width 61 height 14
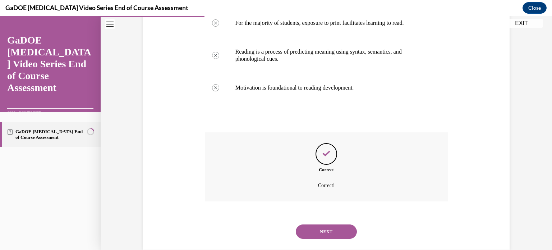
click at [324, 233] on button "NEXT" at bounding box center [326, 231] width 61 height 14
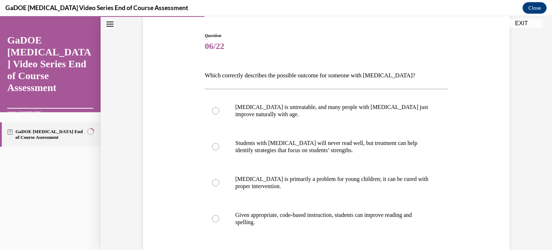
scroll to position [68, 0]
click at [323, 224] on p "Given appropriate, code-based instruction, students can improve reading and spe…" at bounding box center [333, 218] width 195 height 14
click at [219, 222] on input "Given appropriate, code-based instruction, students can improve reading and spe…" at bounding box center [215, 218] width 7 height 7
radio input "true"
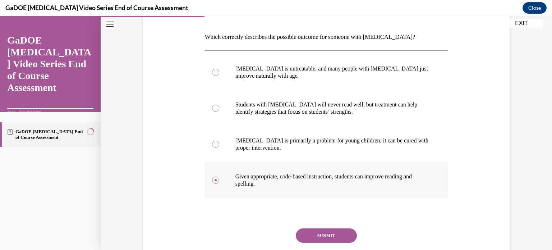
scroll to position [106, 0]
click at [323, 233] on button "SUBMIT" at bounding box center [326, 235] width 61 height 14
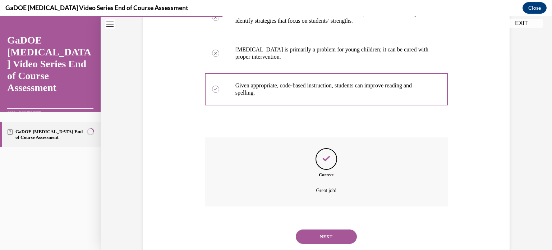
click at [323, 233] on button "NEXT" at bounding box center [326, 236] width 61 height 14
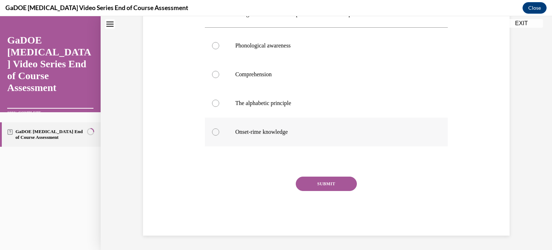
scroll to position [22, 0]
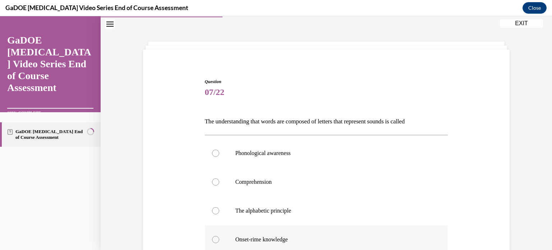
click at [323, 233] on label "Onset-rime knowledge" at bounding box center [326, 239] width 243 height 29
click at [219, 236] on input "Onset-rime knowledge" at bounding box center [215, 239] width 7 height 7
radio input "true"
click at [290, 159] on label "Phonological awareness" at bounding box center [326, 153] width 243 height 29
click at [219, 157] on input "Phonological awareness" at bounding box center [215, 153] width 7 height 7
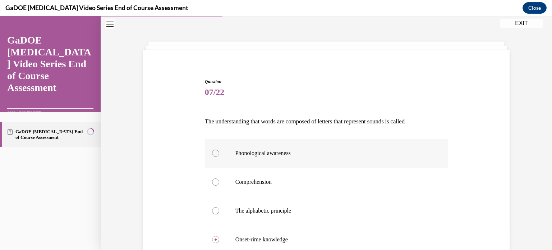
radio input "true"
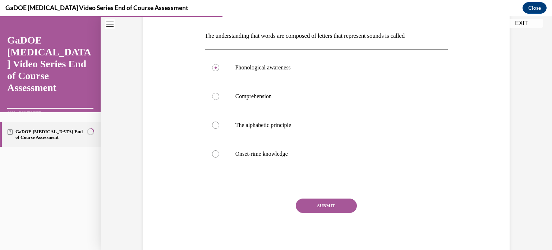
click at [325, 200] on button "SUBMIT" at bounding box center [326, 206] width 61 height 14
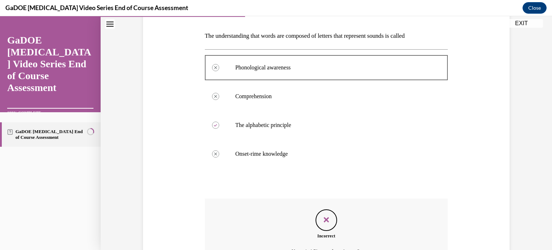
scroll to position [187, 0]
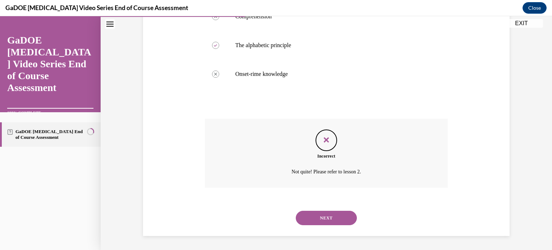
click at [325, 222] on button "NEXT" at bounding box center [326, 218] width 61 height 14
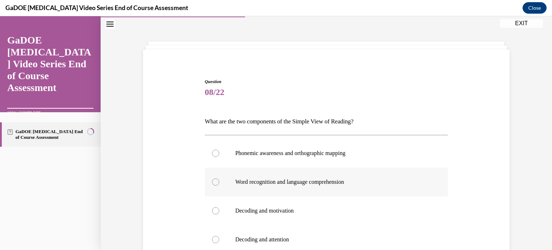
click at [293, 182] on p "Word recognition and language comprehension" at bounding box center [333, 181] width 195 height 7
click at [219, 182] on input "Word recognition and language comprehension" at bounding box center [215, 181] width 7 height 7
radio input "true"
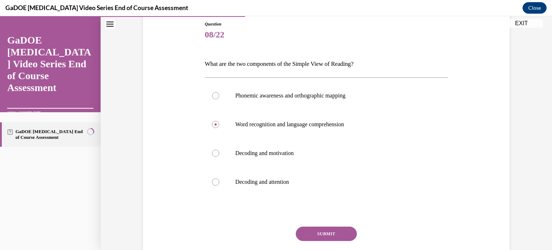
scroll to position [79, 0]
click at [324, 227] on button "SUBMIT" at bounding box center [326, 234] width 61 height 14
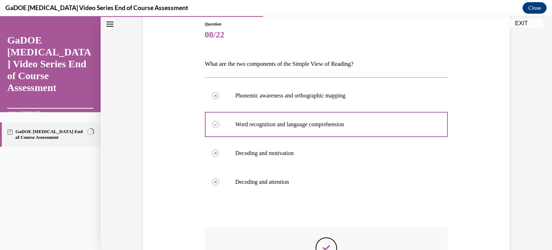
scroll to position [187, 0]
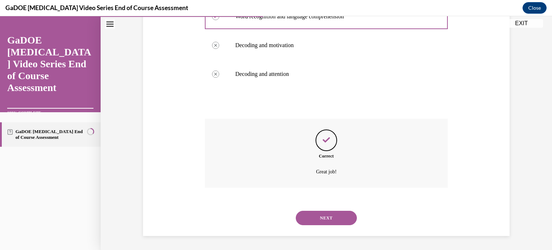
click at [323, 216] on button "NEXT" at bounding box center [326, 218] width 61 height 14
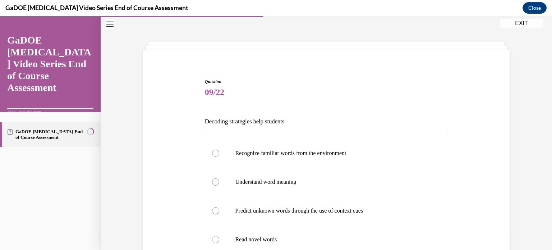
scroll to position [46, 0]
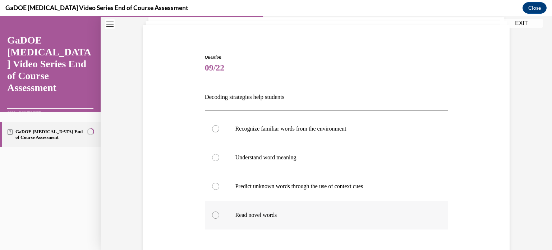
click at [305, 222] on label "Read novel words" at bounding box center [326, 215] width 243 height 29
click at [219, 219] on input "Read novel words" at bounding box center [215, 214] width 7 height 7
radio input "true"
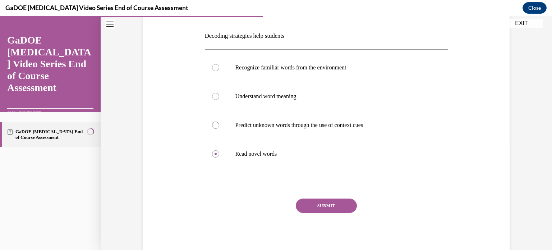
click at [320, 205] on button "SUBMIT" at bounding box center [326, 206] width 61 height 14
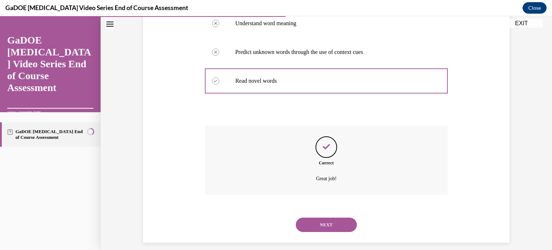
click at [326, 223] on button "NEXT" at bounding box center [326, 225] width 61 height 14
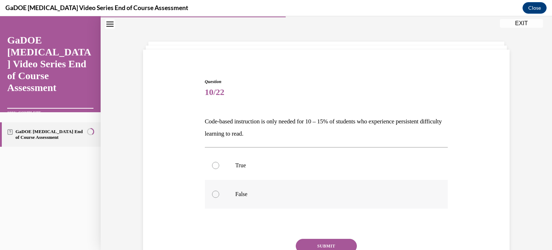
click at [272, 197] on p "False" at bounding box center [333, 194] width 195 height 7
click at [219, 197] on input "False" at bounding box center [215, 194] width 7 height 7
radio input "true"
click at [329, 243] on button "SUBMIT" at bounding box center [326, 246] width 61 height 14
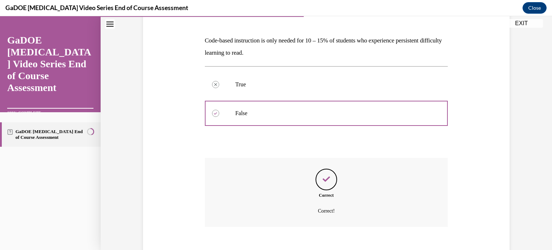
scroll to position [142, 0]
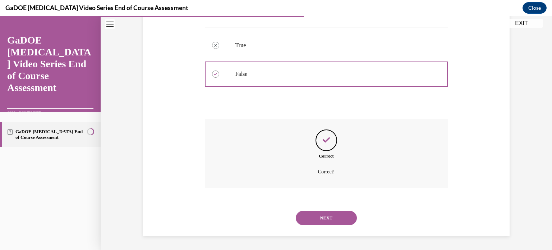
click at [328, 214] on button "NEXT" at bounding box center [326, 218] width 61 height 14
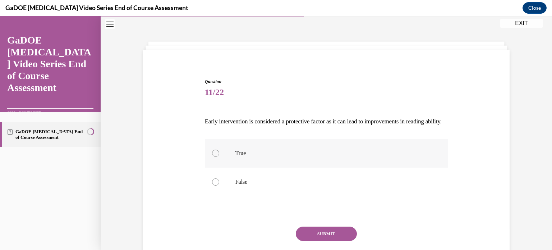
click at [270, 157] on p "True" at bounding box center [333, 153] width 195 height 7
click at [219, 157] on input "True" at bounding box center [215, 153] width 7 height 7
radio input "true"
click at [338, 241] on button "SUBMIT" at bounding box center [326, 234] width 61 height 14
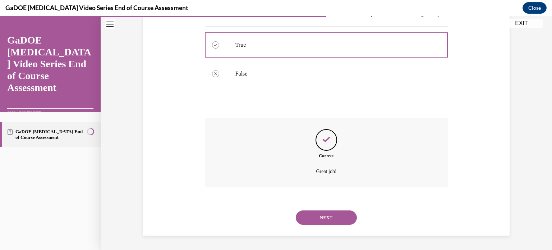
click at [332, 215] on button "NEXT" at bounding box center [326, 217] width 61 height 14
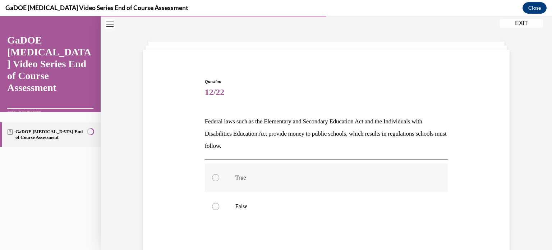
click at [316, 188] on label "True" at bounding box center [326, 177] width 243 height 29
click at [219, 181] on input "True" at bounding box center [215, 177] width 7 height 7
radio input "true"
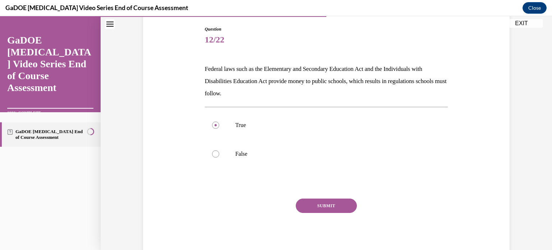
click at [331, 205] on button "SUBMIT" at bounding box center [326, 206] width 61 height 14
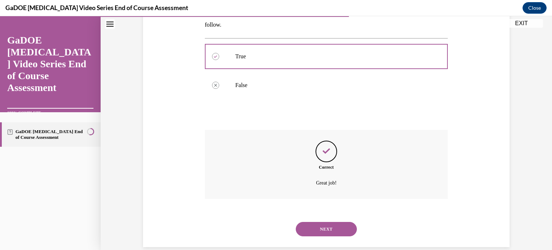
scroll to position [154, 0]
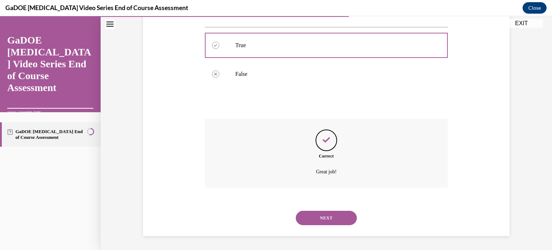
click at [330, 217] on button "NEXT" at bounding box center [326, 218] width 61 height 14
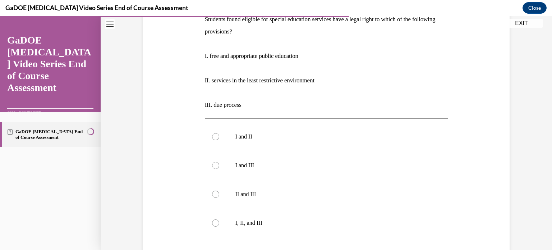
scroll to position [128, 0]
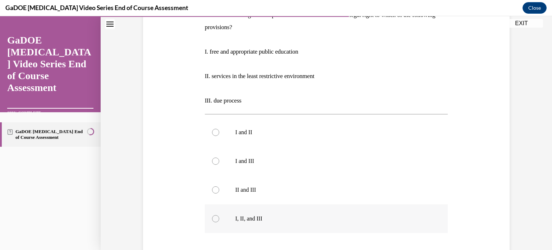
click at [287, 213] on label "I, II, and III" at bounding box center [326, 218] width 243 height 29
click at [219, 215] on input "I, II, and III" at bounding box center [215, 218] width 7 height 7
radio input "true"
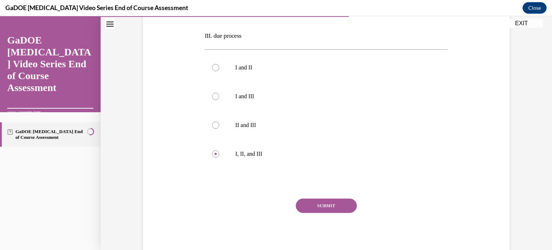
click at [314, 206] on button "SUBMIT" at bounding box center [326, 206] width 61 height 14
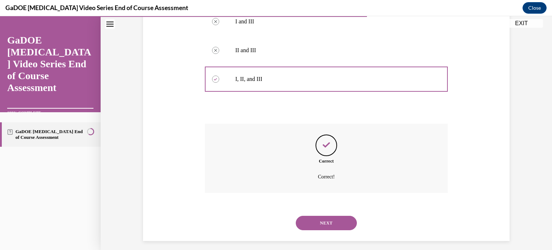
scroll to position [273, 0]
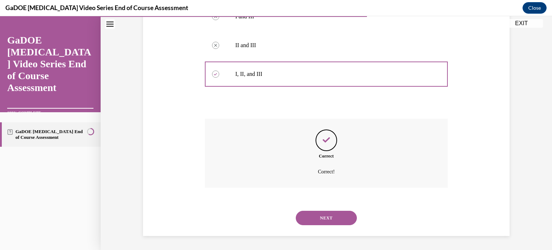
click at [319, 215] on button "NEXT" at bounding box center [326, 218] width 61 height 14
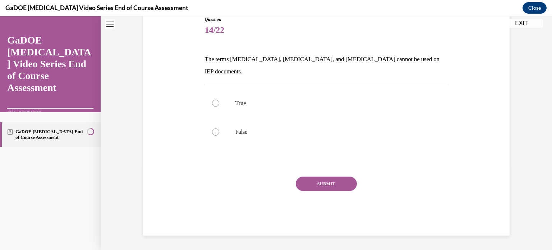
scroll to position [22, 0]
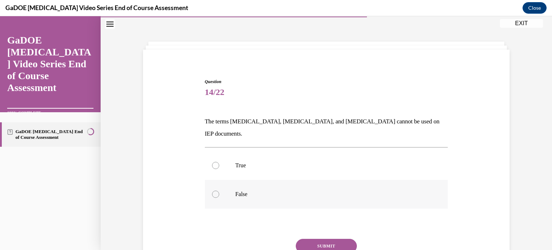
click at [263, 186] on label "False" at bounding box center [326, 194] width 243 height 29
click at [219, 191] on input "False" at bounding box center [215, 194] width 7 height 7
radio input "true"
click at [326, 239] on button "SUBMIT" at bounding box center [326, 246] width 61 height 14
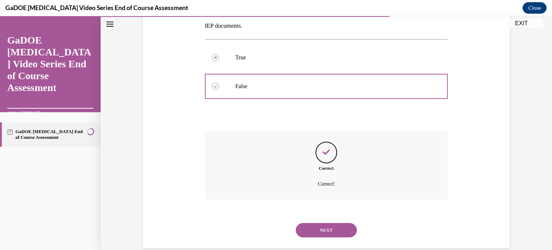
click at [324, 223] on button "NEXT" at bounding box center [326, 230] width 61 height 14
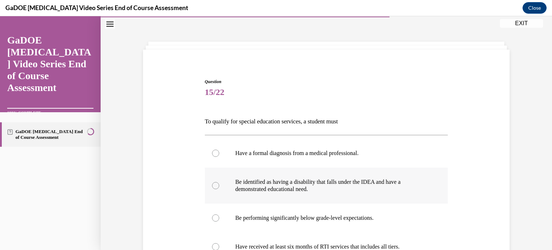
click at [309, 190] on p "Be identified as having a disability that falls under the IDEA and have a demon…" at bounding box center [333, 185] width 195 height 14
click at [219, 189] on input "Be identified as having a disability that falls under the IDEA and have a demon…" at bounding box center [215, 185] width 7 height 7
radio input "true"
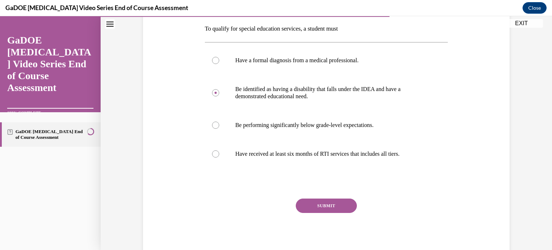
click at [322, 200] on button "SUBMIT" at bounding box center [326, 206] width 61 height 14
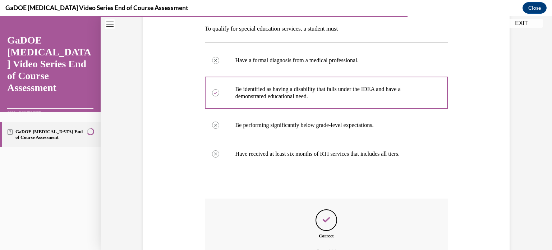
scroll to position [194, 0]
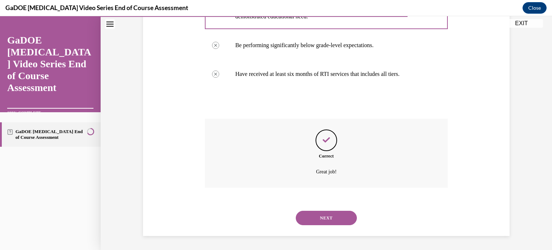
click at [331, 218] on button "NEXT" at bounding box center [326, 218] width 61 height 14
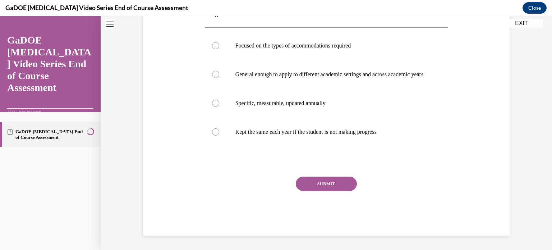
scroll to position [22, 0]
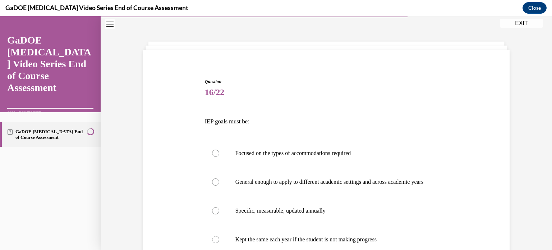
click at [331, 214] on p "Specific, measurable, updated annually" at bounding box center [333, 210] width 195 height 7
click at [219, 214] on input "Specific, measurable, updated annually" at bounding box center [215, 210] width 7 height 7
radio input "true"
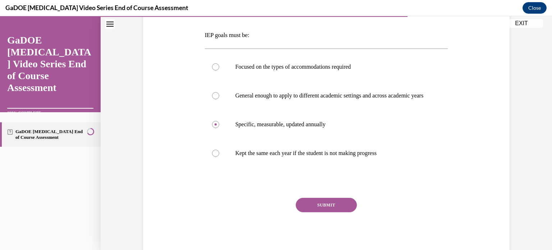
scroll to position [114, 0]
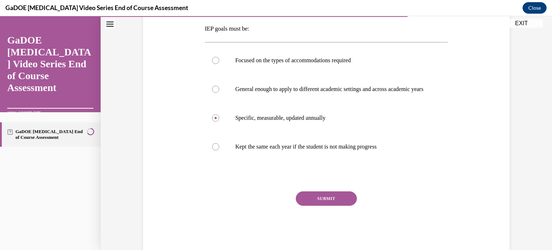
click at [337, 206] on button "SUBMIT" at bounding box center [326, 198] width 61 height 14
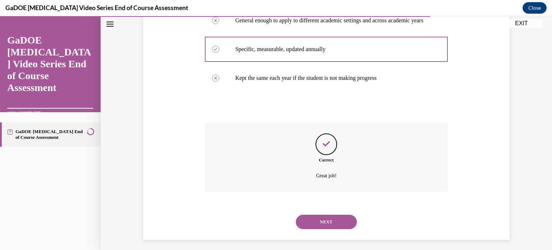
scroll to position [183, 0]
click at [336, 236] on div "NEXT" at bounding box center [326, 221] width 243 height 29
click at [337, 229] on button "NEXT" at bounding box center [326, 221] width 61 height 14
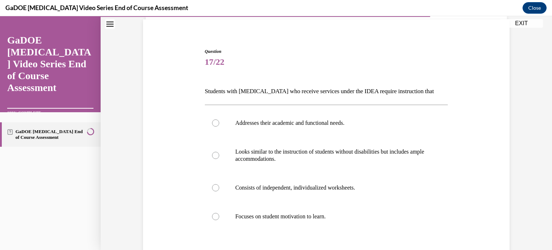
scroll to position [52, 0]
click at [332, 124] on p "Addresses their academic and functional needs." at bounding box center [333, 122] width 195 height 7
click at [219, 124] on input "Addresses their academic and functional needs." at bounding box center [215, 122] width 7 height 7
radio input "true"
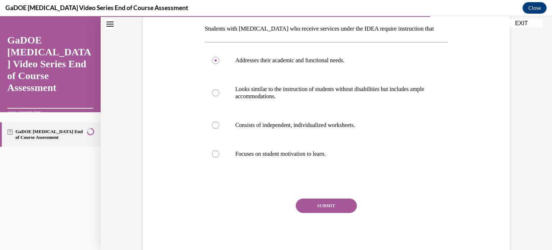
click at [339, 205] on button "SUBMIT" at bounding box center [326, 206] width 61 height 14
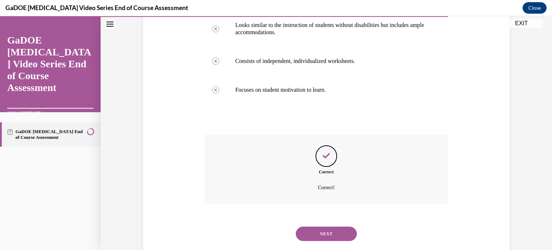
scroll to position [194, 0]
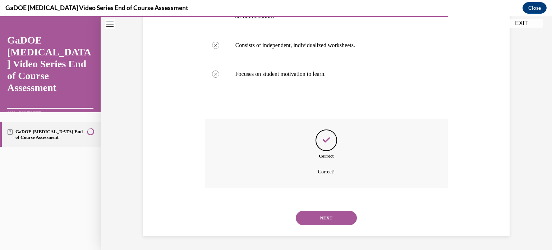
click at [335, 219] on button "NEXT" at bounding box center [326, 218] width 61 height 14
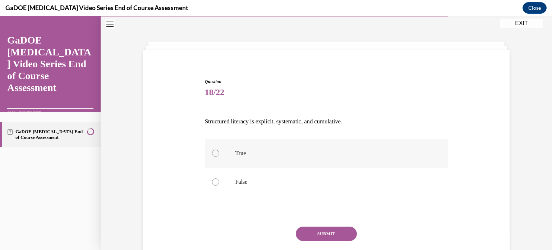
click at [288, 151] on p "True" at bounding box center [333, 153] width 195 height 7
click at [219, 151] on input "True" at bounding box center [215, 153] width 7 height 7
radio input "true"
click at [321, 228] on button "SUBMIT" at bounding box center [326, 234] width 61 height 14
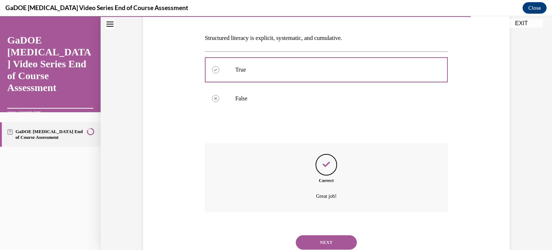
click at [323, 240] on button "NEXT" at bounding box center [326, 242] width 61 height 14
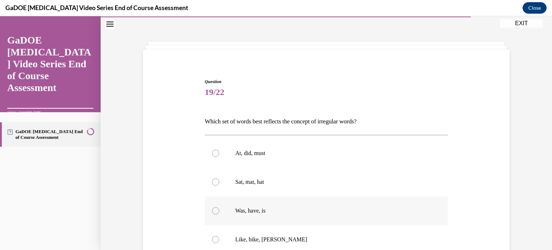
click at [309, 216] on label "Was, have, is" at bounding box center [326, 210] width 243 height 29
click at [219, 214] on input "Was, have, is" at bounding box center [215, 210] width 7 height 7
radio input "true"
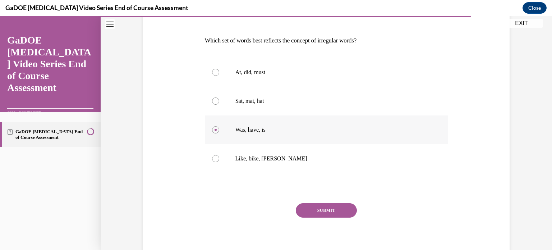
scroll to position [104, 0]
click at [320, 206] on button "SUBMIT" at bounding box center [326, 209] width 61 height 14
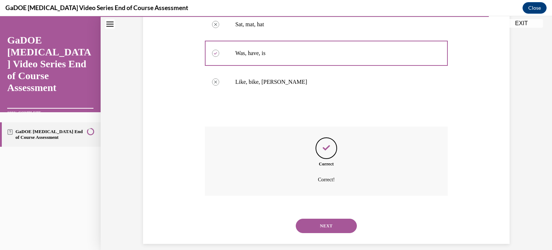
click at [325, 227] on button "NEXT" at bounding box center [326, 226] width 61 height 14
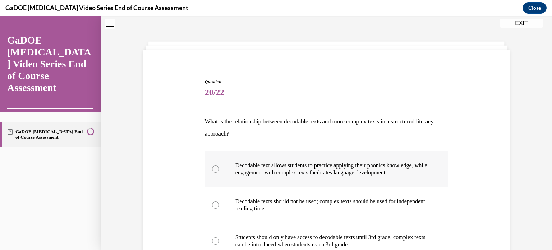
click at [325, 172] on p "Decodable text allows students to practice applying their phonics knowledge, wh…" at bounding box center [333, 169] width 195 height 14
click at [219, 172] on input "Decodable text allows students to practice applying their phonics knowledge, wh…" at bounding box center [215, 168] width 7 height 7
radio input "true"
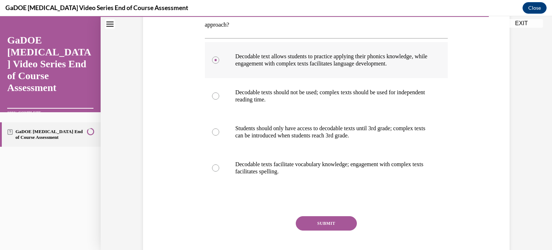
scroll to position [148, 0]
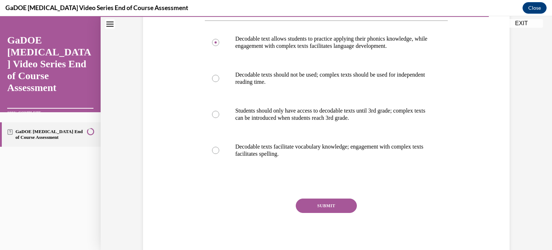
click at [329, 210] on button "SUBMIT" at bounding box center [326, 206] width 61 height 14
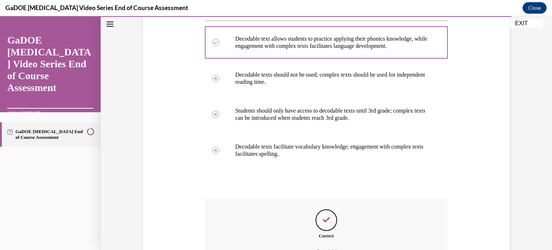
scroll to position [228, 0]
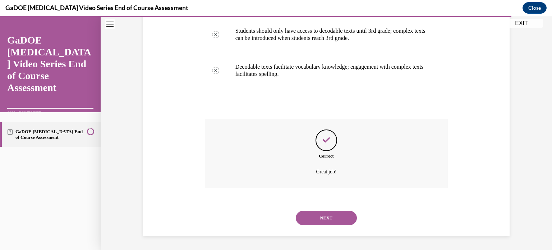
click at [331, 220] on button "NEXT" at bounding box center [326, 218] width 61 height 14
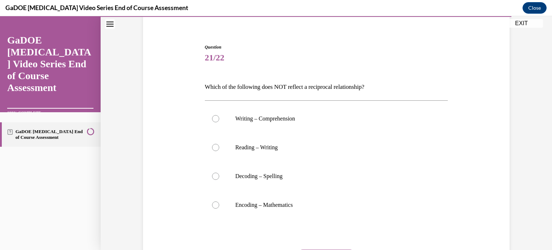
scroll to position [56, 0]
click at [315, 205] on p "Encoding – Mathematics" at bounding box center [333, 204] width 195 height 7
click at [219, 205] on input "Encoding – Mathematics" at bounding box center [215, 204] width 7 height 7
radio input "true"
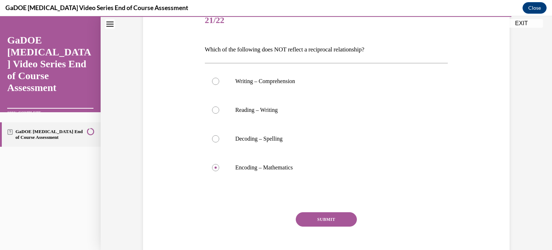
scroll to position [94, 0]
click at [331, 218] on button "SUBMIT" at bounding box center [326, 219] width 61 height 14
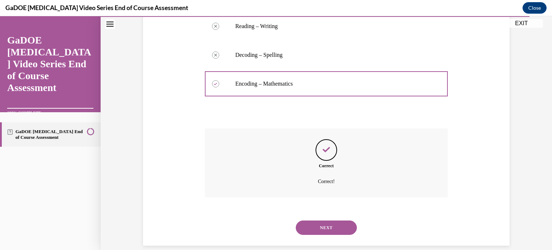
click at [331, 229] on button "NEXT" at bounding box center [326, 227] width 61 height 14
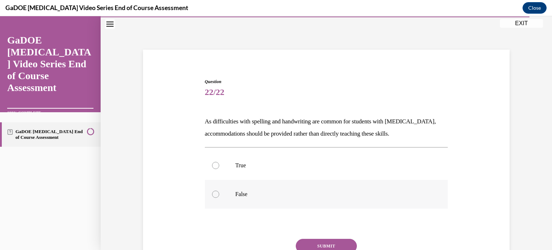
click at [258, 196] on p "False" at bounding box center [333, 194] width 195 height 7
click at [219, 196] on input "False" at bounding box center [215, 194] width 7 height 7
radio input "true"
click at [322, 243] on button "SUBMIT" at bounding box center [326, 246] width 61 height 14
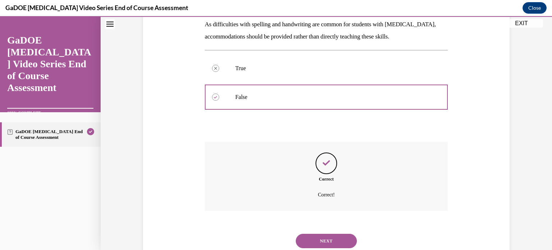
scroll to position [122, 0]
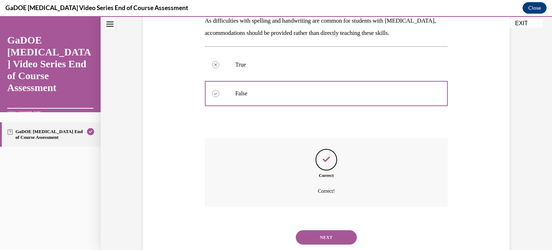
click at [319, 231] on button "NEXT" at bounding box center [326, 237] width 61 height 14
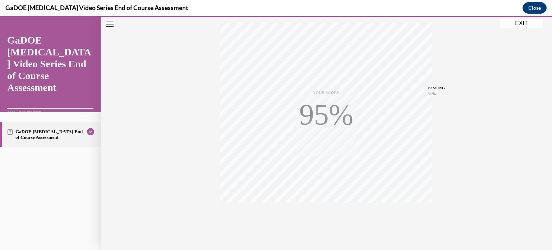
scroll to position [135, 0]
click at [518, 23] on button "EXIT" at bounding box center [521, 23] width 43 height 9
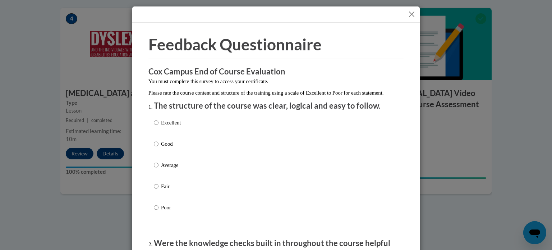
click at [190, 133] on div "Excellent Good Average Fair Poor" at bounding box center [276, 173] width 245 height 117
click at [173, 127] on p "Excellent" at bounding box center [171, 123] width 20 height 8
click at [159, 127] on input "Excellent" at bounding box center [156, 123] width 5 height 8
radio input "true"
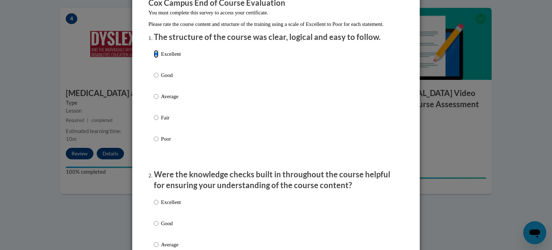
scroll to position [70, 0]
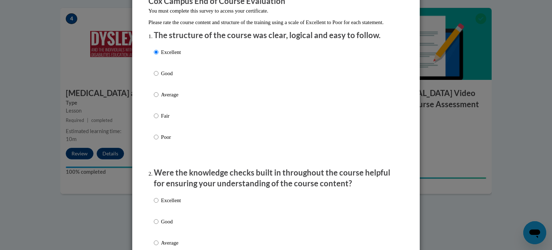
click at [172, 204] on p "Excellent" at bounding box center [171, 200] width 20 height 8
click at [159, 204] on input "Excellent" at bounding box center [156, 200] width 5 height 8
radio input "true"
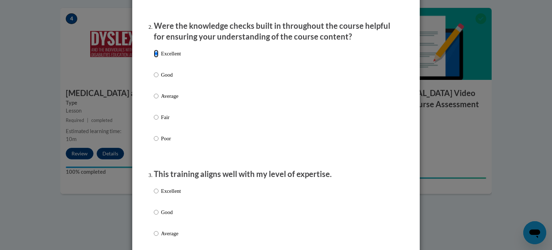
scroll to position [218, 0]
click at [171, 192] on div "Excellent Good Average Fair Poor" at bounding box center [167, 238] width 27 height 111
click at [169, 194] on p "Excellent" at bounding box center [171, 190] width 20 height 8
click at [159, 194] on input "Excellent" at bounding box center [156, 190] width 5 height 8
radio input "true"
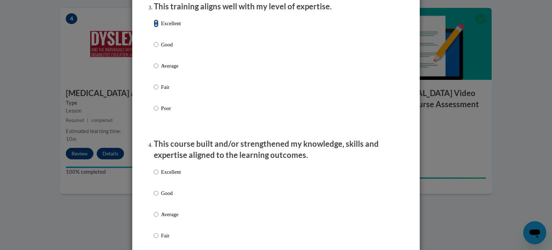
scroll to position [386, 0]
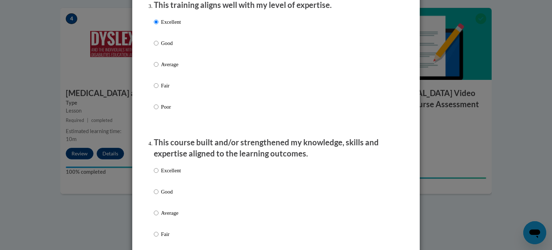
click at [170, 174] on p "Excellent" at bounding box center [171, 171] width 20 height 8
click at [159, 174] on input "Excellent" at bounding box center [156, 171] width 5 height 8
radio input "true"
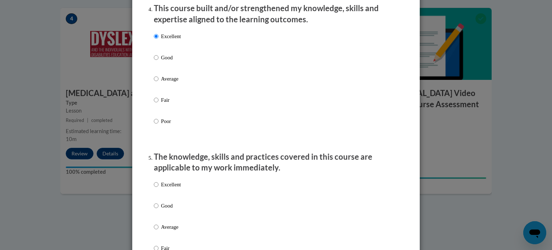
click at [167, 188] on p "Excellent" at bounding box center [171, 185] width 20 height 8
click at [159, 188] on input "Excellent" at bounding box center [156, 185] width 5 height 8
radio input "true"
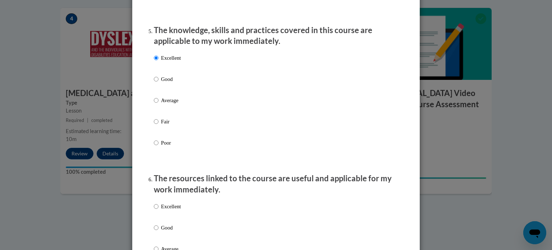
click at [167, 210] on p "Excellent" at bounding box center [171, 206] width 20 height 8
click at [159, 210] on input "Excellent" at bounding box center [156, 206] width 5 height 8
radio input "true"
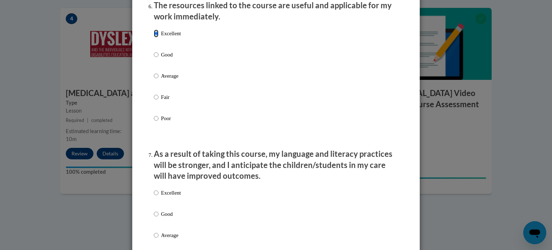
scroll to position [820, 0]
click at [167, 197] on p "Excellent" at bounding box center [171, 193] width 20 height 8
click at [159, 197] on input "Excellent" at bounding box center [156, 193] width 5 height 8
radio input "true"
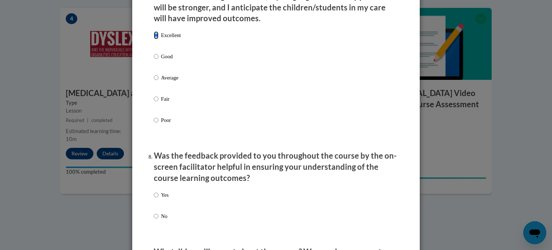
scroll to position [978, 0]
click at [167, 199] on div "Yes No" at bounding box center [276, 214] width 245 height 54
click at [162, 199] on p "Yes" at bounding box center [165, 195] width 8 height 8
click at [159, 199] on input "Yes" at bounding box center [156, 195] width 5 height 8
radio input "true"
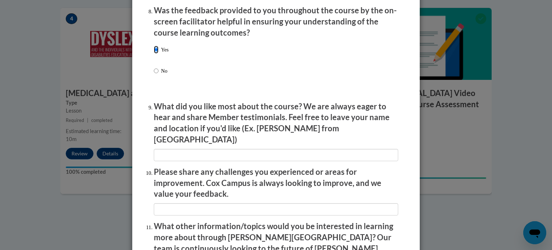
scroll to position [1126, 0]
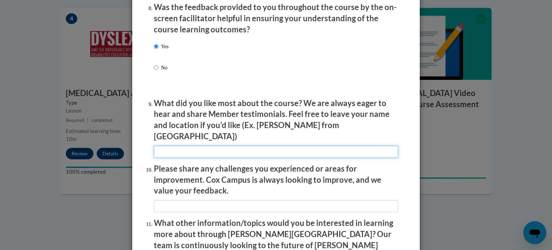
click at [168, 152] on input "textbox" at bounding box center [276, 152] width 245 height 12
type input "xx"
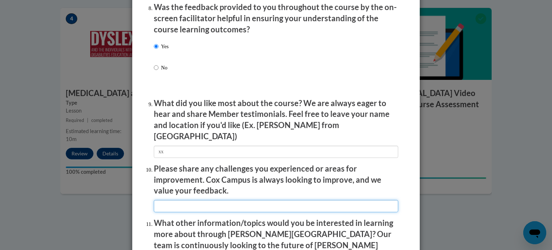
click at [173, 202] on input "textbox" at bounding box center [276, 206] width 245 height 12
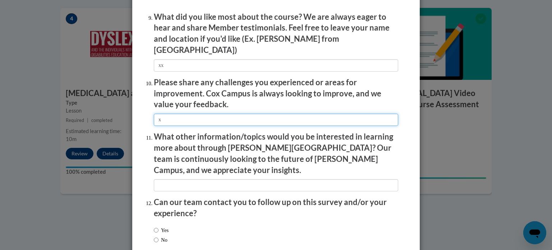
scroll to position [1213, 0]
type input "x"
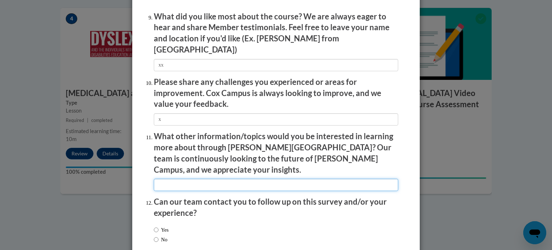
click at [171, 179] on input "textbox" at bounding box center [276, 185] width 245 height 12
type input "x"
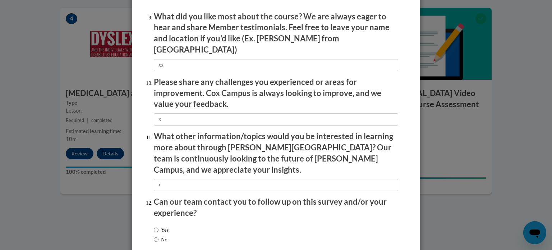
click at [158, 226] on label "Yes" at bounding box center [161, 230] width 15 height 8
click at [158, 226] on input "Yes" at bounding box center [156, 230] width 5 height 8
radio input "true"
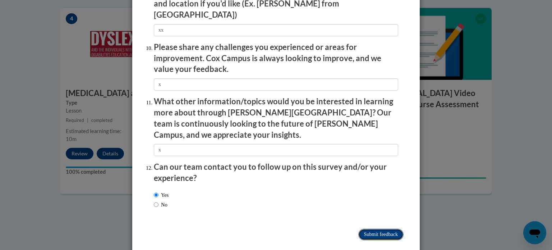
click at [370, 229] on input "Submit feedback" at bounding box center [381, 235] width 45 height 12
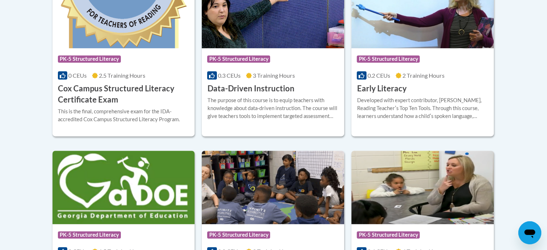
scroll to position [354, 0]
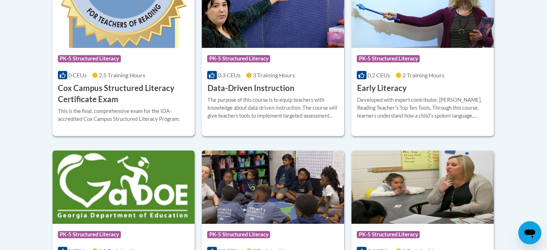
click at [114, 110] on div "This is the final, comprehensive exam for the IDA-accredited Cox Campus Structu…" at bounding box center [124, 115] width 132 height 16
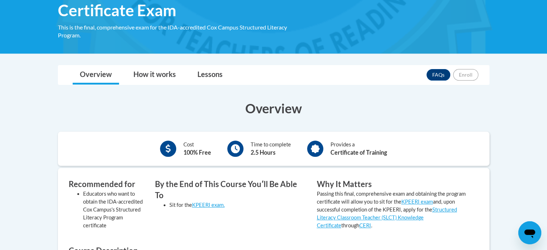
scroll to position [138, 0]
